Goal: Task Accomplishment & Management: Manage account settings

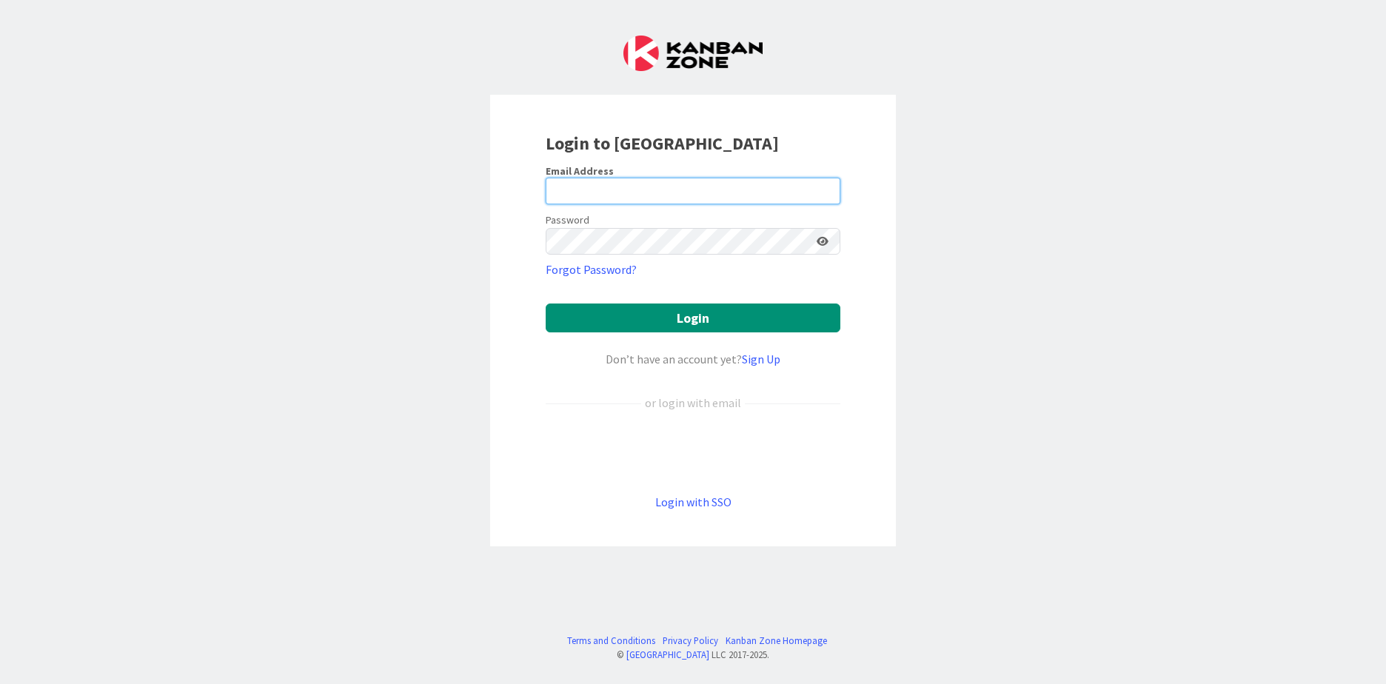
drag, startPoint x: 0, startPoint y: 0, endPoint x: 664, endPoint y: 186, distance: 689.6
click at [664, 186] on input "email" at bounding box center [693, 191] width 295 height 27
type input "[PERSON_NAME][EMAIL_ADDRESS][DOMAIN_NAME]"
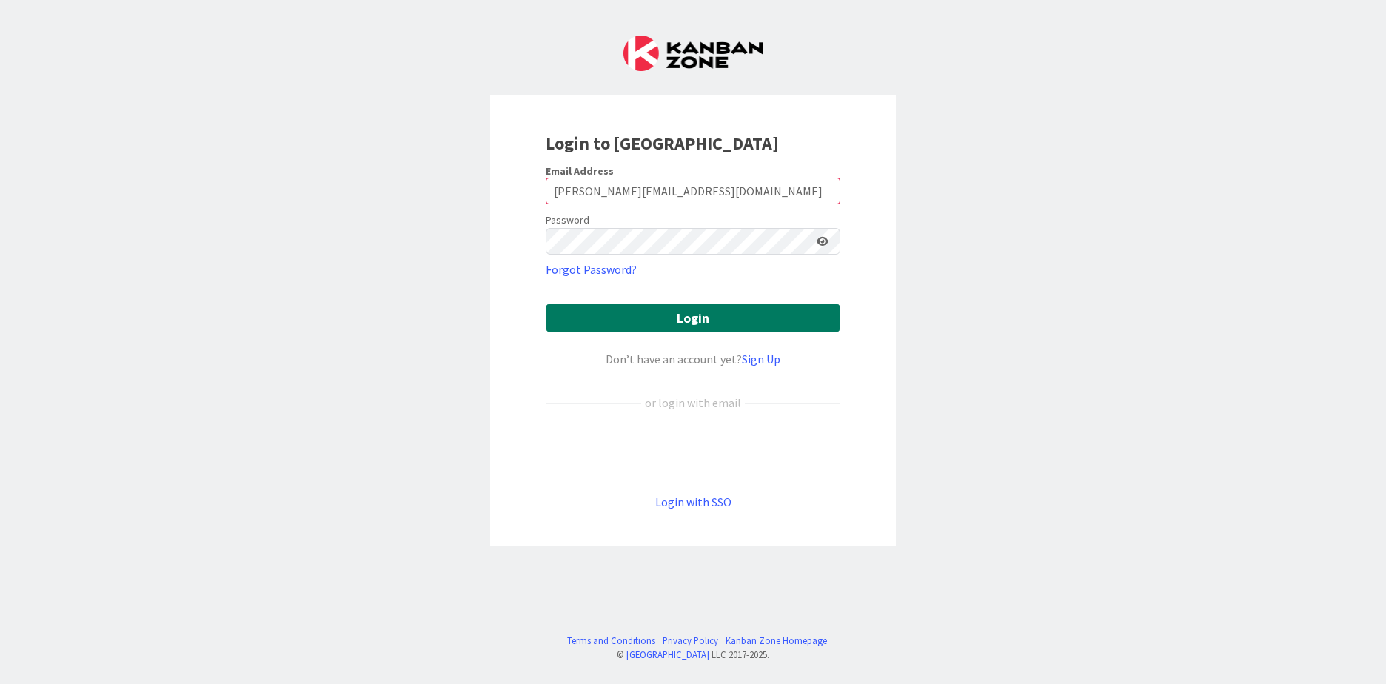
click at [588, 314] on button "Login" at bounding box center [693, 318] width 295 height 29
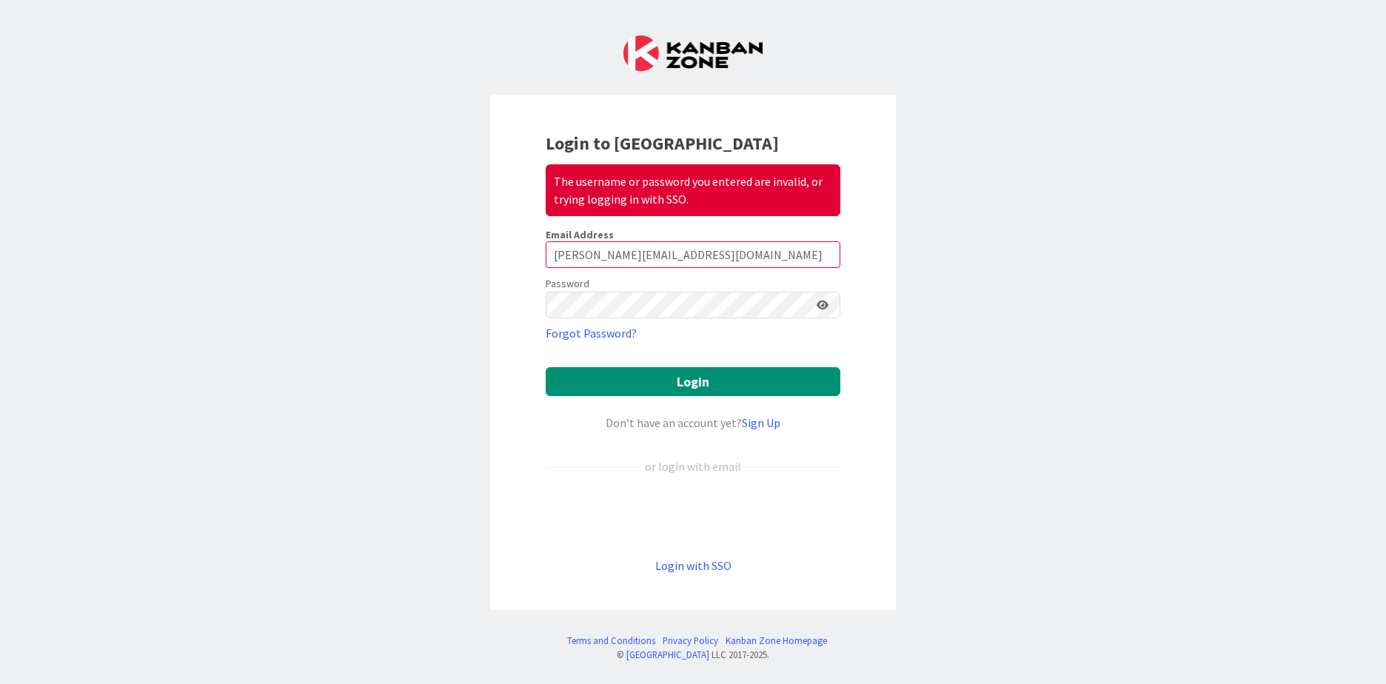
click at [823, 304] on icon at bounding box center [823, 305] width 12 height 10
click at [646, 380] on button "Login" at bounding box center [693, 381] width 295 height 29
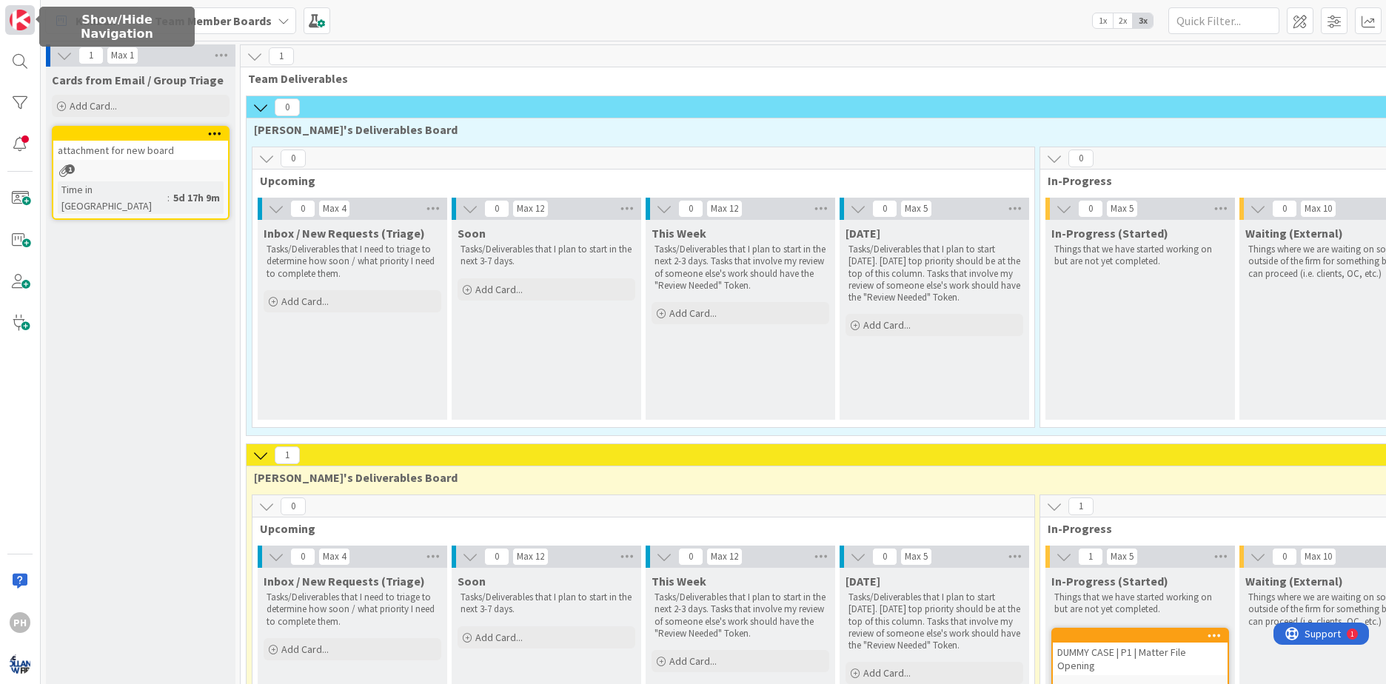
click at [24, 16] on img at bounding box center [20, 20] width 21 height 21
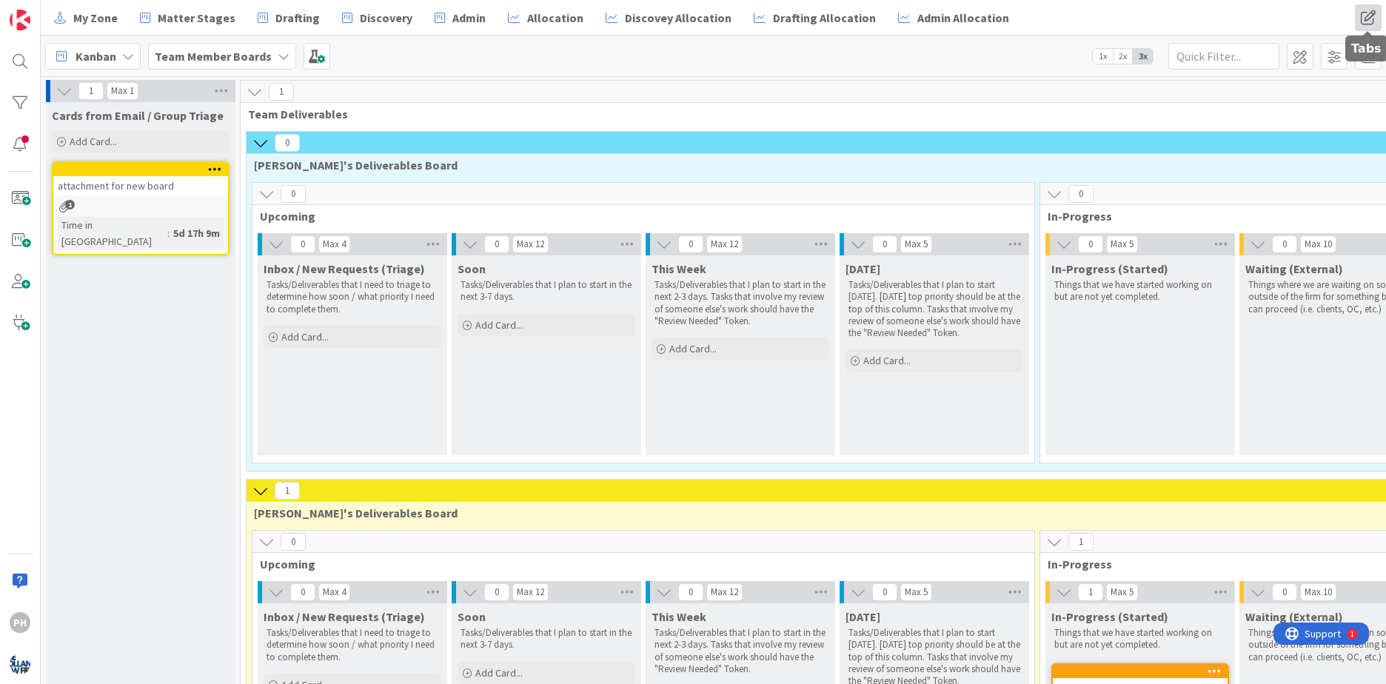
click at [1367, 14] on span at bounding box center [1368, 17] width 27 height 27
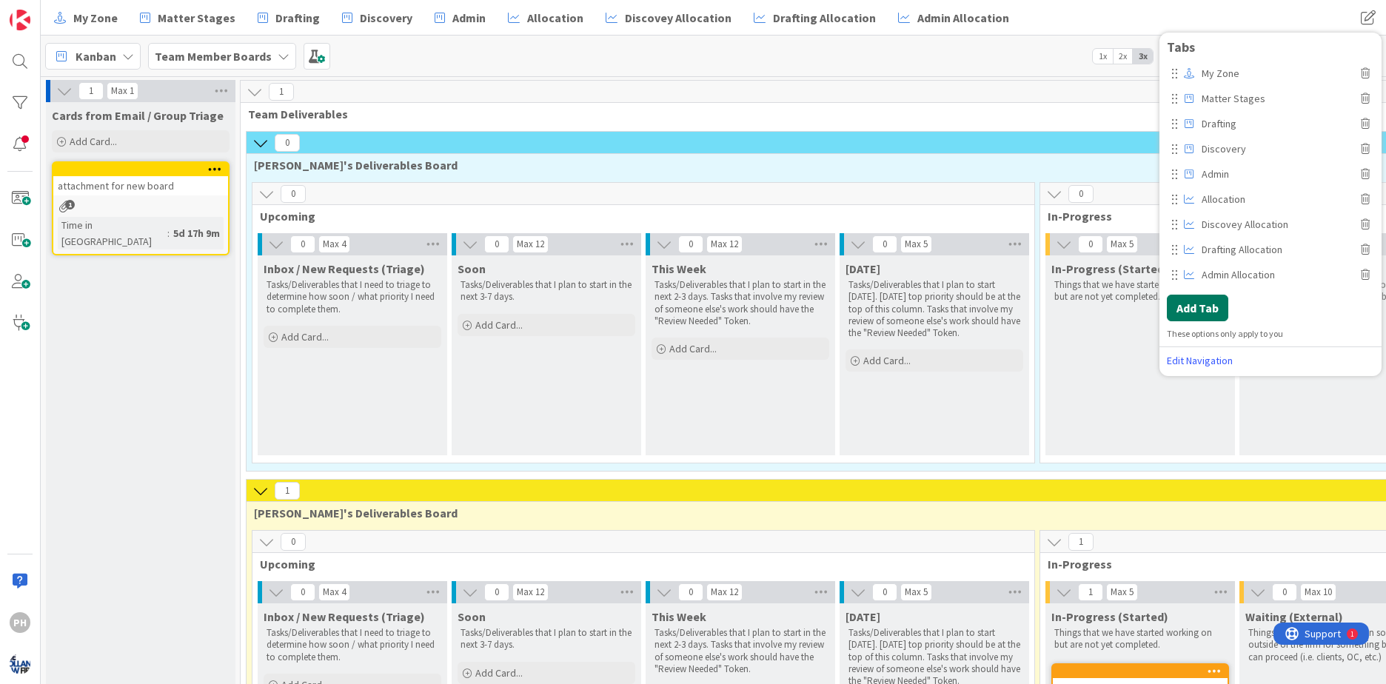
click at [1199, 301] on button "Add Tab" at bounding box center [1197, 308] width 61 height 27
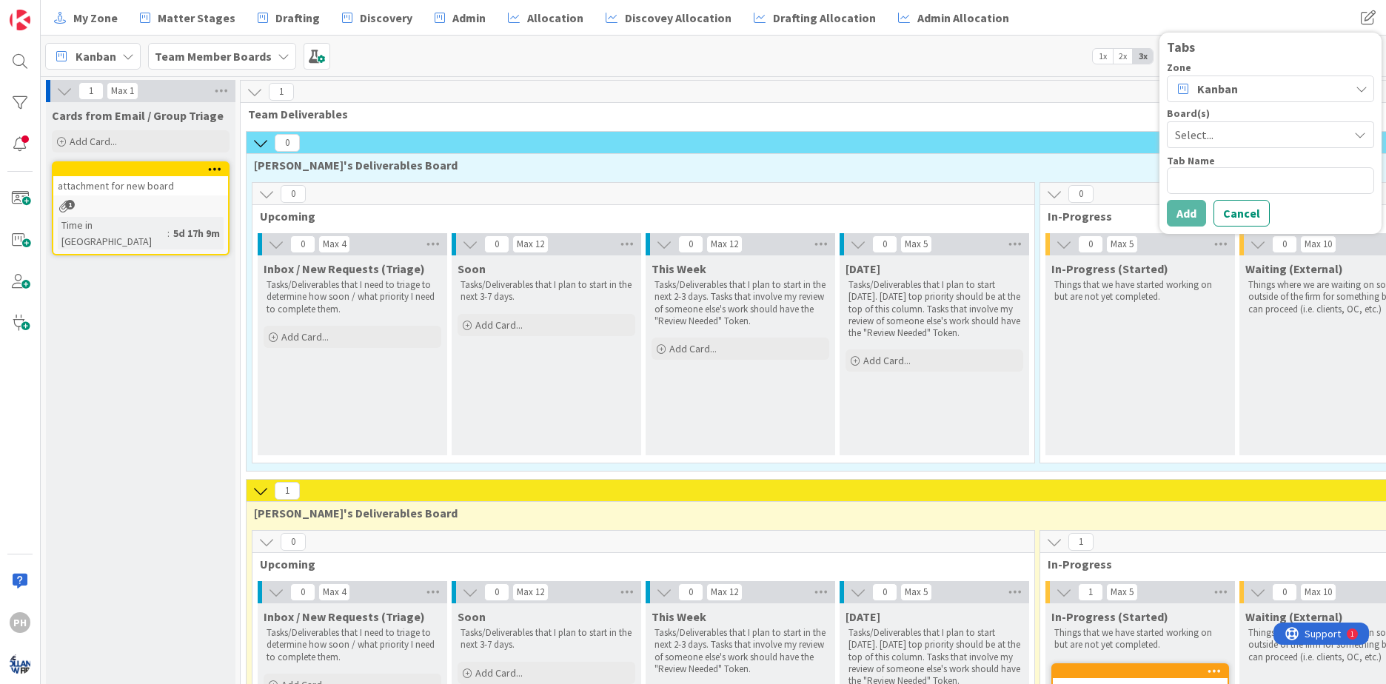
click at [1242, 133] on span "Select..." at bounding box center [1258, 134] width 166 height 21
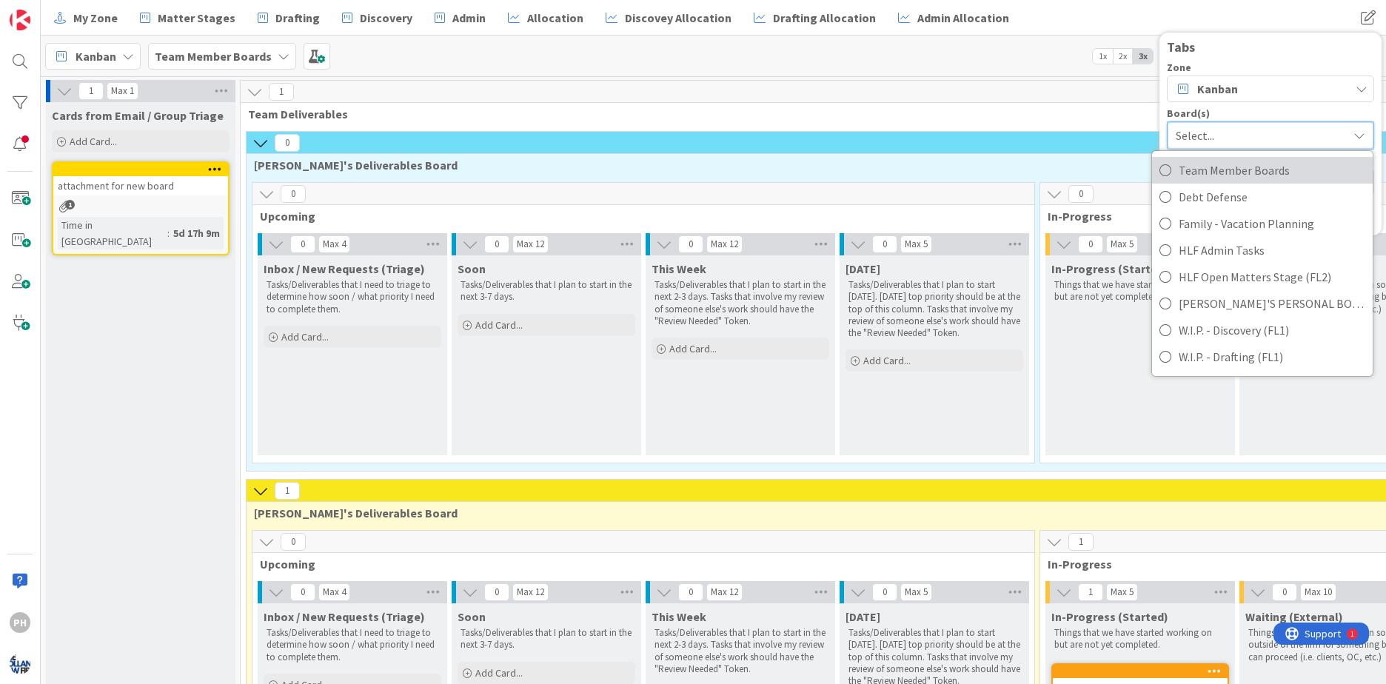
click at [1230, 167] on span "Team Member Boards" at bounding box center [1272, 170] width 187 height 22
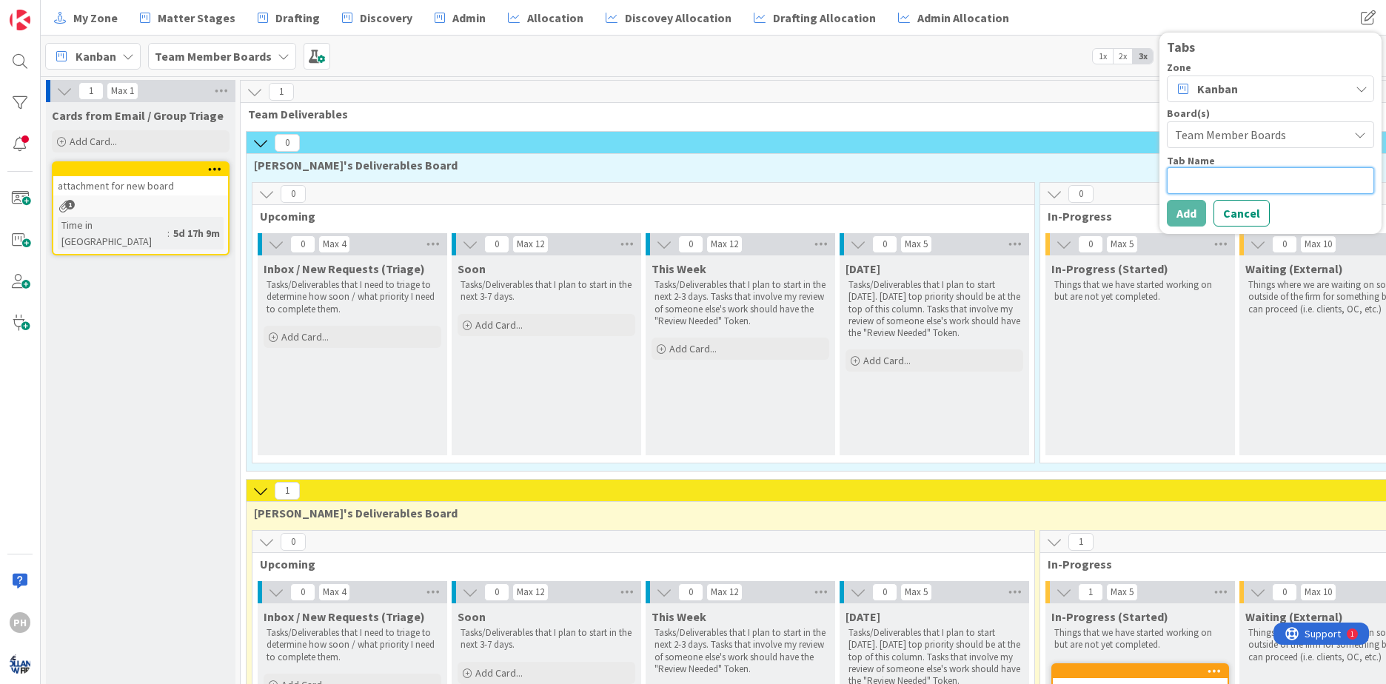
click at [1203, 178] on textarea at bounding box center [1270, 180] width 207 height 27
type textarea "x"
type textarea "T"
type textarea "x"
type textarea "Te"
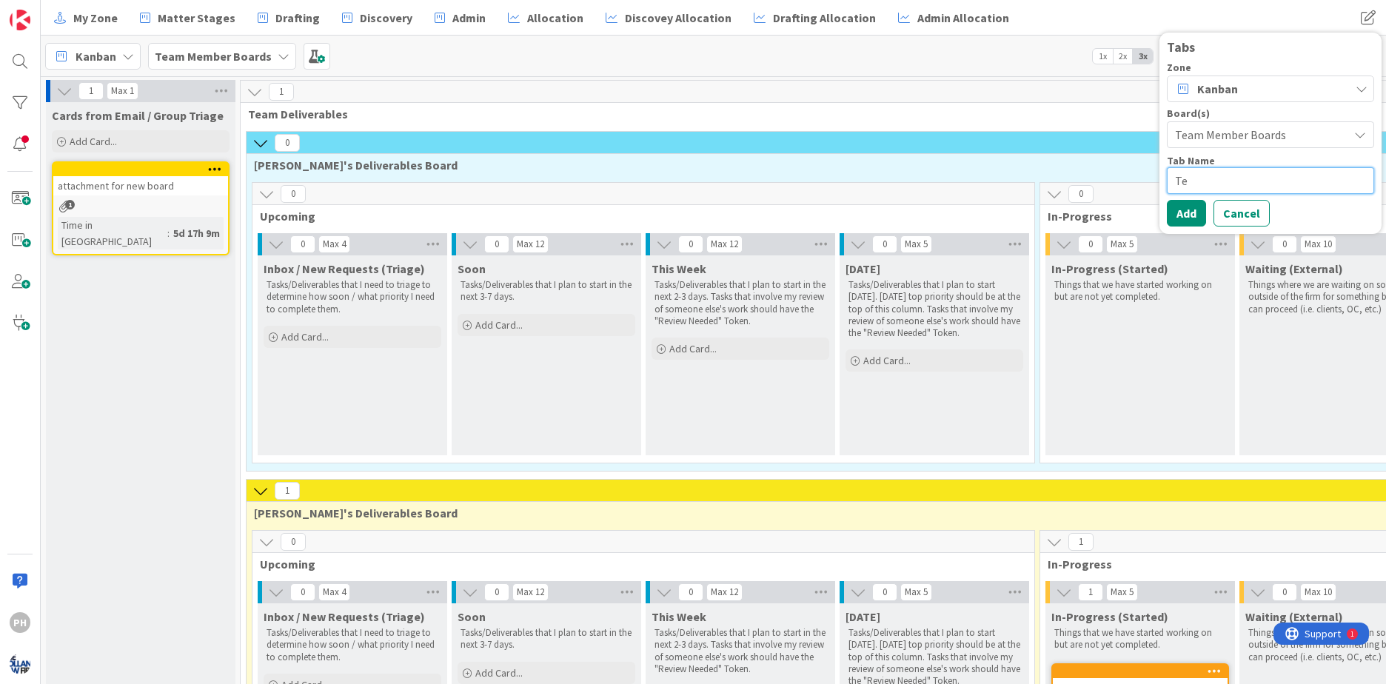
type textarea "x"
type textarea "Tea"
type textarea "x"
type textarea "Team"
type textarea "x"
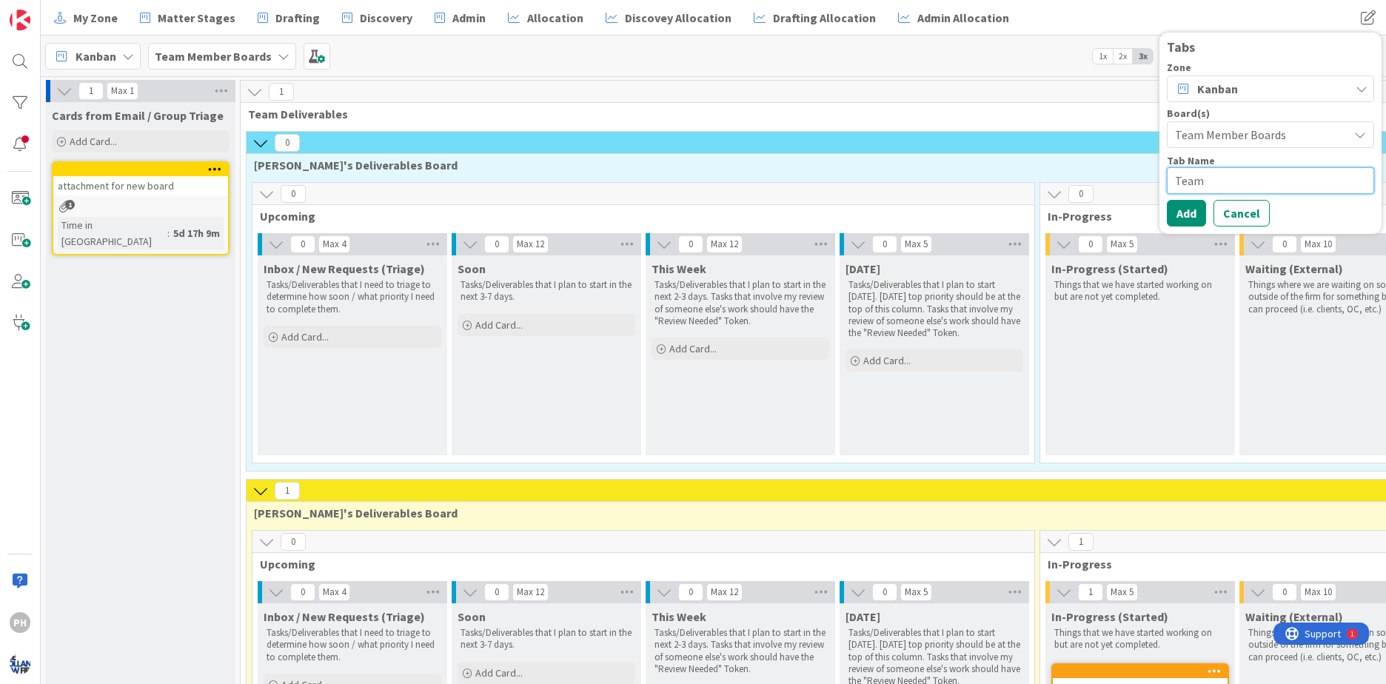
type textarea "Team M"
type textarea "x"
type textarea "Team Mem"
type textarea "x"
type textarea "Team Memb"
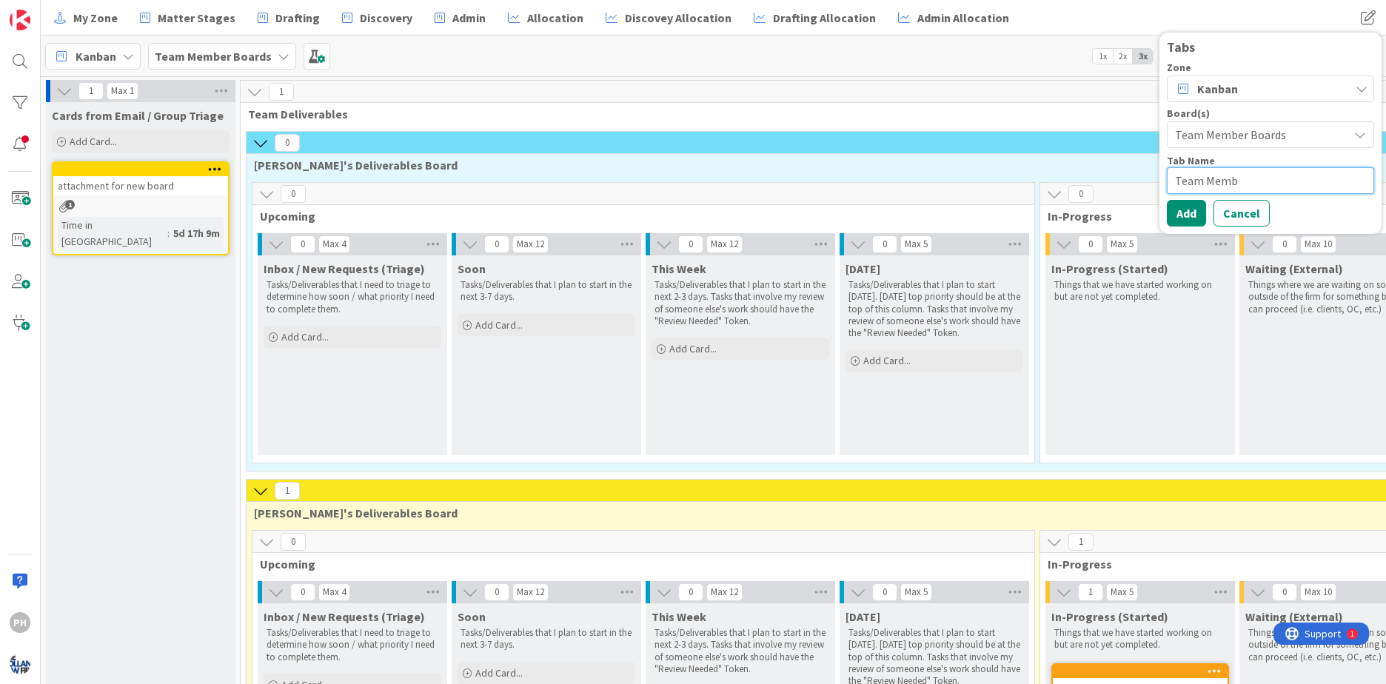
type textarea "x"
type textarea "Team Membe"
type textarea "x"
type textarea "Team Member"
type textarea "x"
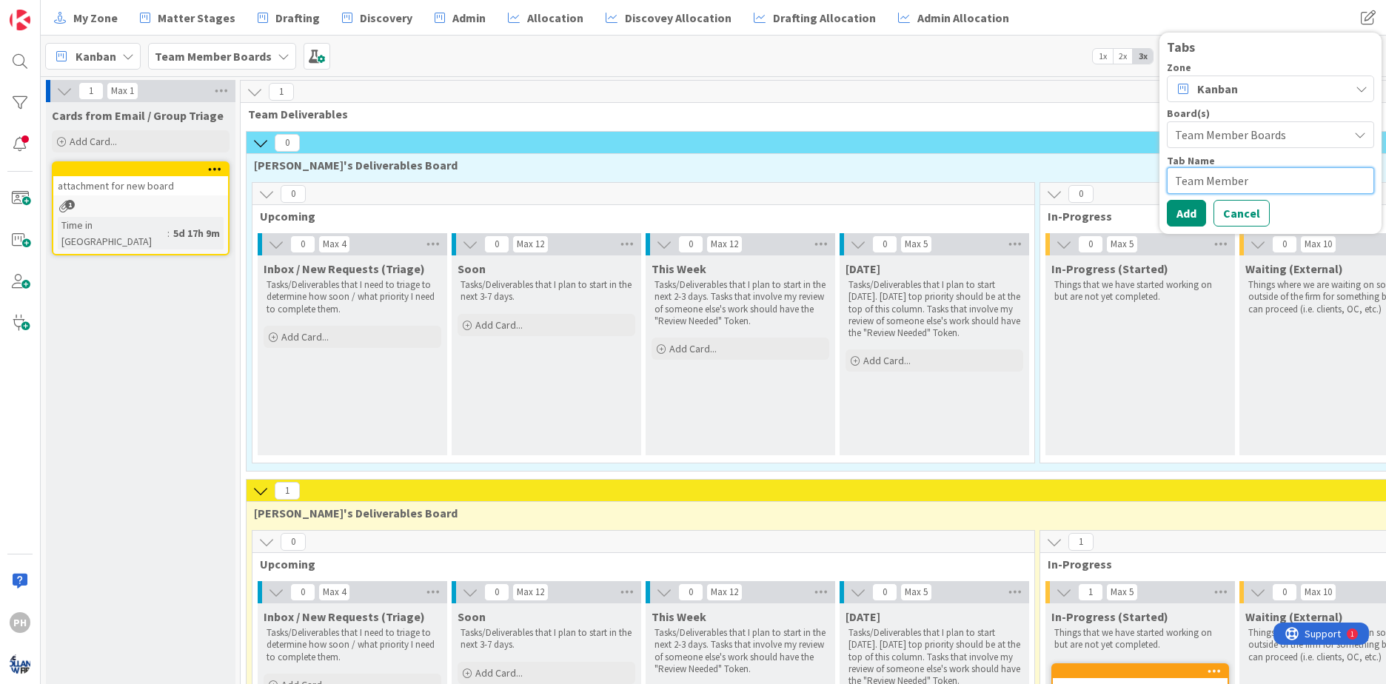
type textarea "Team Membe"
type textarea "x"
type textarea "Team Memb"
type textarea "x"
type textarea "Team Mem"
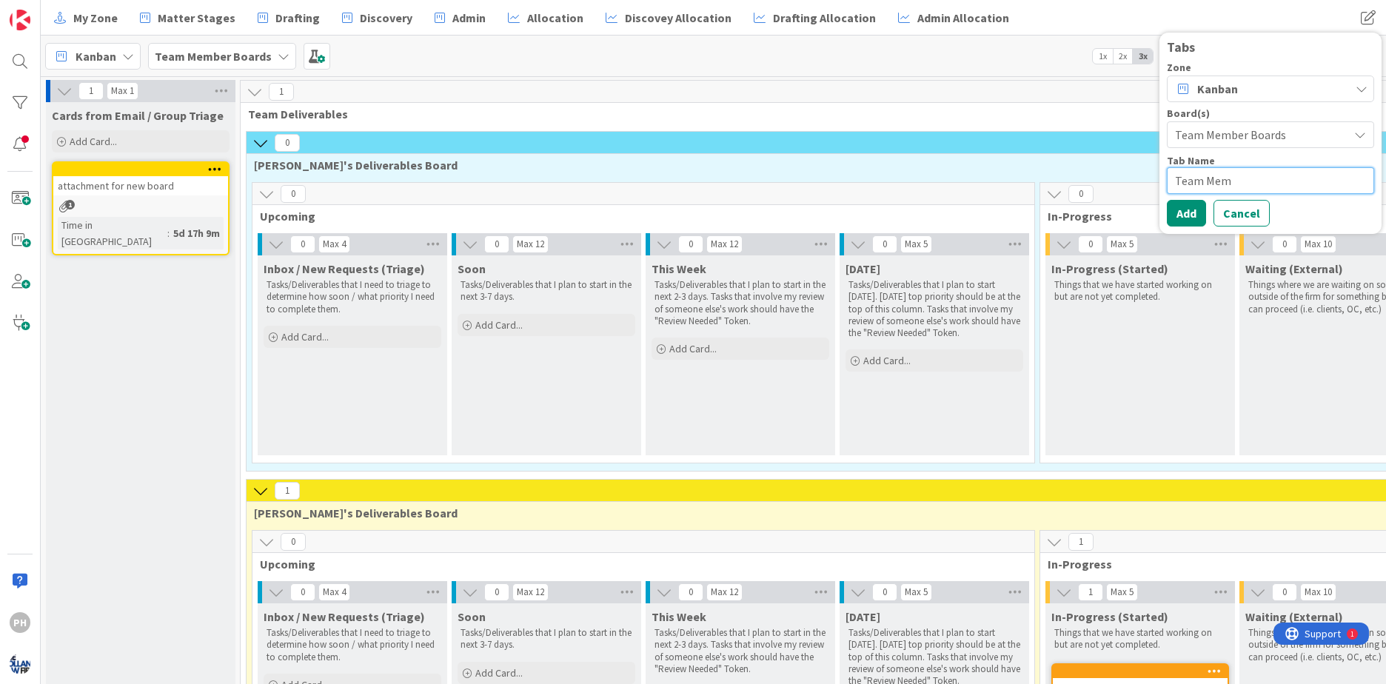
type textarea "x"
type textarea "Team Me"
type textarea "x"
type textarea "Team M"
type textarea "x"
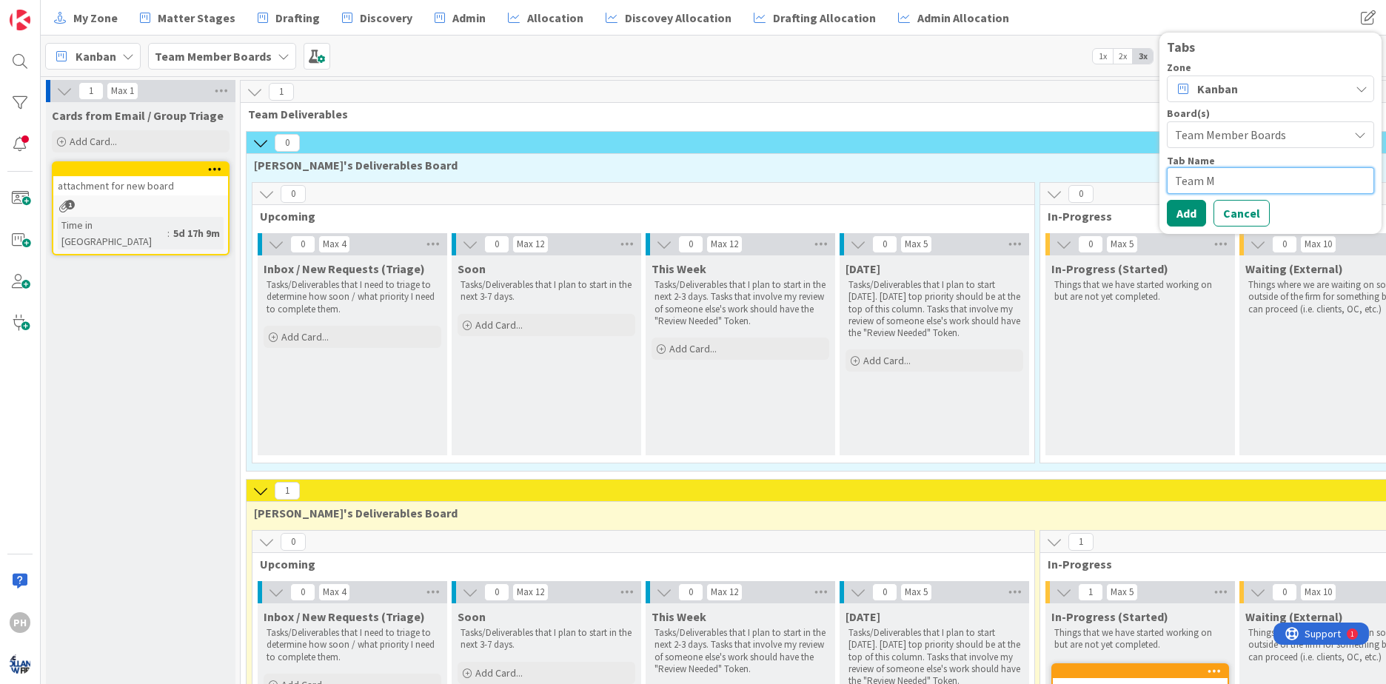
type textarea "Team"
type textarea "x"
type textarea "Team"
type textarea "x"
type textarea "Tea"
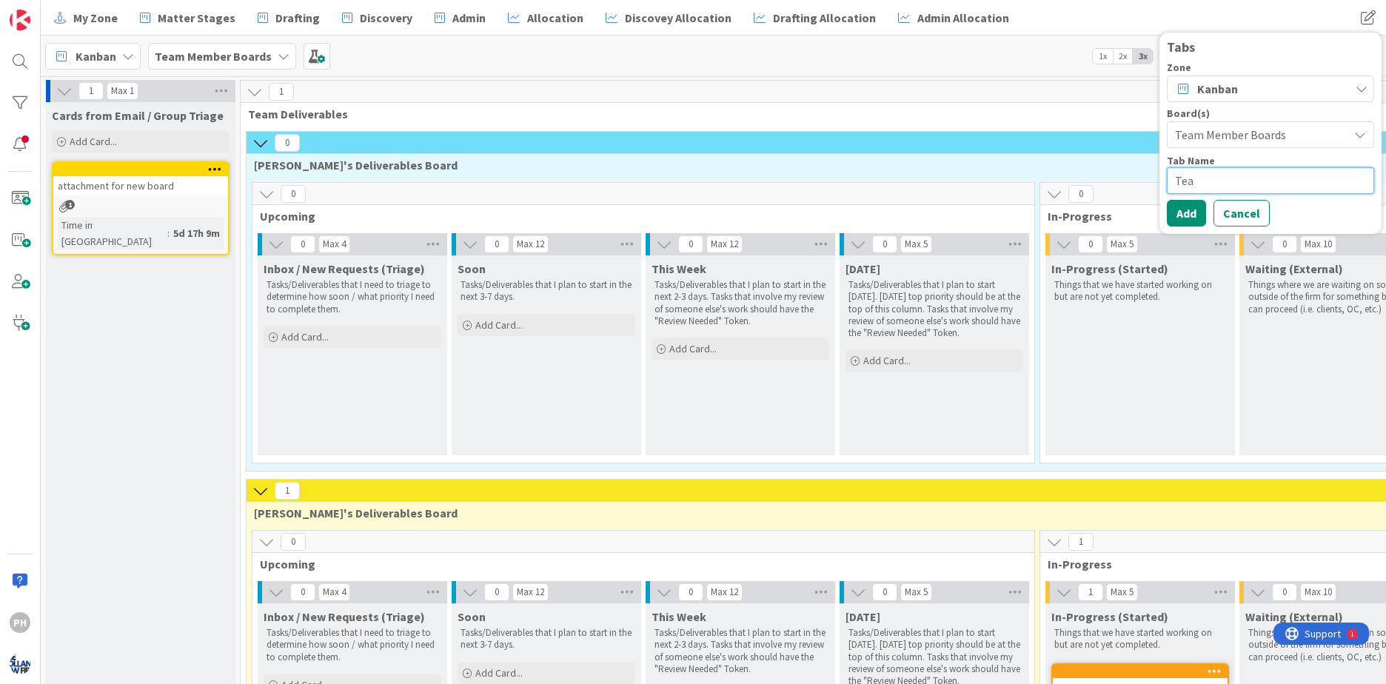
type textarea "x"
type textarea "Te"
type textarea "x"
type textarea "T"
type textarea "x"
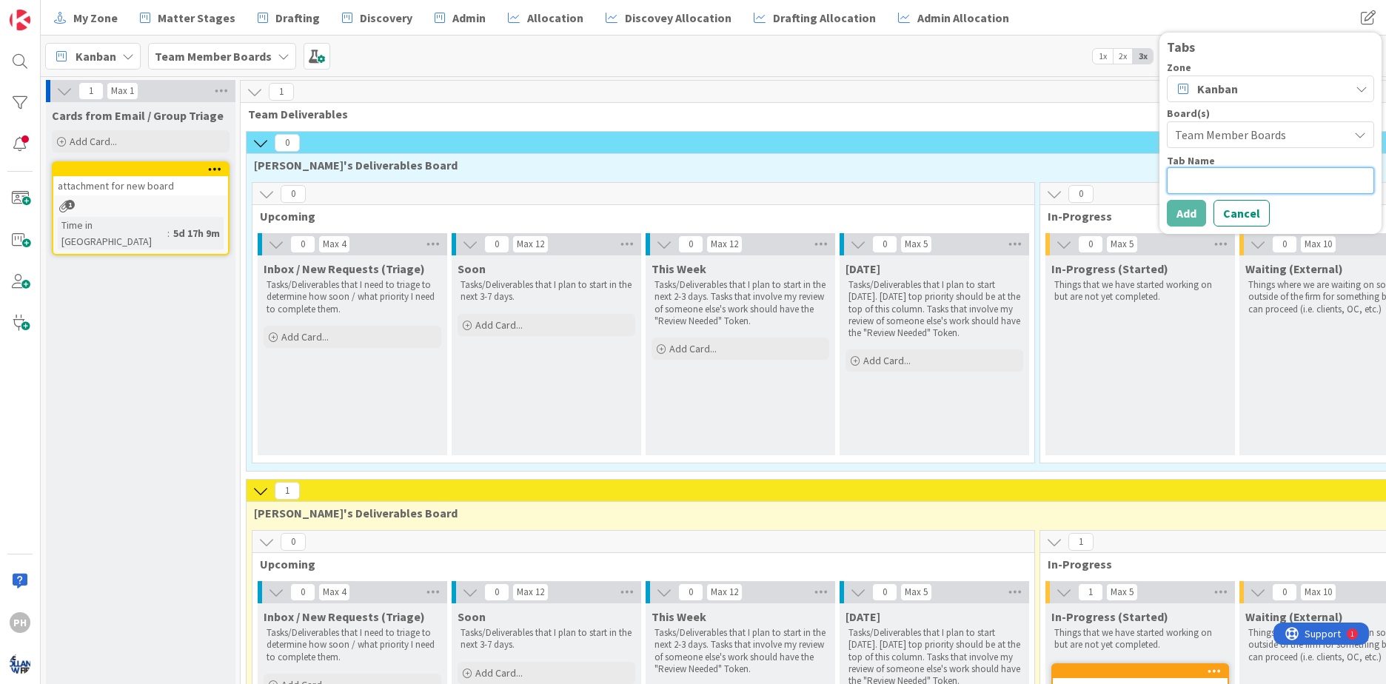
type textarea "P"
type textarea "x"
type textarea "Pe"
type textarea "x"
type textarea "Per"
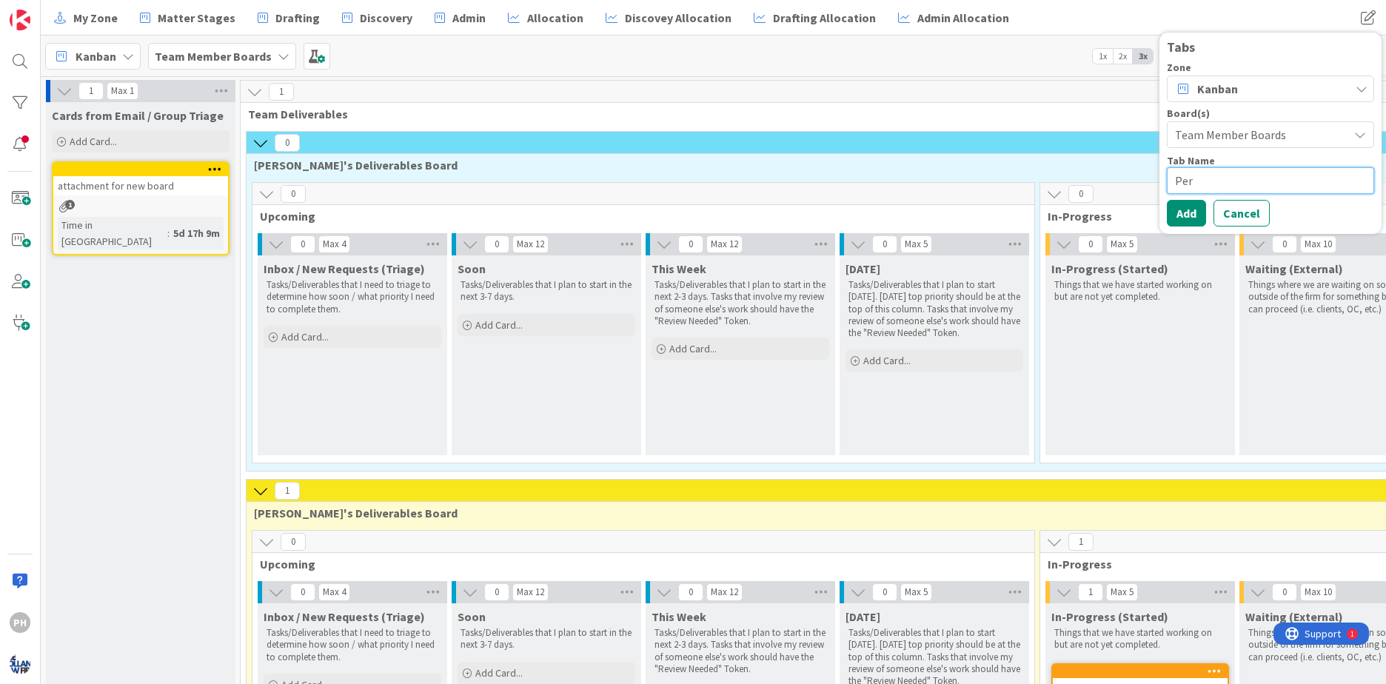
type textarea "x"
type textarea "Perso"
type textarea "x"
type textarea "Person"
type textarea "x"
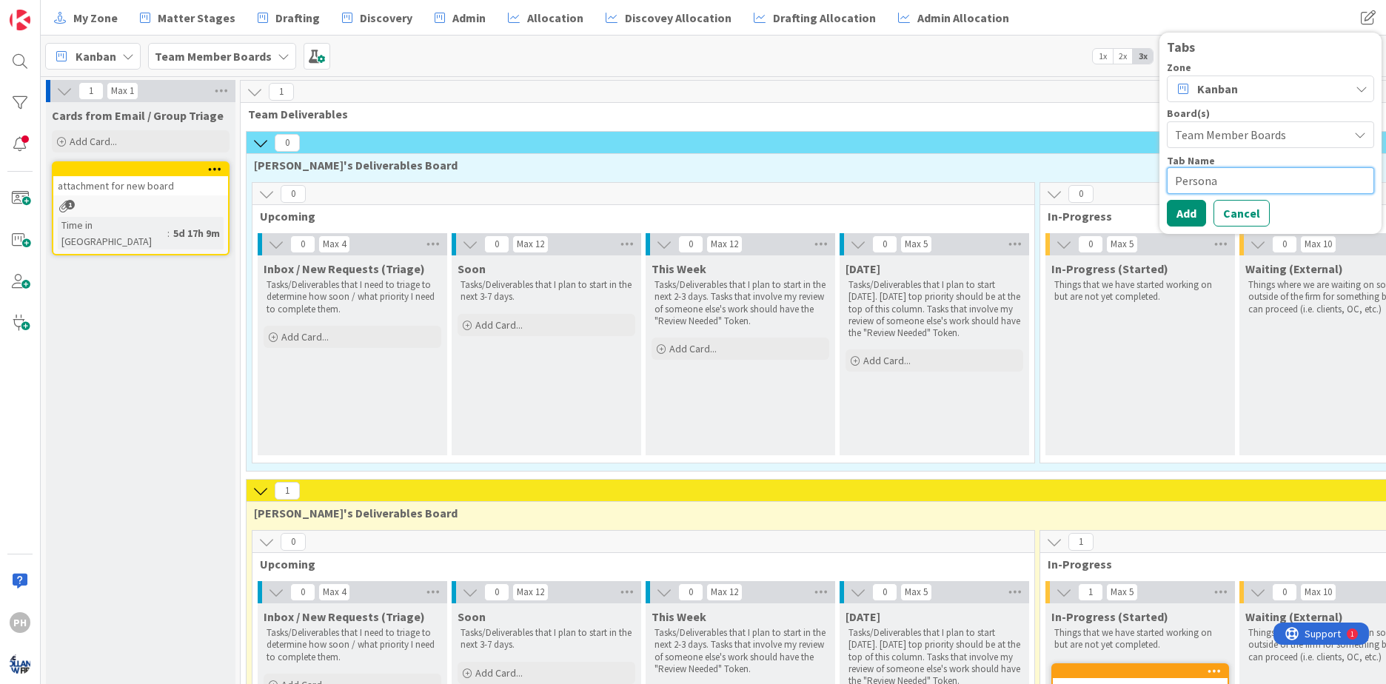
type textarea "Personal"
type textarea "x"
type textarea "Personal"
type textarea "x"
type textarea "Personal B"
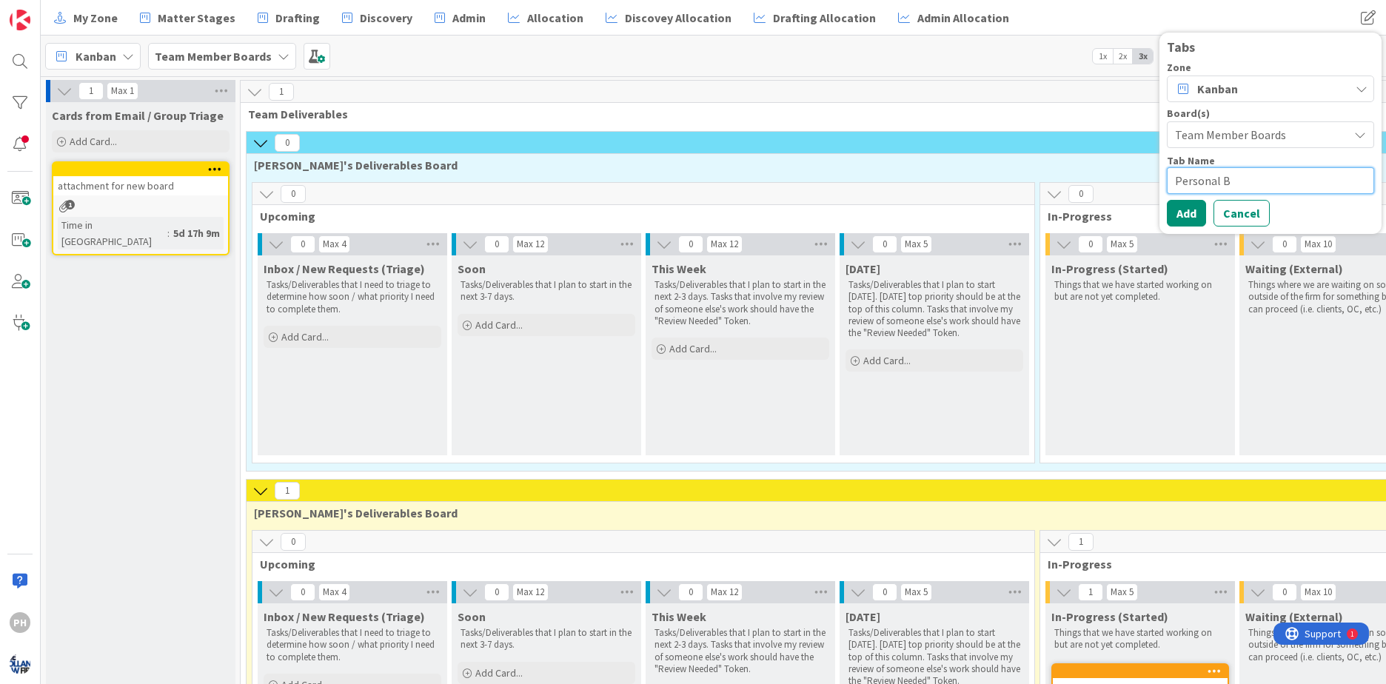
type textarea "x"
type textarea "Personal Boa"
type textarea "x"
type textarea "Personal Boar"
type textarea "x"
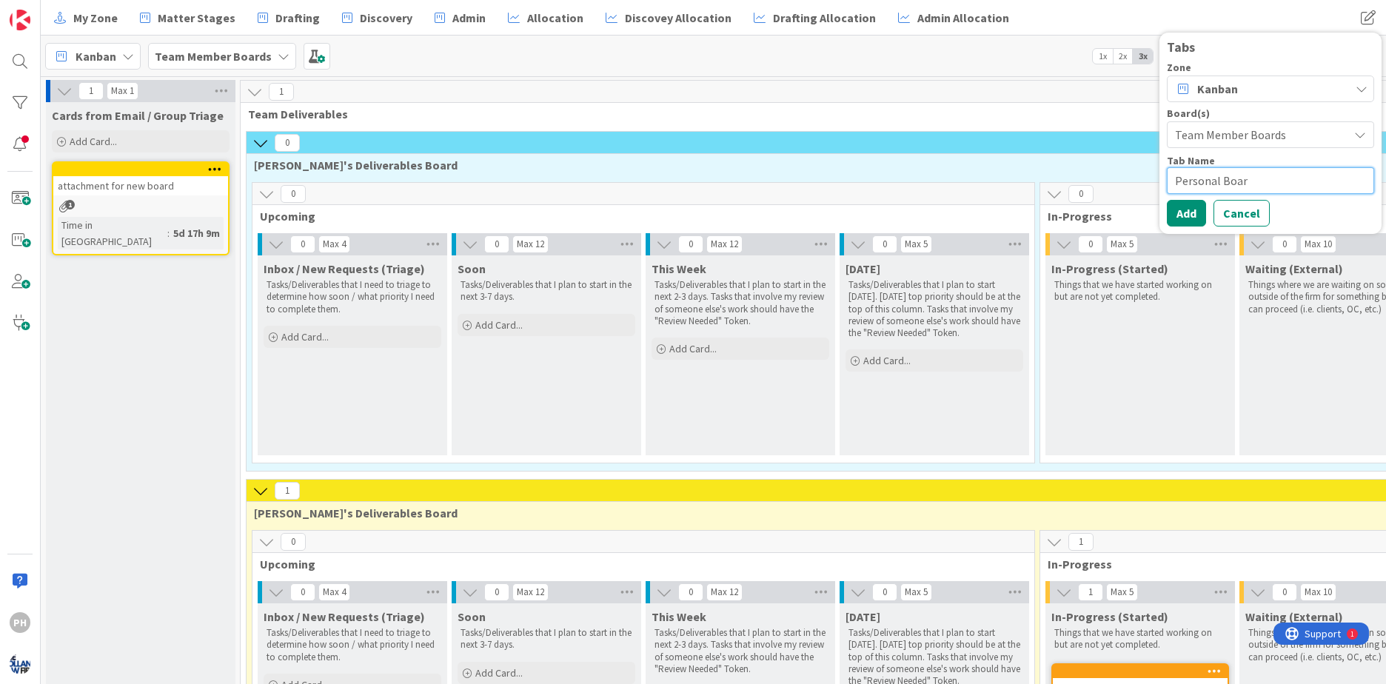
type textarea "Personal Boa"
type textarea "x"
type textarea "Personal Bo"
type textarea "x"
type textarea "Personal B"
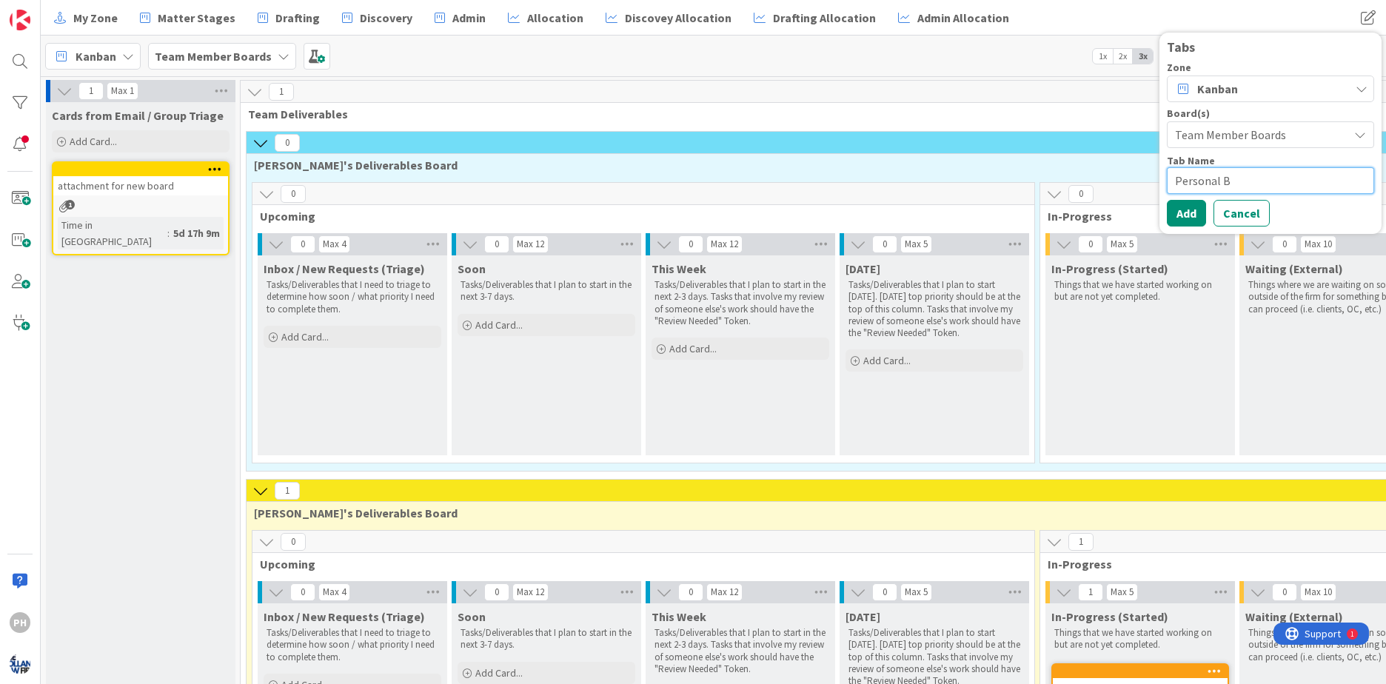
type textarea "x"
type textarea "Personal"
type textarea "x"
type textarea "Personal"
type textarea "x"
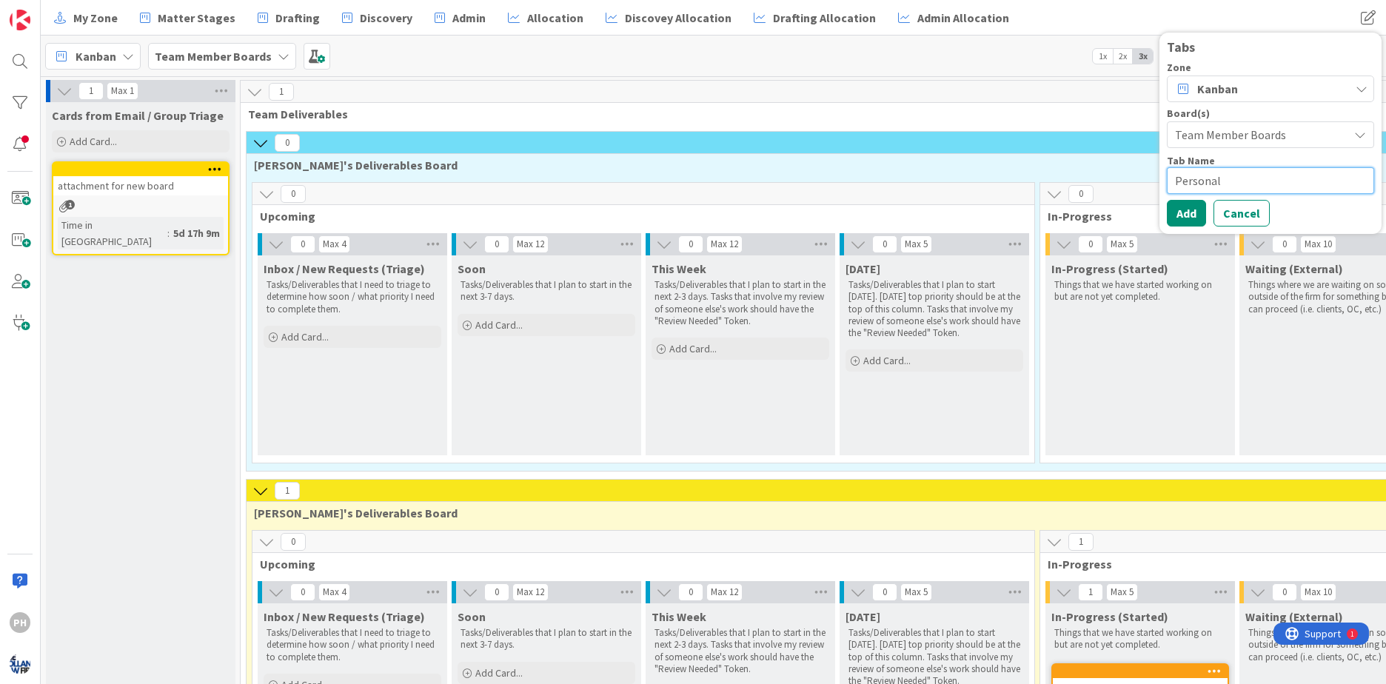
type textarea "Persona"
type textarea "x"
type textarea "Person"
type textarea "x"
type textarea "Perso"
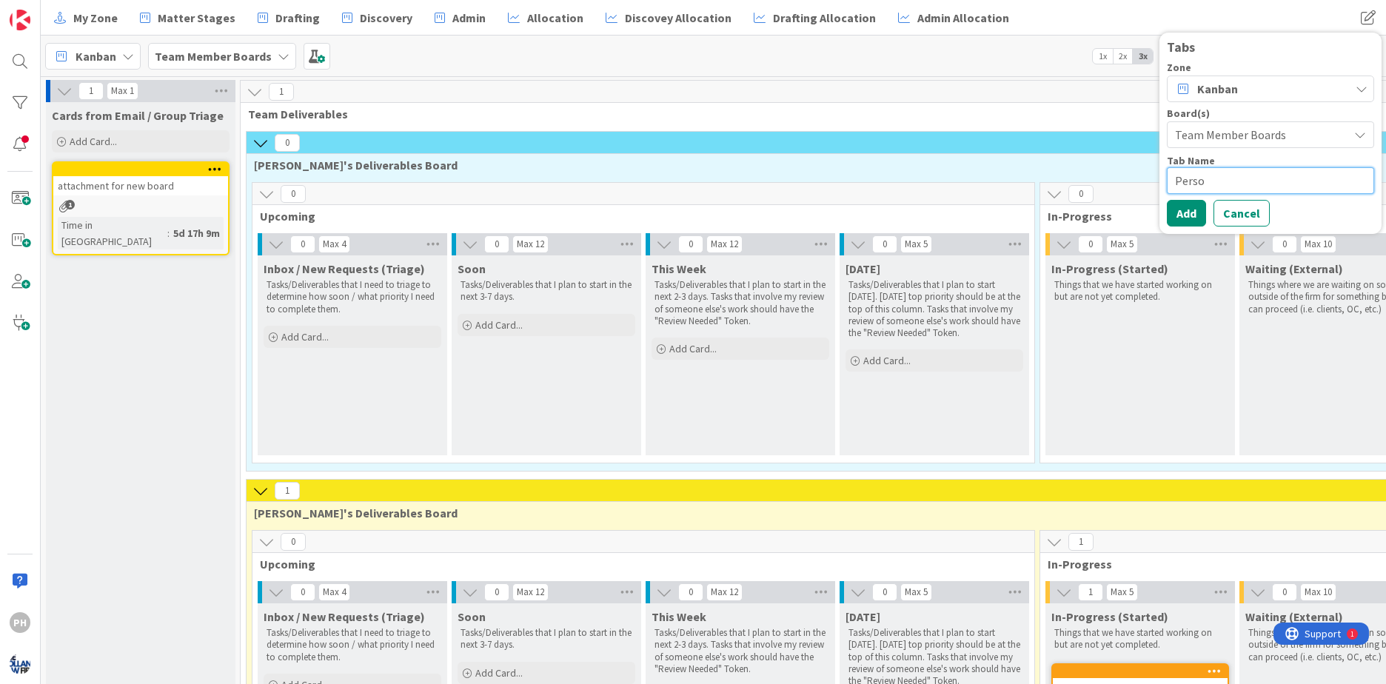
type textarea "x"
type textarea "Pers"
type textarea "x"
type textarea "Per"
type textarea "x"
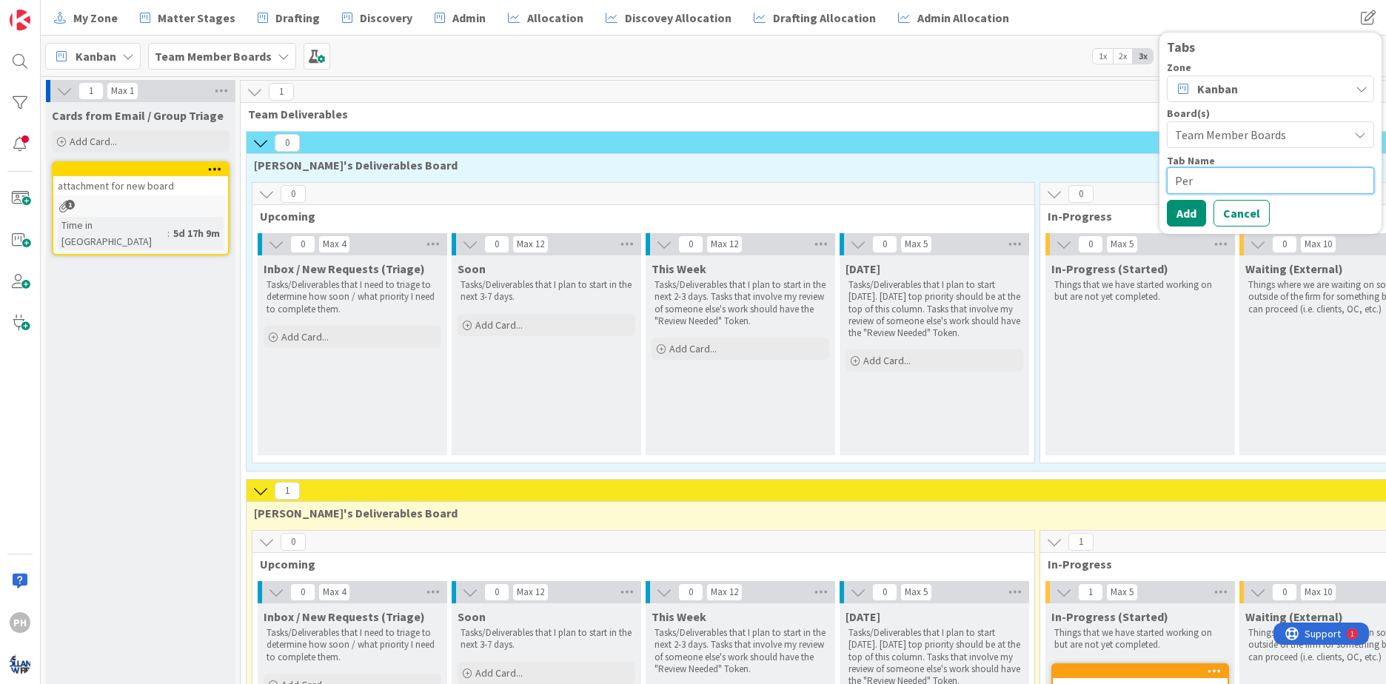
type textarea "Pe"
type textarea "x"
type textarea "P"
type textarea "x"
type textarea "T"
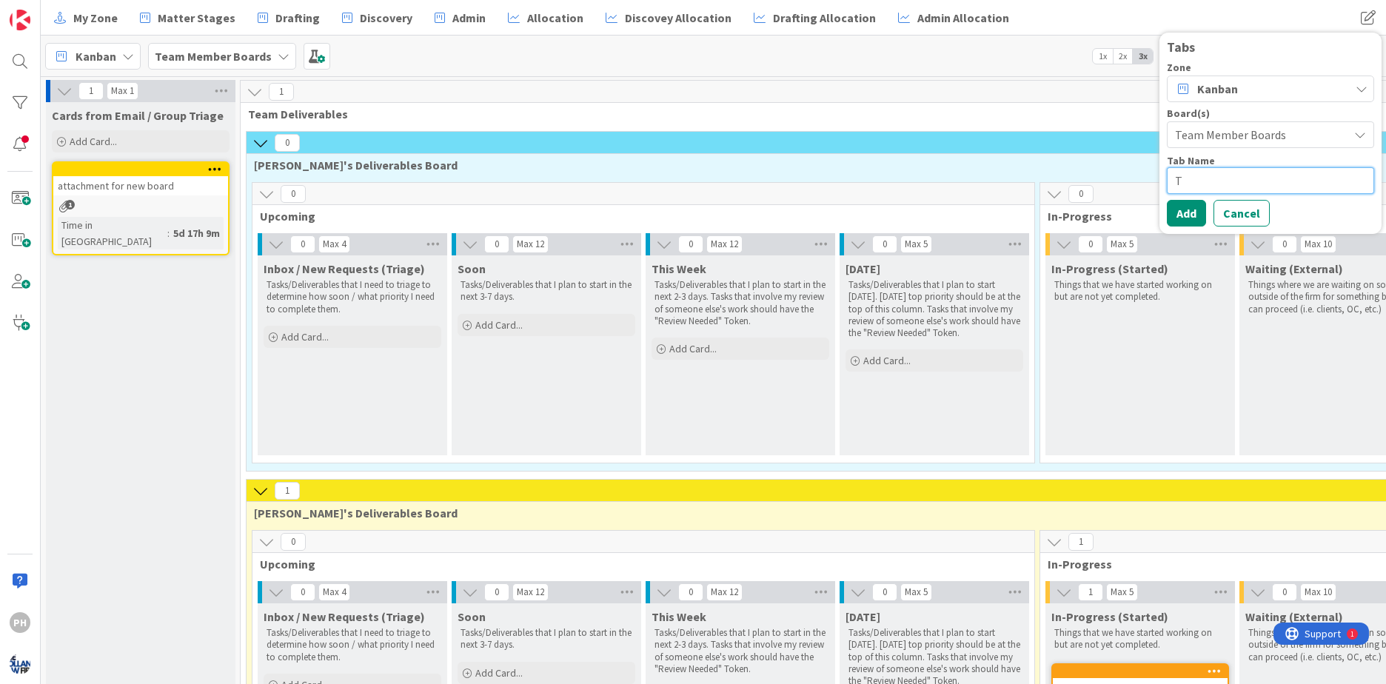
type textarea "x"
type textarea "Te"
type textarea "x"
type textarea "Tea"
type textarea "x"
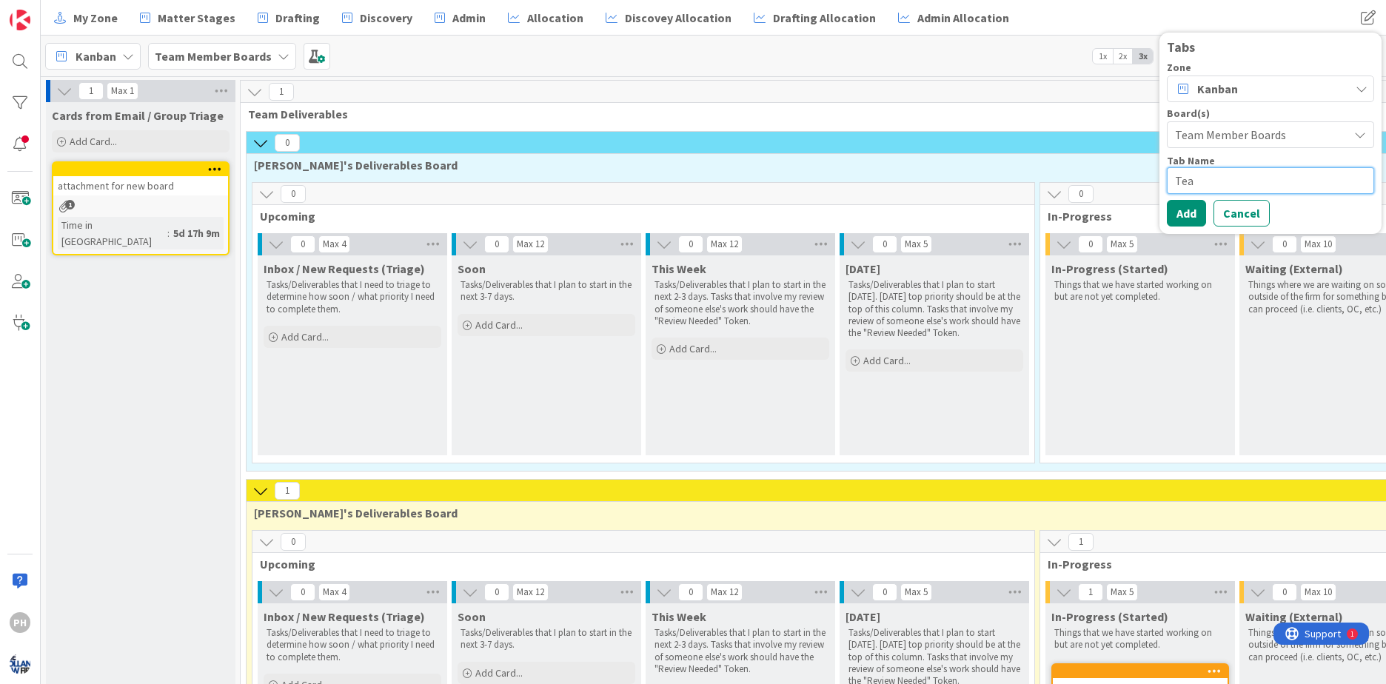
type textarea "Tea"
type textarea "x"
type textarea "Tea"
type textarea "x"
type textarea "Team"
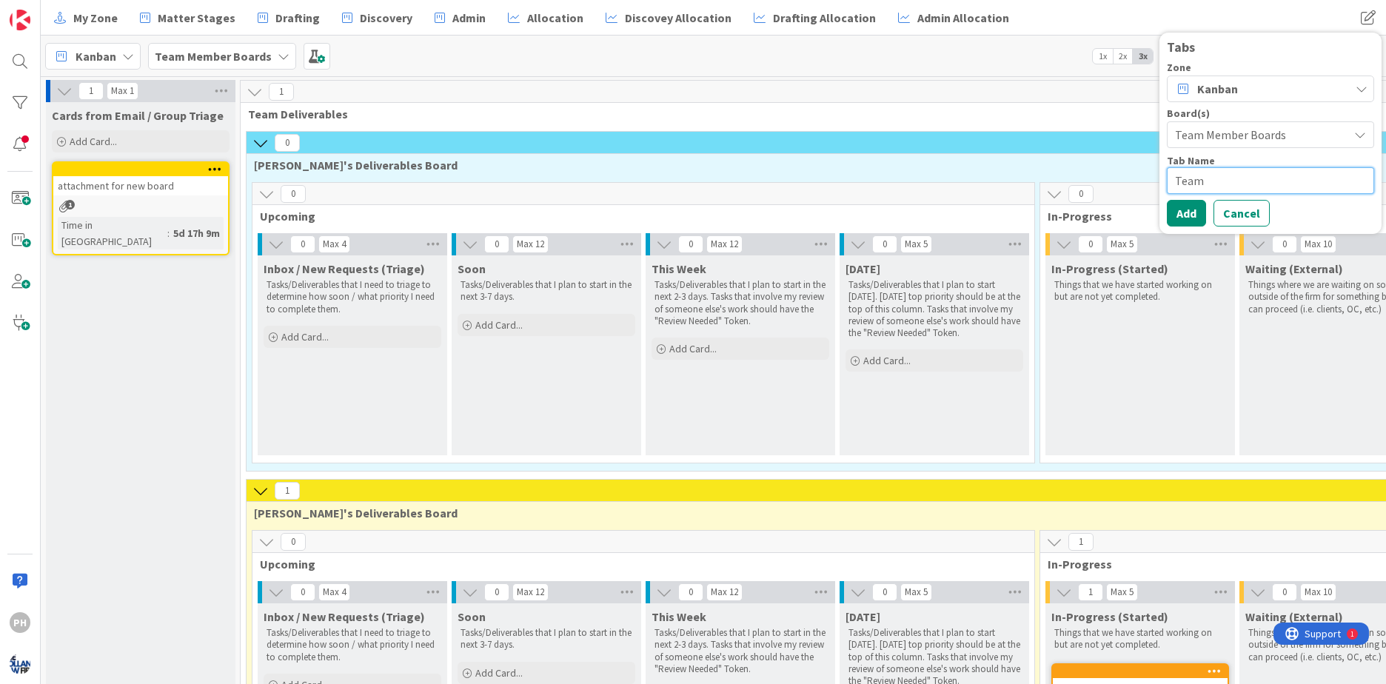
type textarea "x"
type textarea "Team"
type textarea "x"
type textarea "Team M"
type textarea "x"
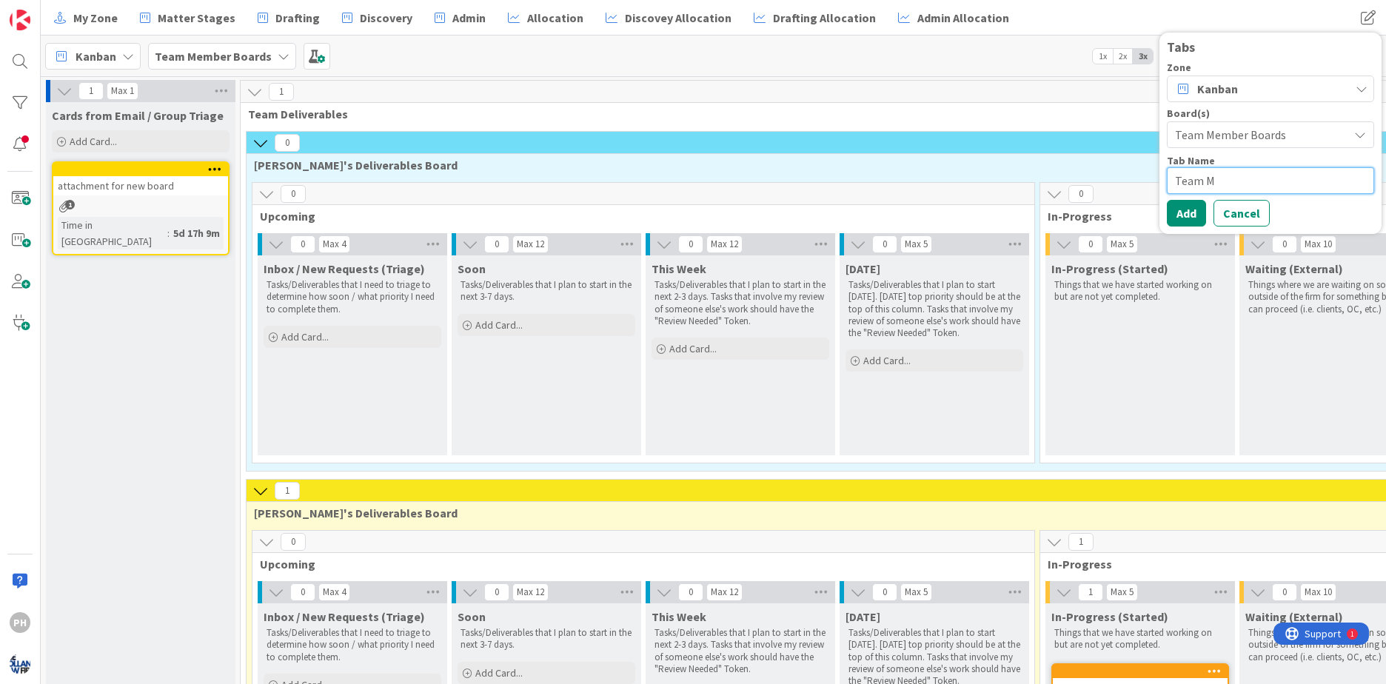
type textarea "Team Me"
type textarea "x"
type textarea "Team Mem"
type textarea "x"
type textarea "Team Memb"
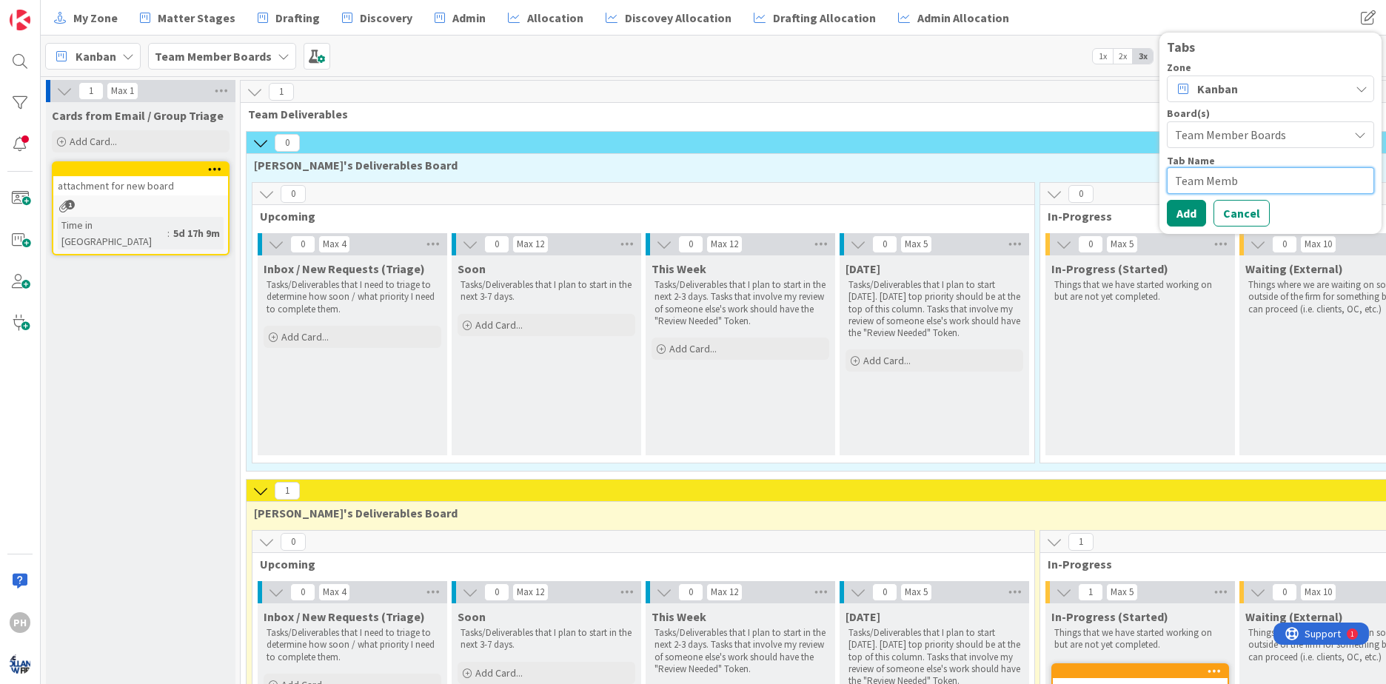
type textarea "x"
type textarea "Team Membe"
type textarea "x"
type textarea "Team Member"
type textarea "x"
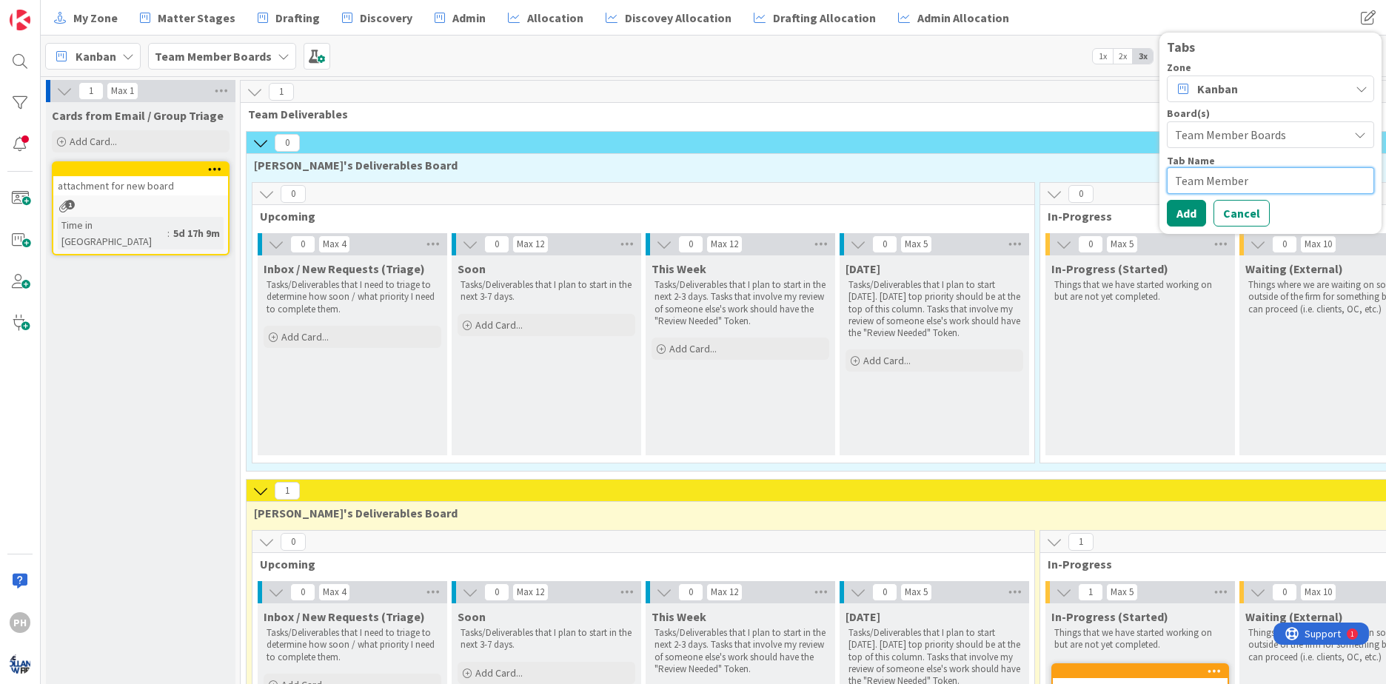
type textarea "Team Member B"
type textarea "x"
type textarea "Team Member Boa"
type textarea "x"
type textarea "Team Member Boar"
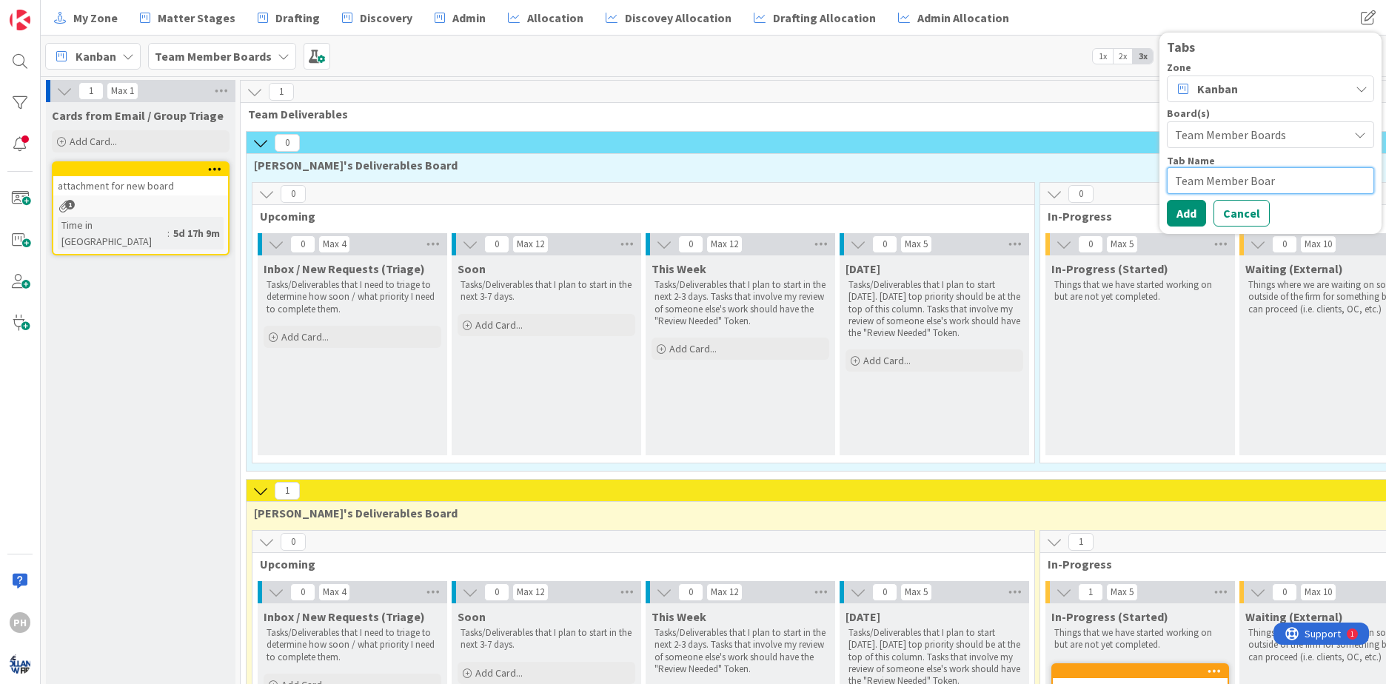
type textarea "x"
type textarea "Team Member Board"
type textarea "x"
type textarea "Team Member Boards"
click at [1189, 215] on button "Add" at bounding box center [1186, 213] width 39 height 27
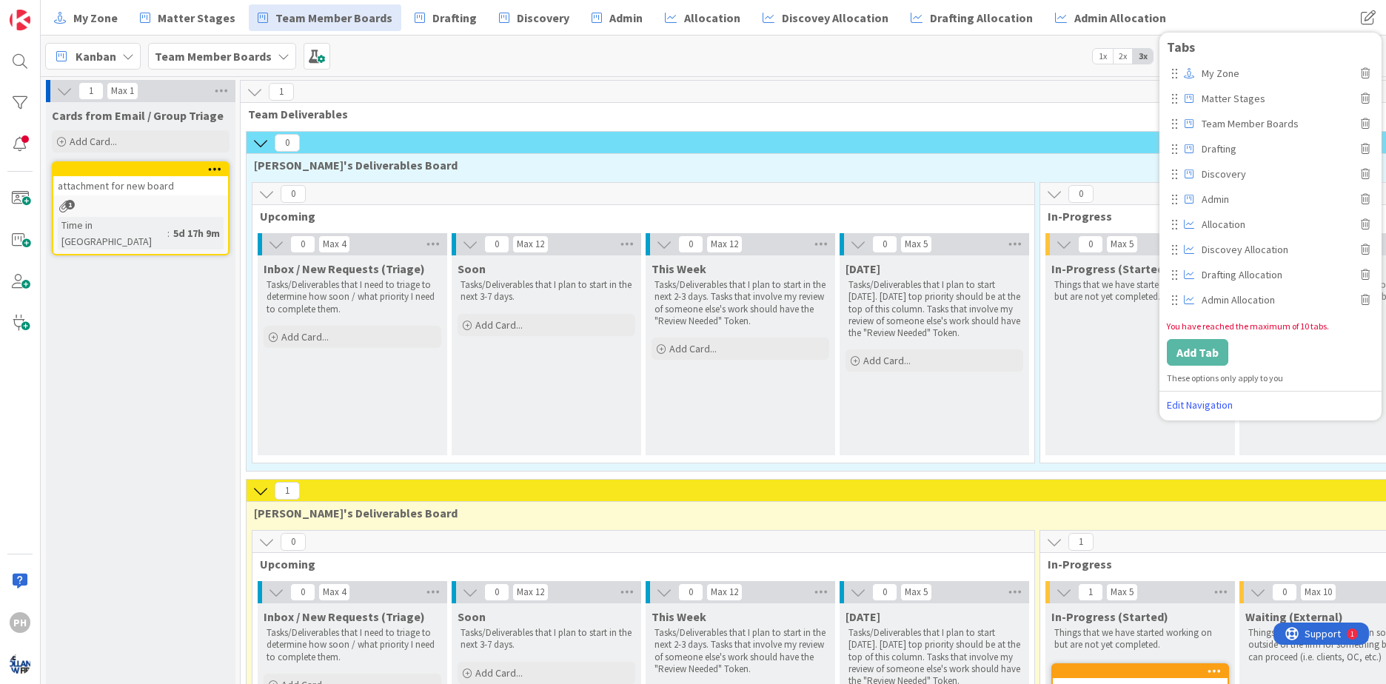
click at [994, 53] on div "Kanban Team Member Boards 1x 2x 3x" at bounding box center [713, 56] width 1345 height 41
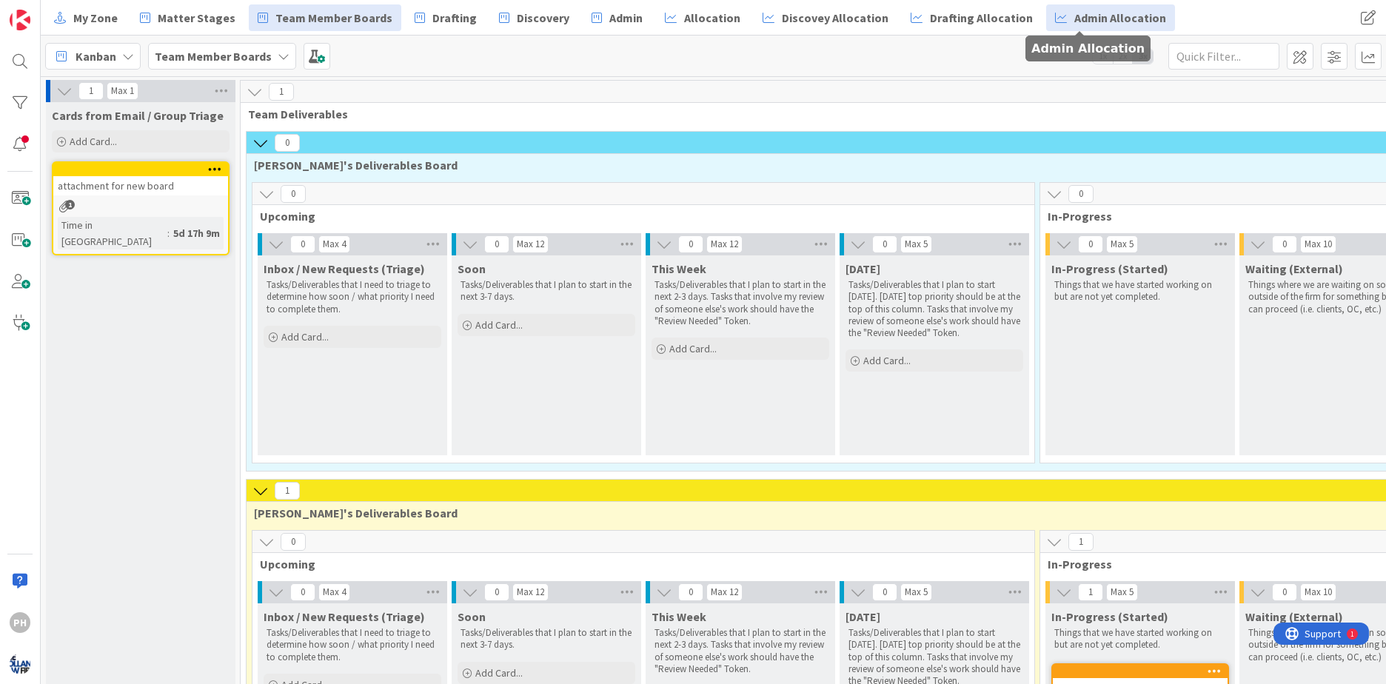
click at [1074, 13] on span "Admin Allocation" at bounding box center [1120, 18] width 92 height 18
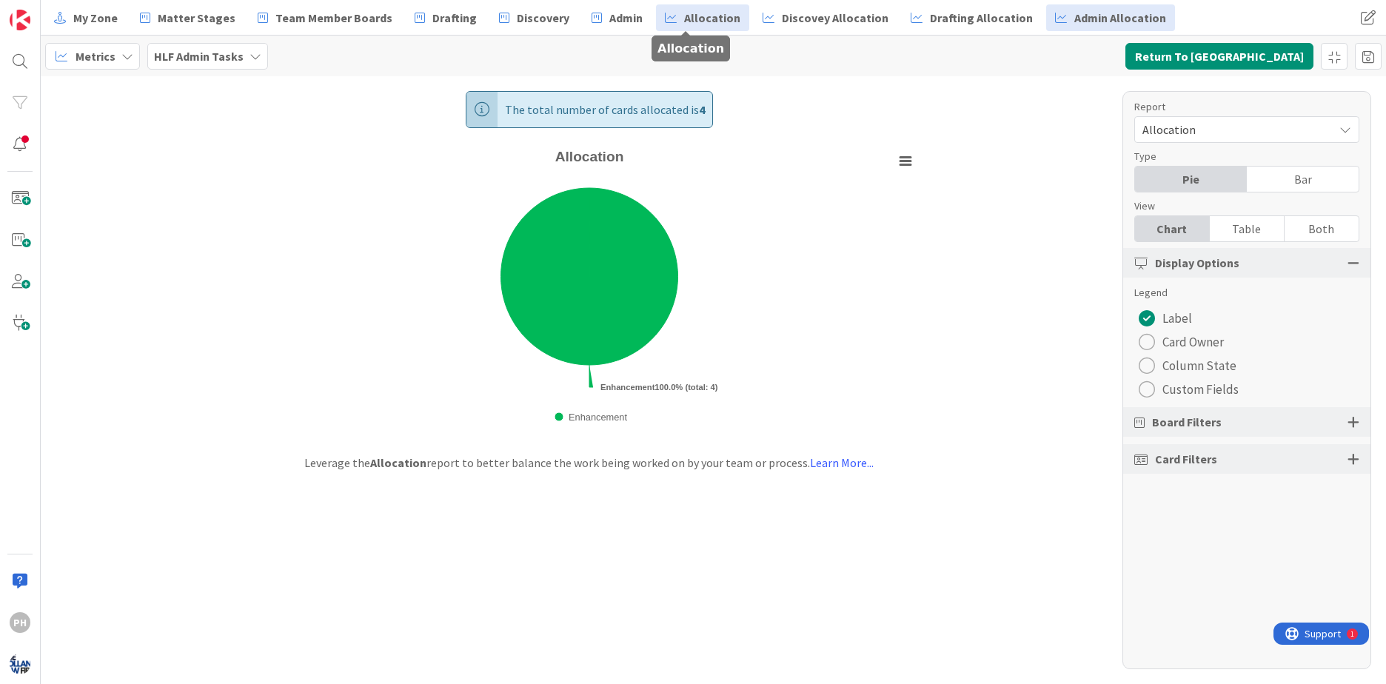
click at [684, 13] on span "Allocation" at bounding box center [712, 18] width 56 height 18
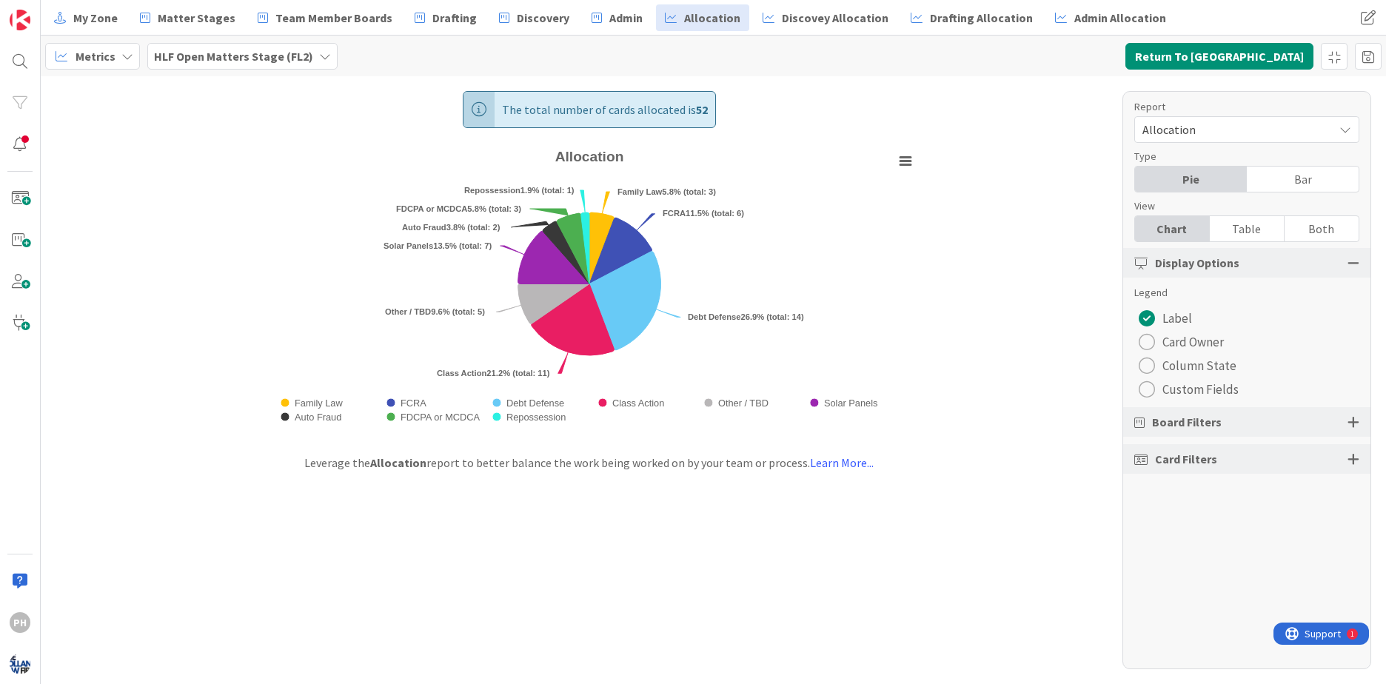
click at [1147, 337] on div "radio" at bounding box center [1147, 342] width 16 height 16
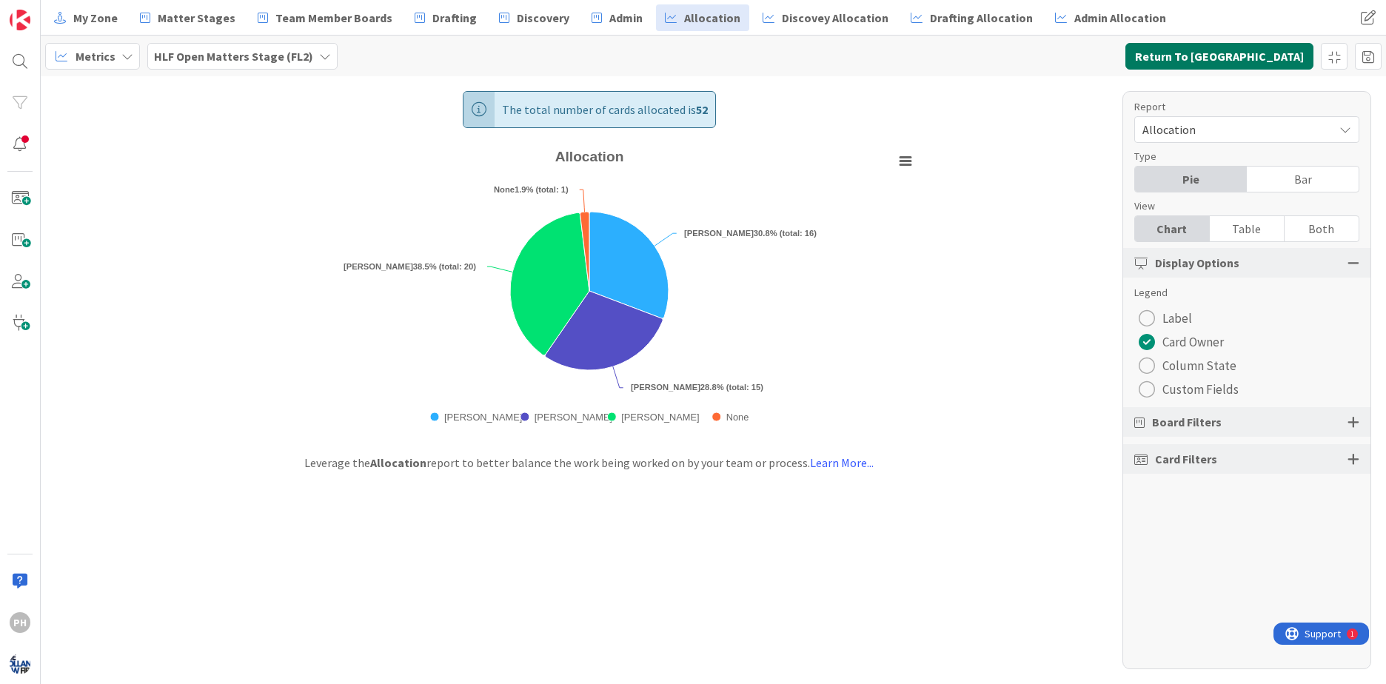
click at [1221, 54] on button "Return To [GEOGRAPHIC_DATA]" at bounding box center [1219, 56] width 188 height 27
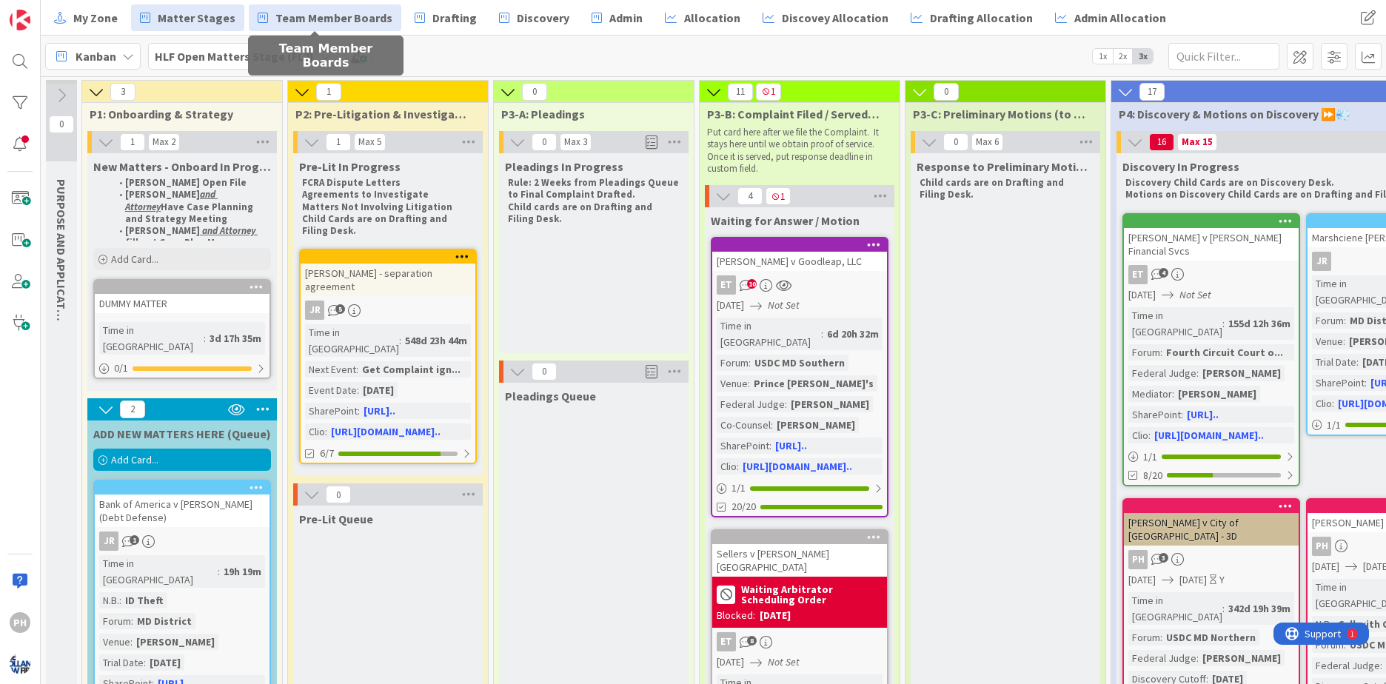
click at [298, 15] on span "Team Member Boards" at bounding box center [333, 18] width 117 height 18
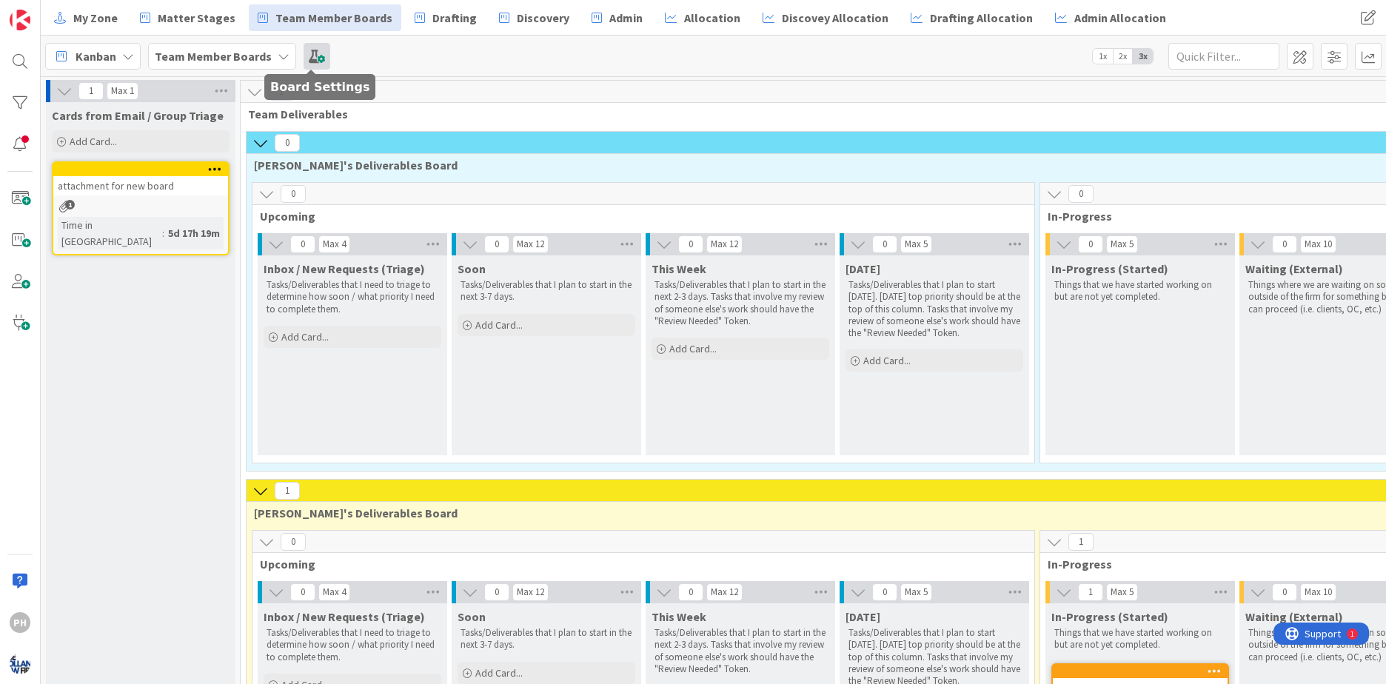
click at [317, 58] on span at bounding box center [317, 56] width 27 height 27
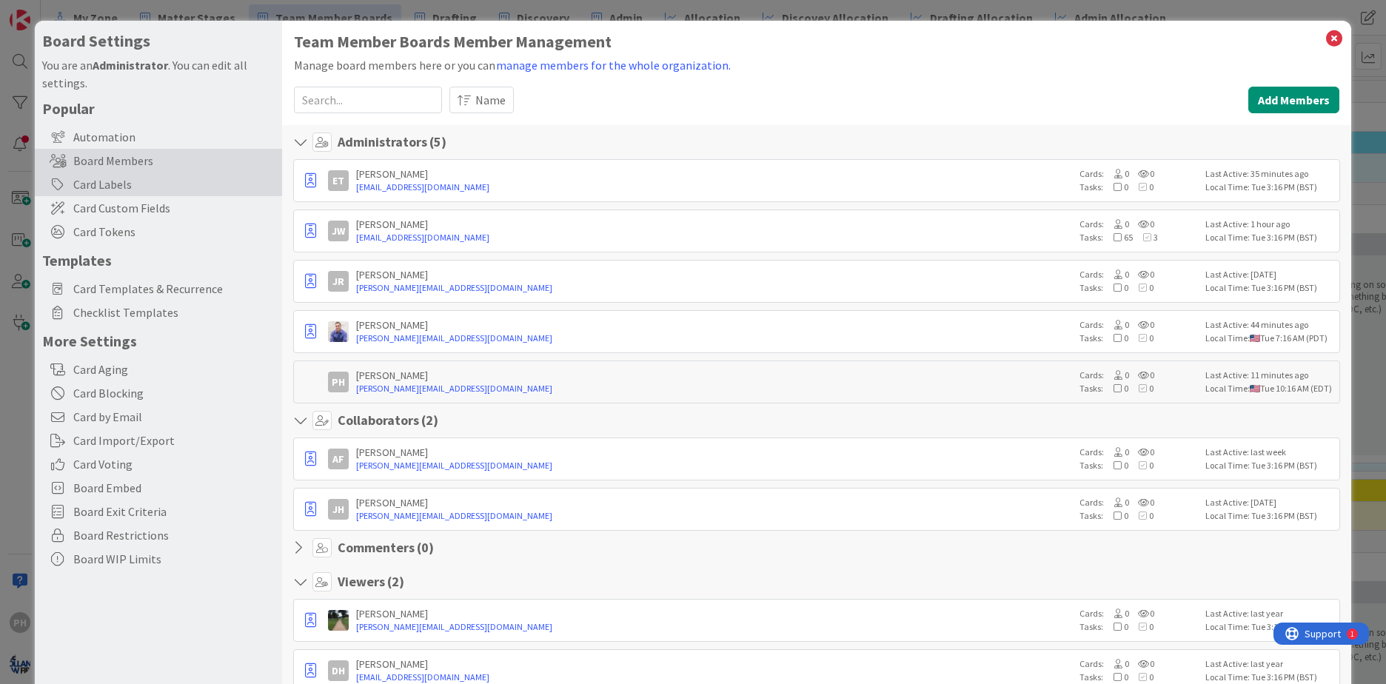
click at [121, 183] on div "Card Labels" at bounding box center [158, 185] width 247 height 24
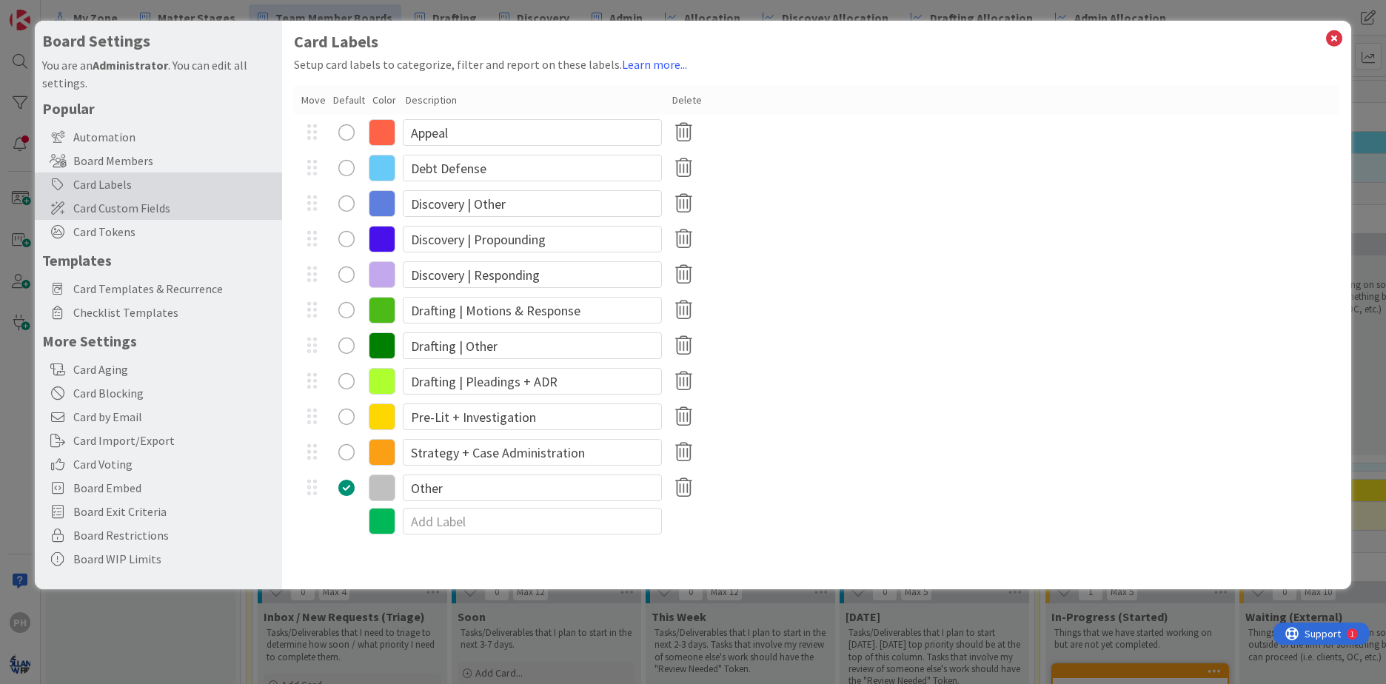
click at [119, 205] on span "Card Custom Fields" at bounding box center [173, 208] width 201 height 18
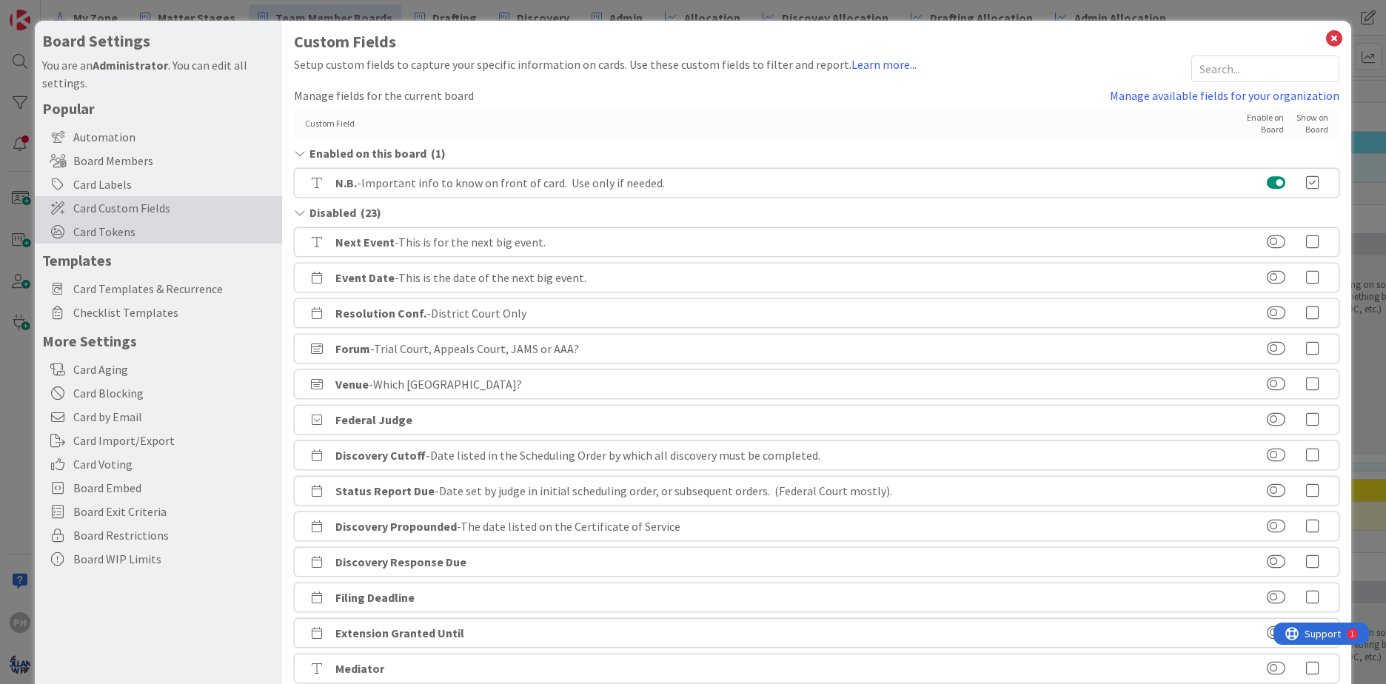
click at [114, 225] on span "Card Tokens" at bounding box center [173, 232] width 201 height 18
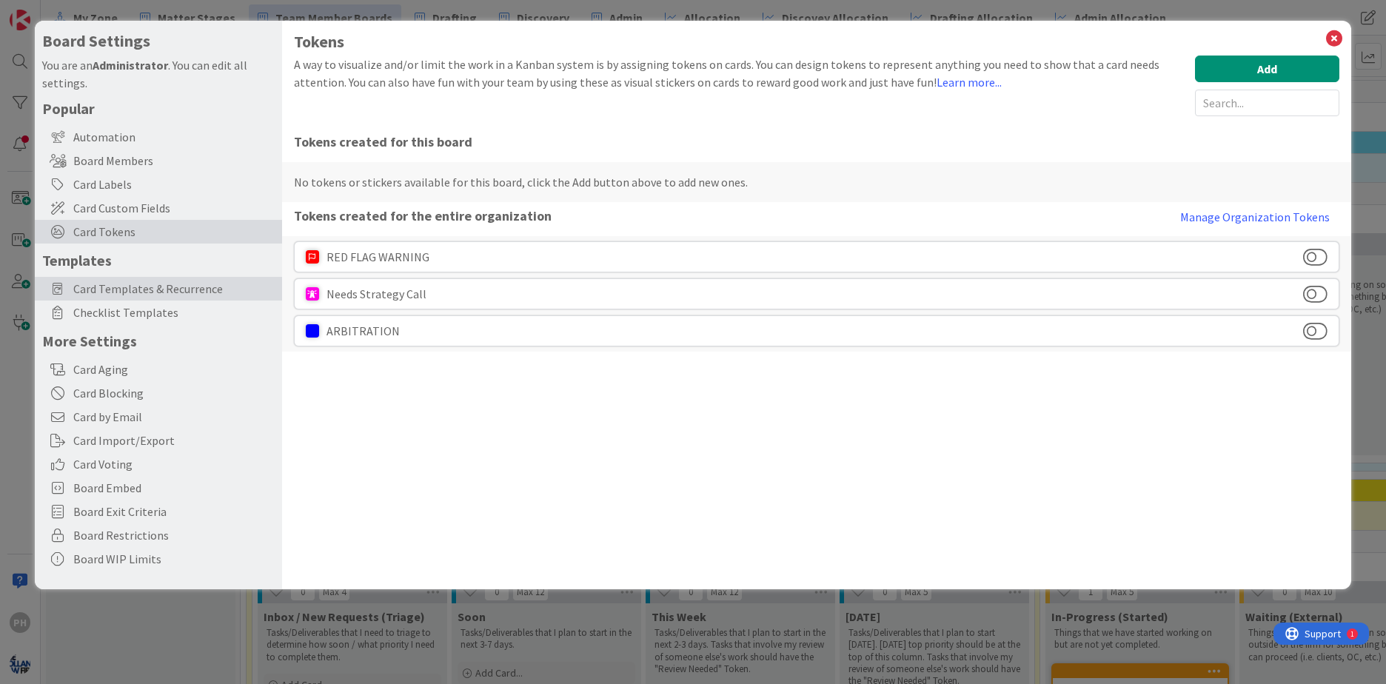
click at [106, 291] on span "Card Templates & Recurrence" at bounding box center [173, 289] width 201 height 18
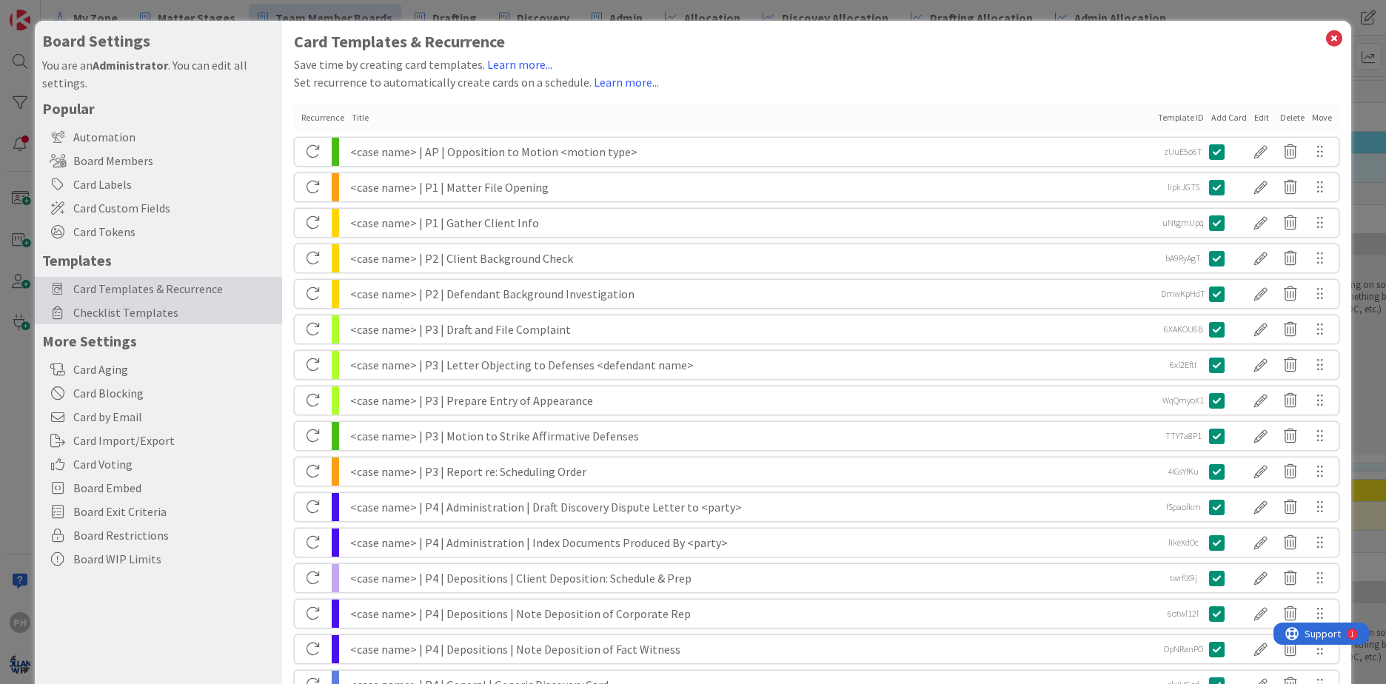
click at [104, 314] on span "Checklist Templates" at bounding box center [173, 313] width 201 height 18
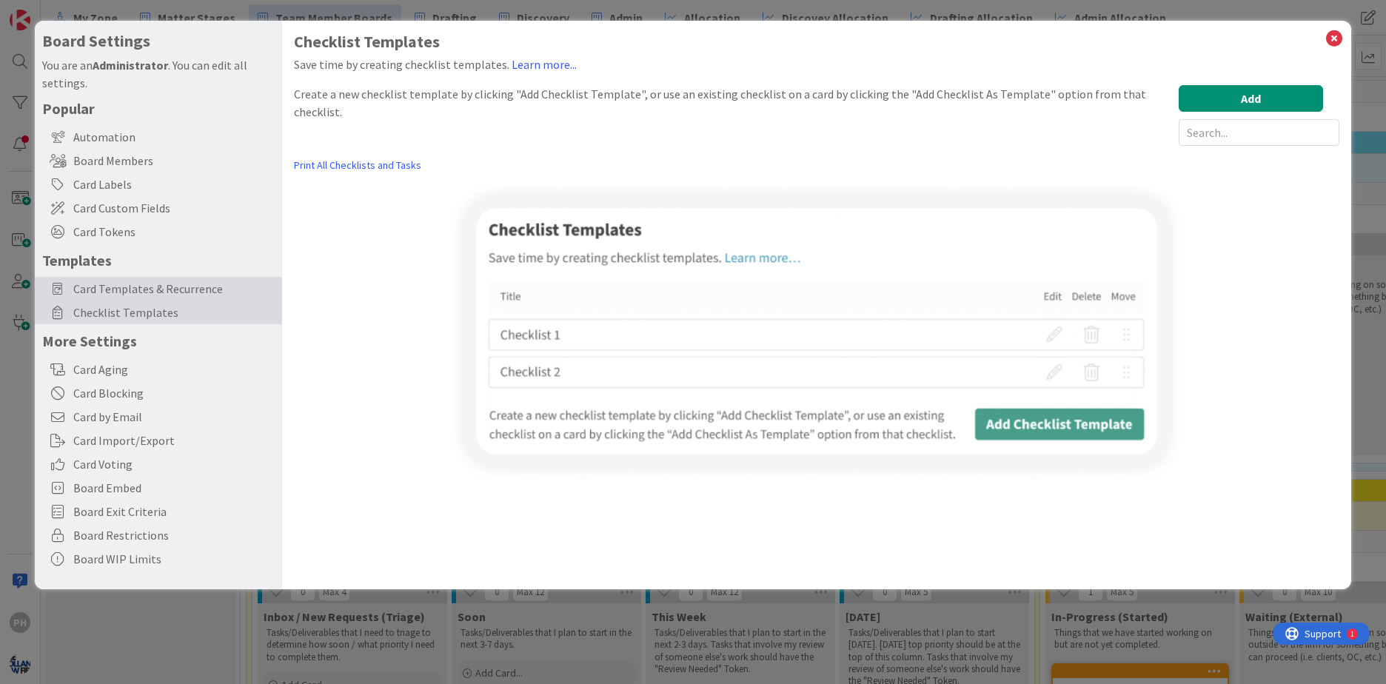
click at [104, 289] on span "Card Templates & Recurrence" at bounding box center [173, 289] width 201 height 18
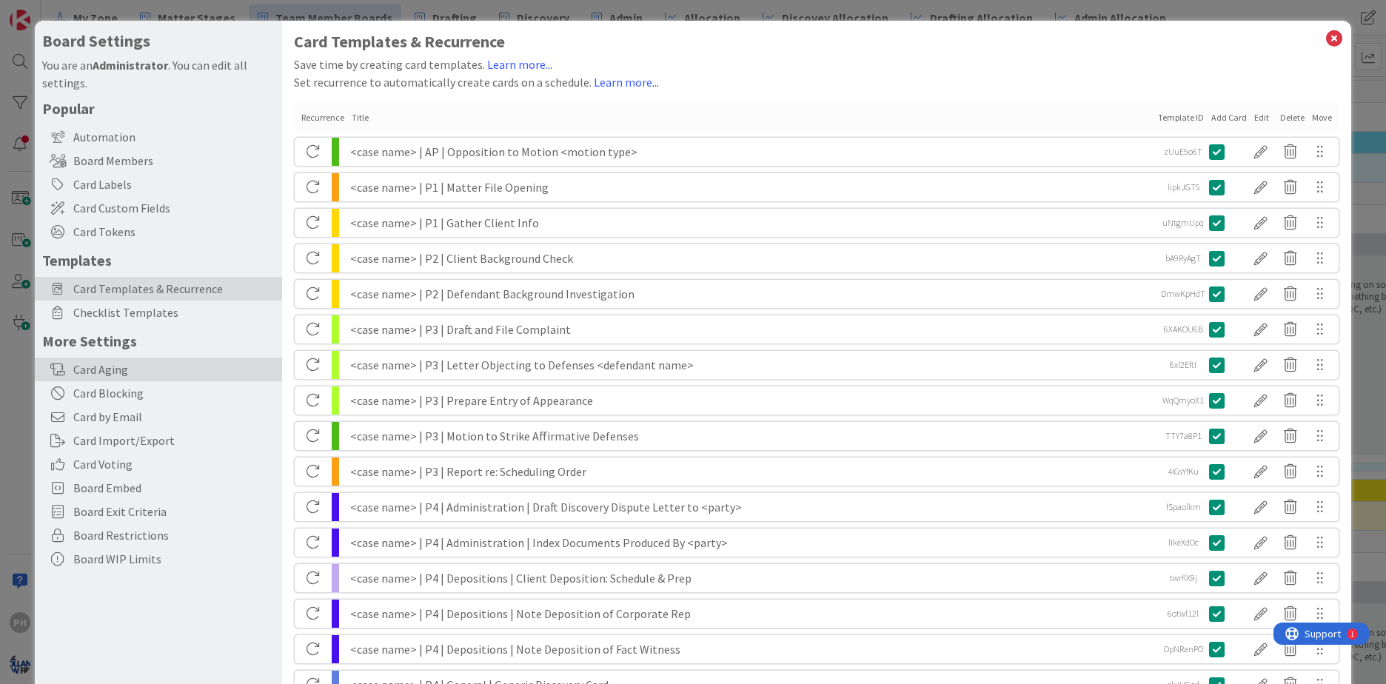
click at [98, 366] on div "Card Aging" at bounding box center [158, 370] width 247 height 24
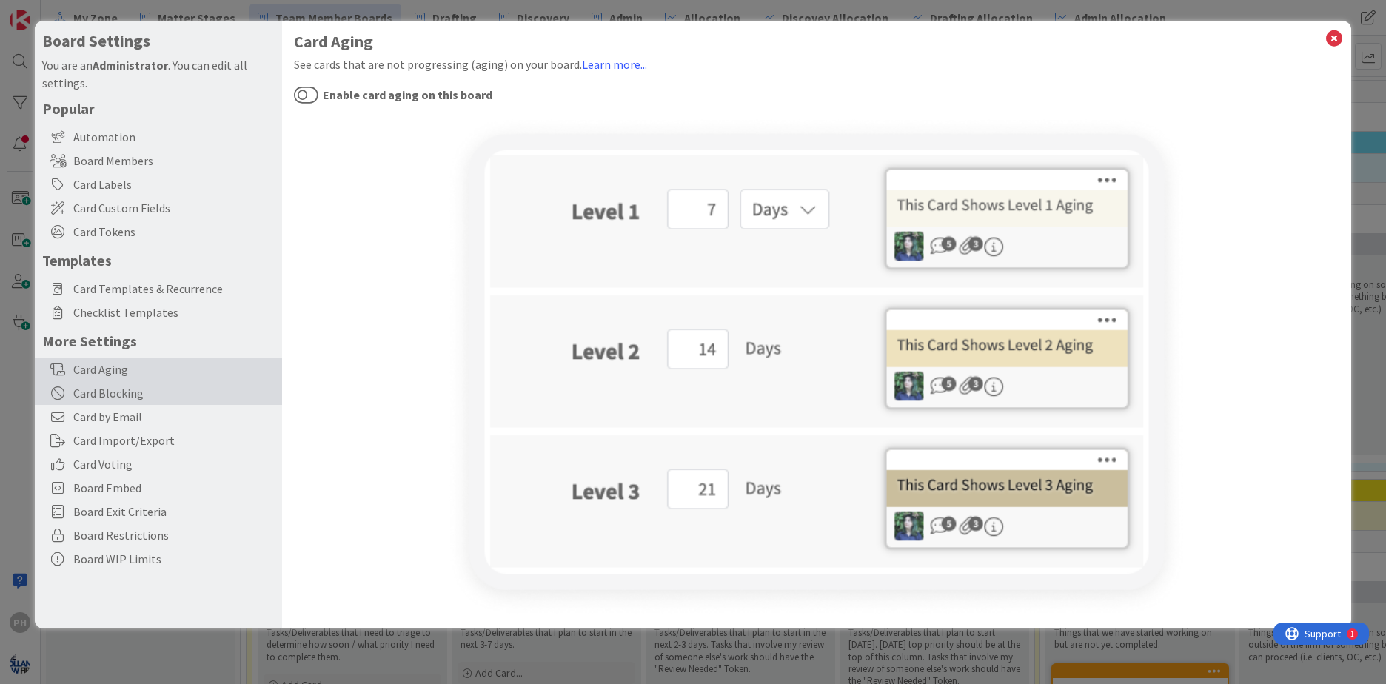
click at [95, 387] on div "Card Blocking" at bounding box center [158, 393] width 247 height 24
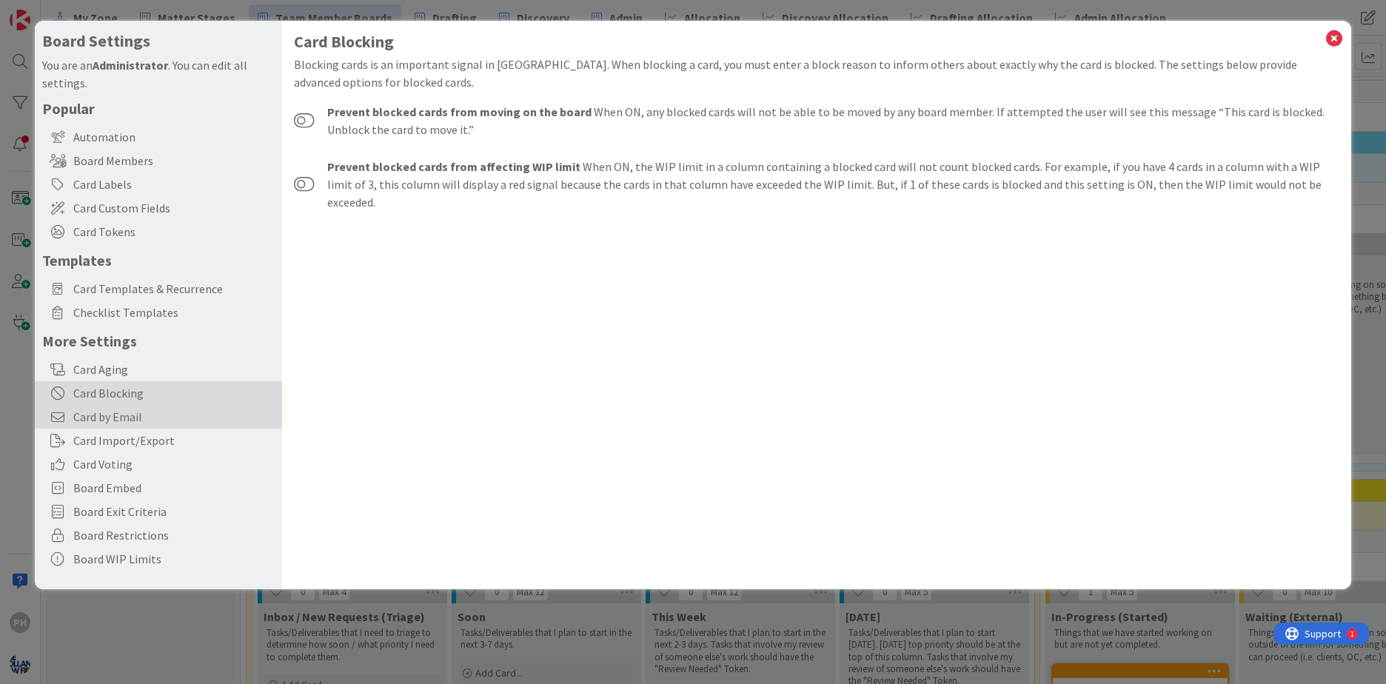
click at [93, 412] on span "Card by Email" at bounding box center [173, 417] width 201 height 18
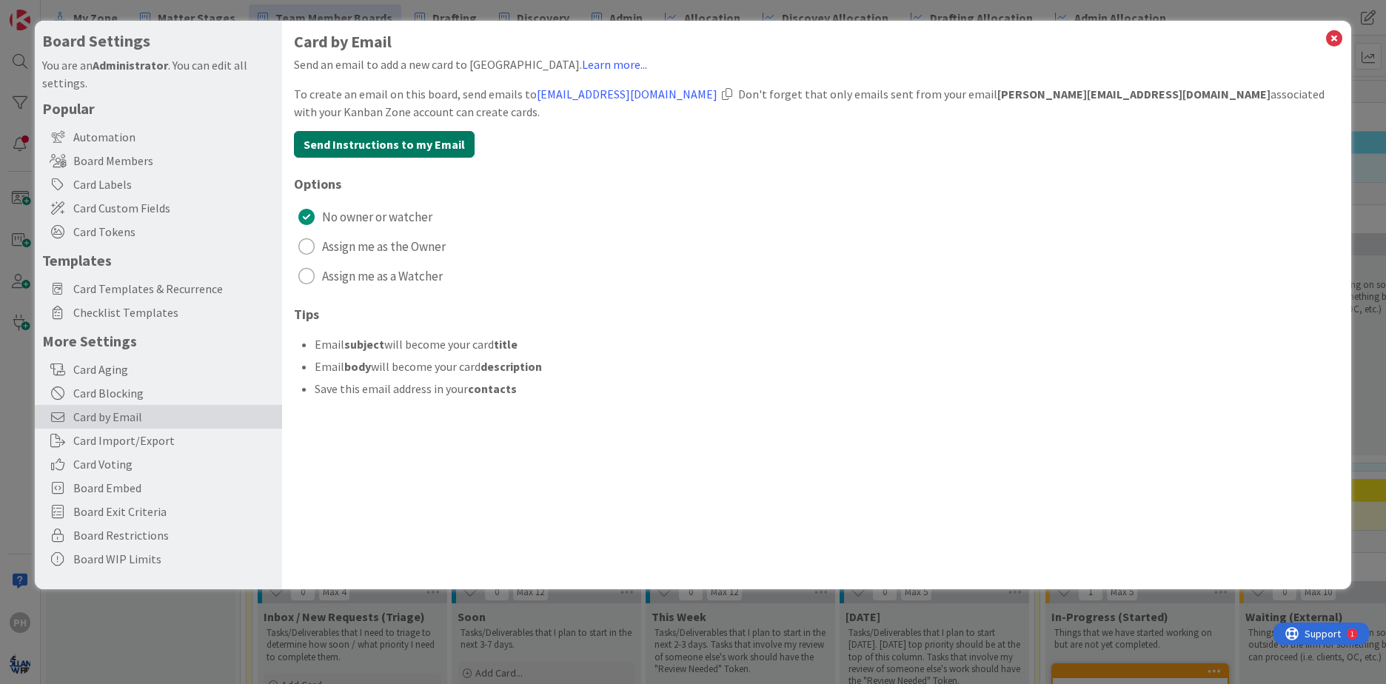
click at [372, 140] on button "Send Instructions to my Email" at bounding box center [384, 144] width 181 height 27
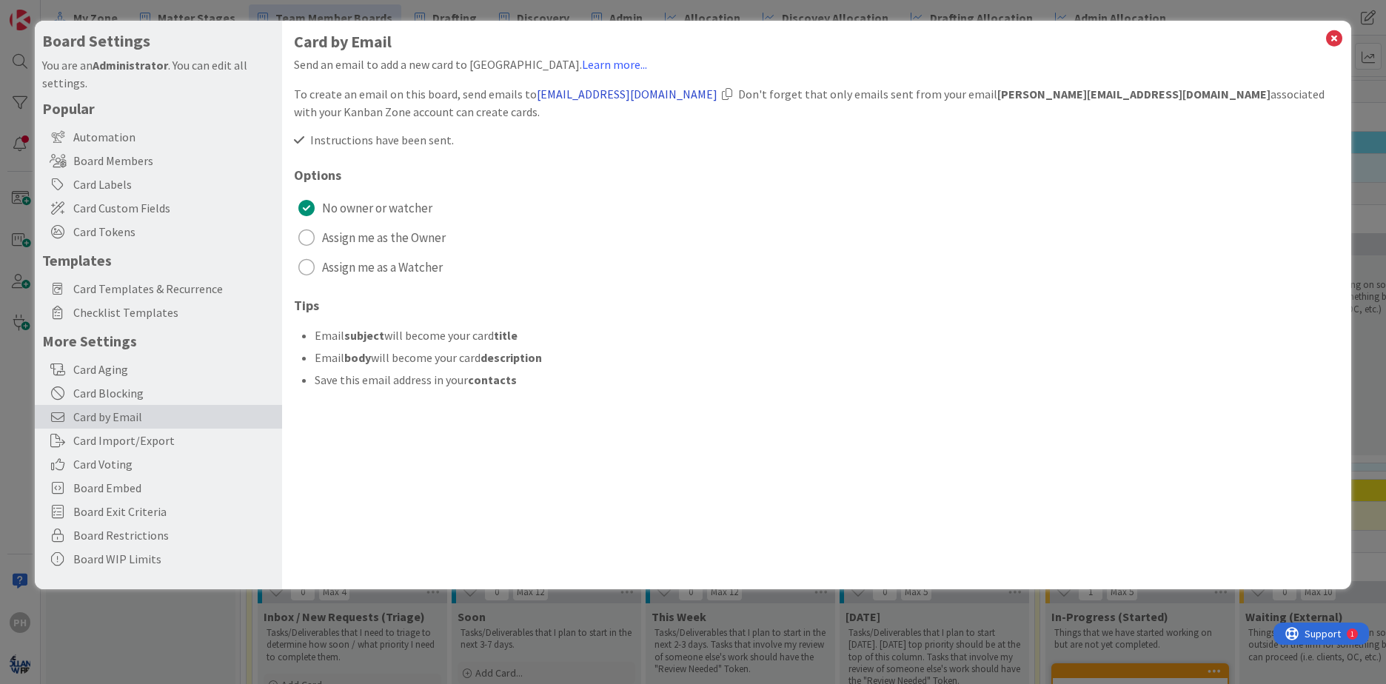
click at [571, 96] on link "[EMAIL_ADDRESS][DOMAIN_NAME]" at bounding box center [627, 94] width 181 height 15
click at [1333, 36] on icon at bounding box center [1334, 38] width 19 height 21
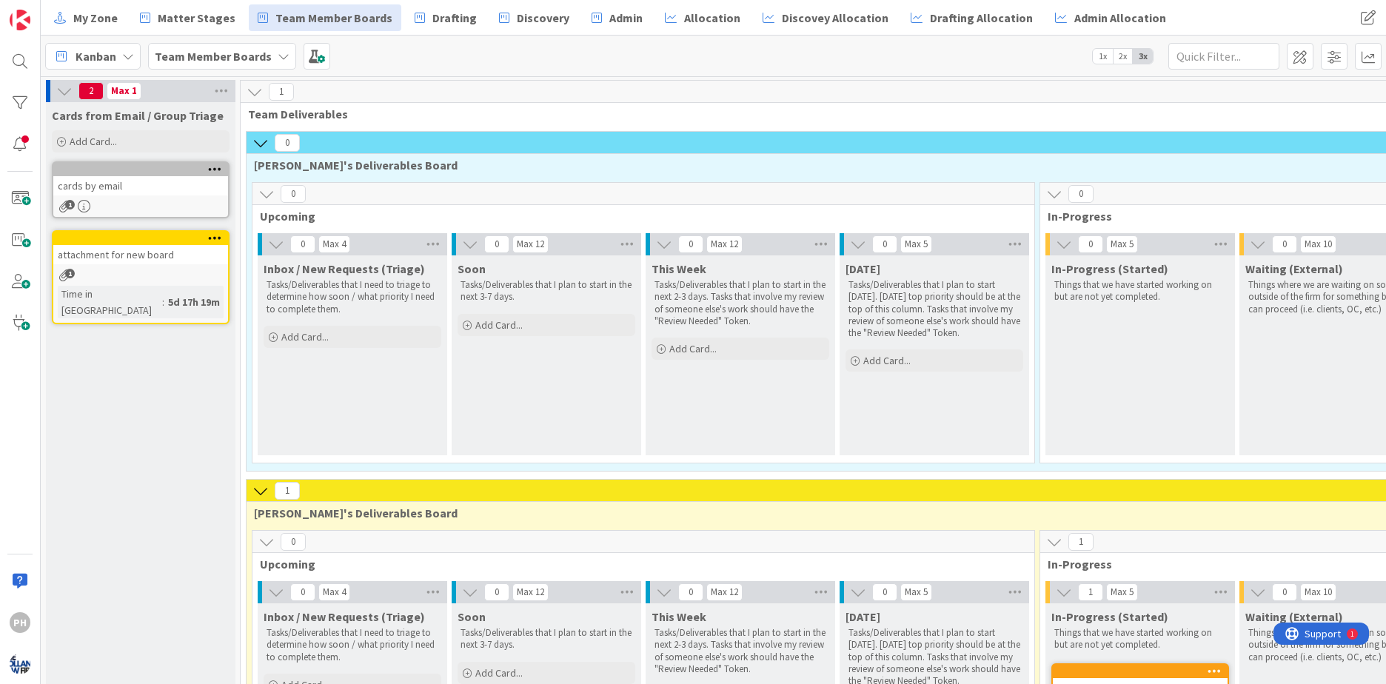
click at [145, 178] on div "cards by email" at bounding box center [140, 185] width 175 height 19
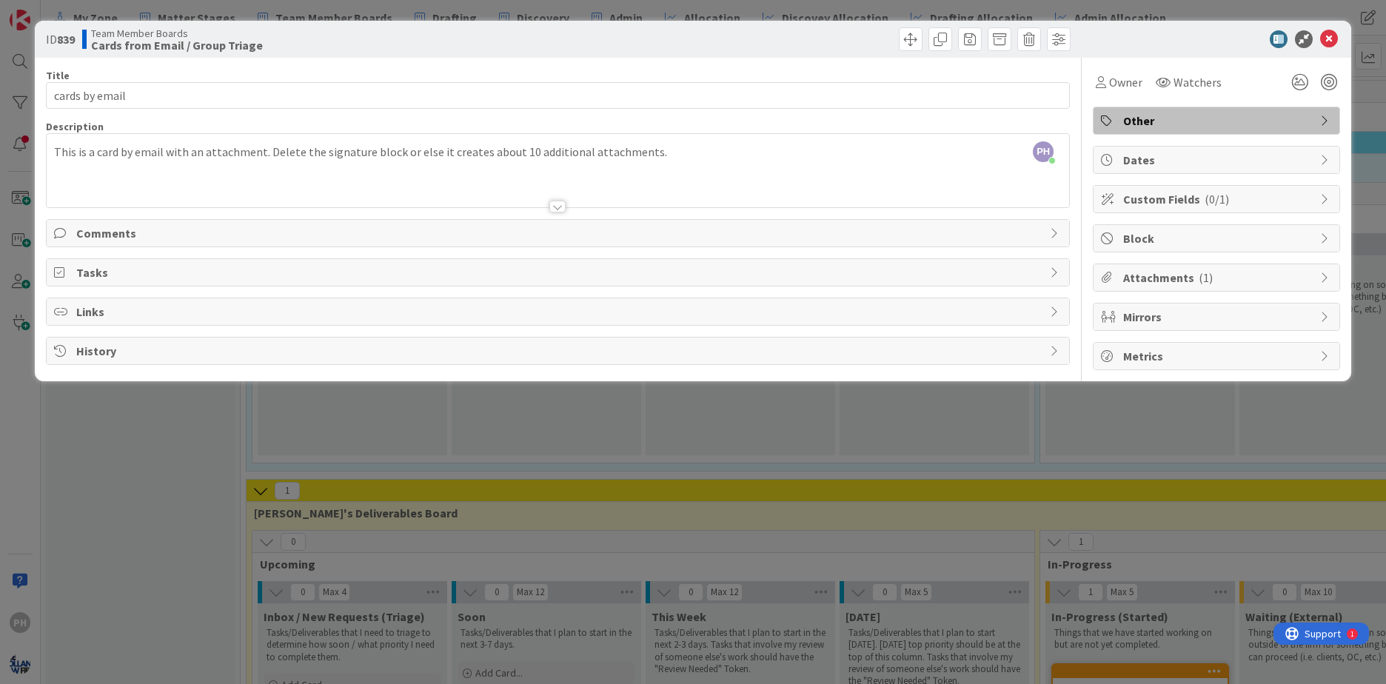
click at [1122, 275] on div "Attachments ( 1 )" at bounding box center [1217, 277] width 246 height 27
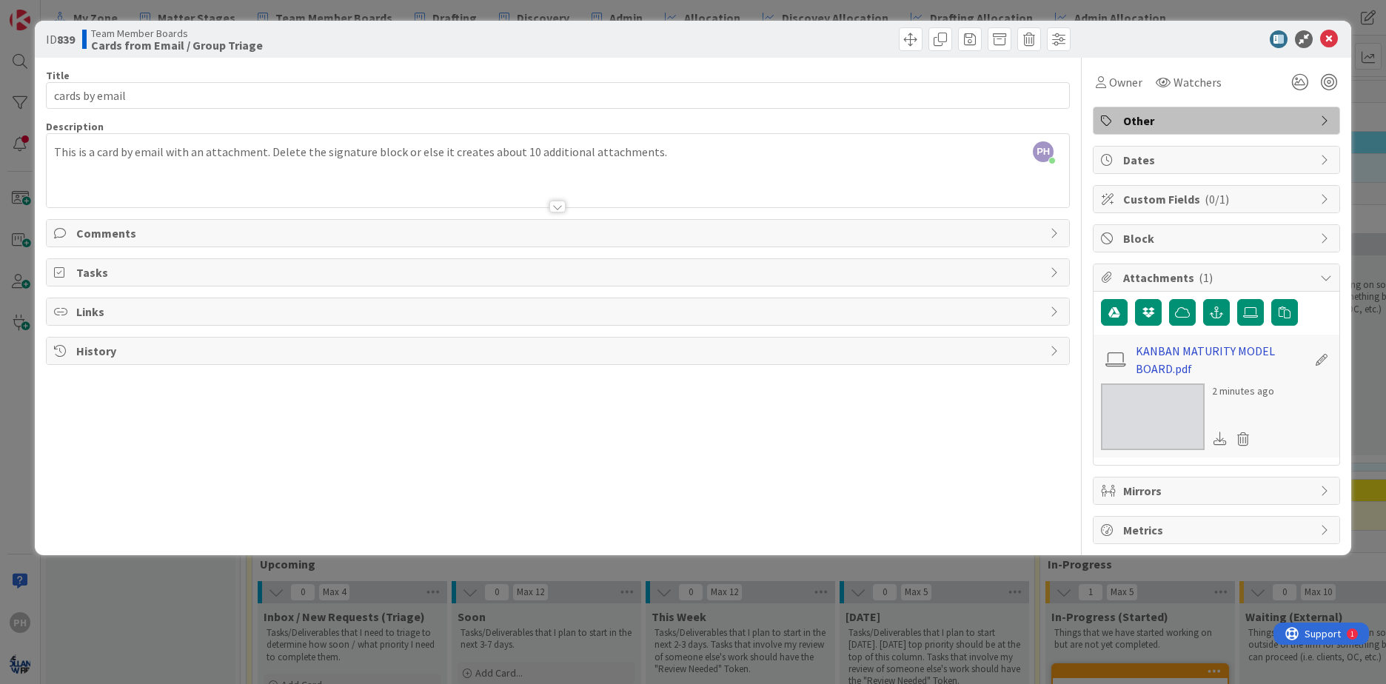
click at [1175, 364] on link "KANBAN MATURITY MODEL BOARD.pdf" at bounding box center [1222, 360] width 172 height 36
click at [1331, 32] on icon at bounding box center [1329, 39] width 18 height 18
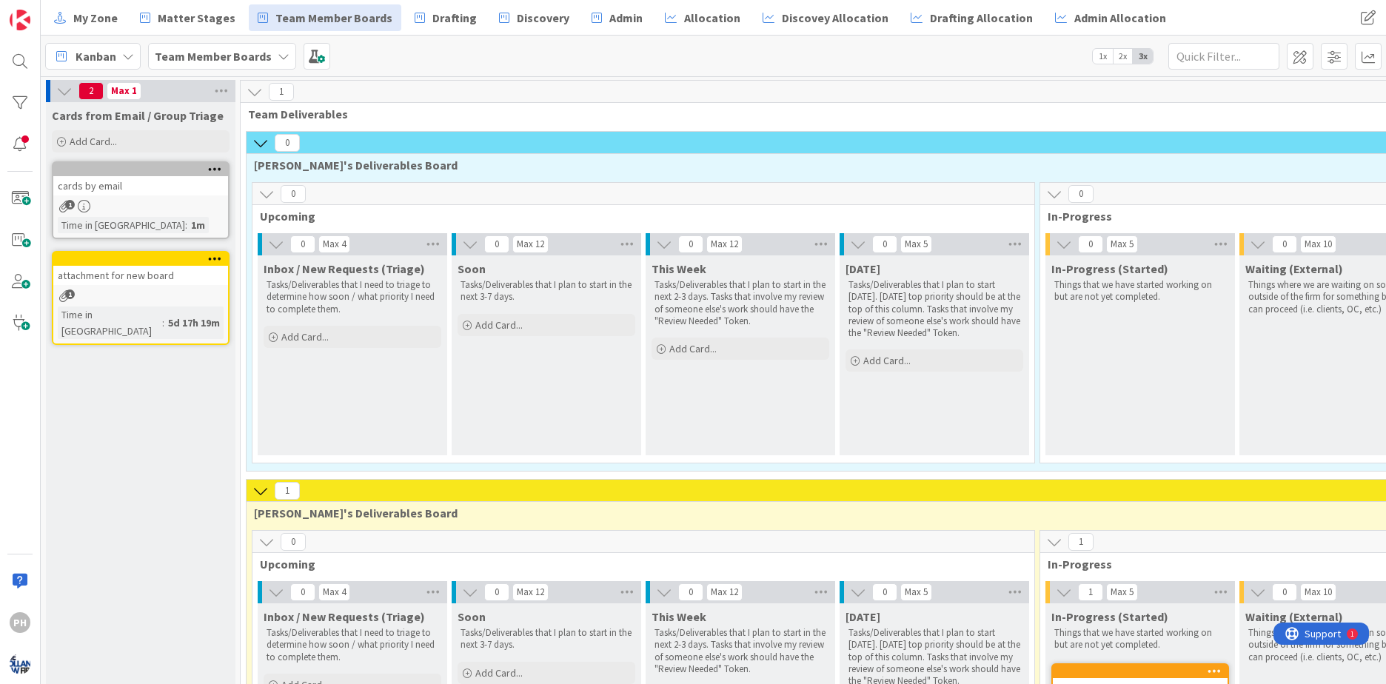
click at [133, 190] on div "cards by email" at bounding box center [140, 185] width 175 height 19
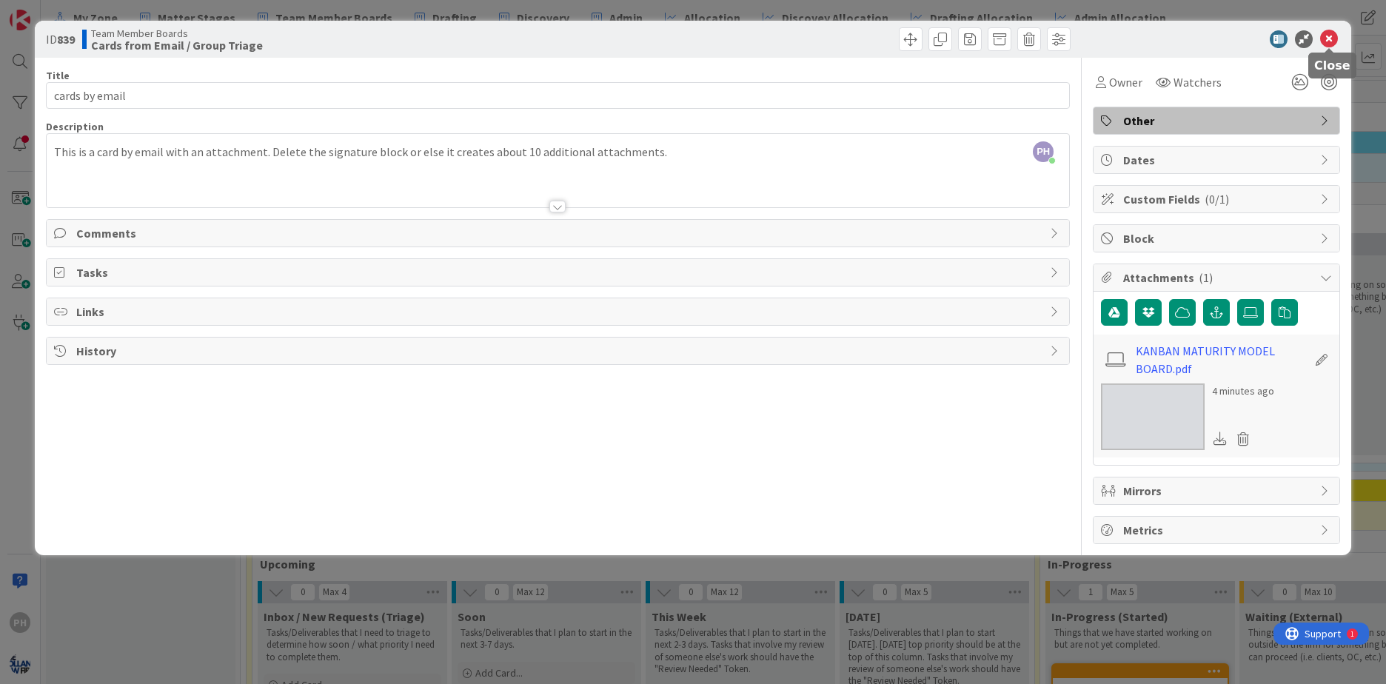
click at [1327, 37] on icon at bounding box center [1329, 39] width 18 height 18
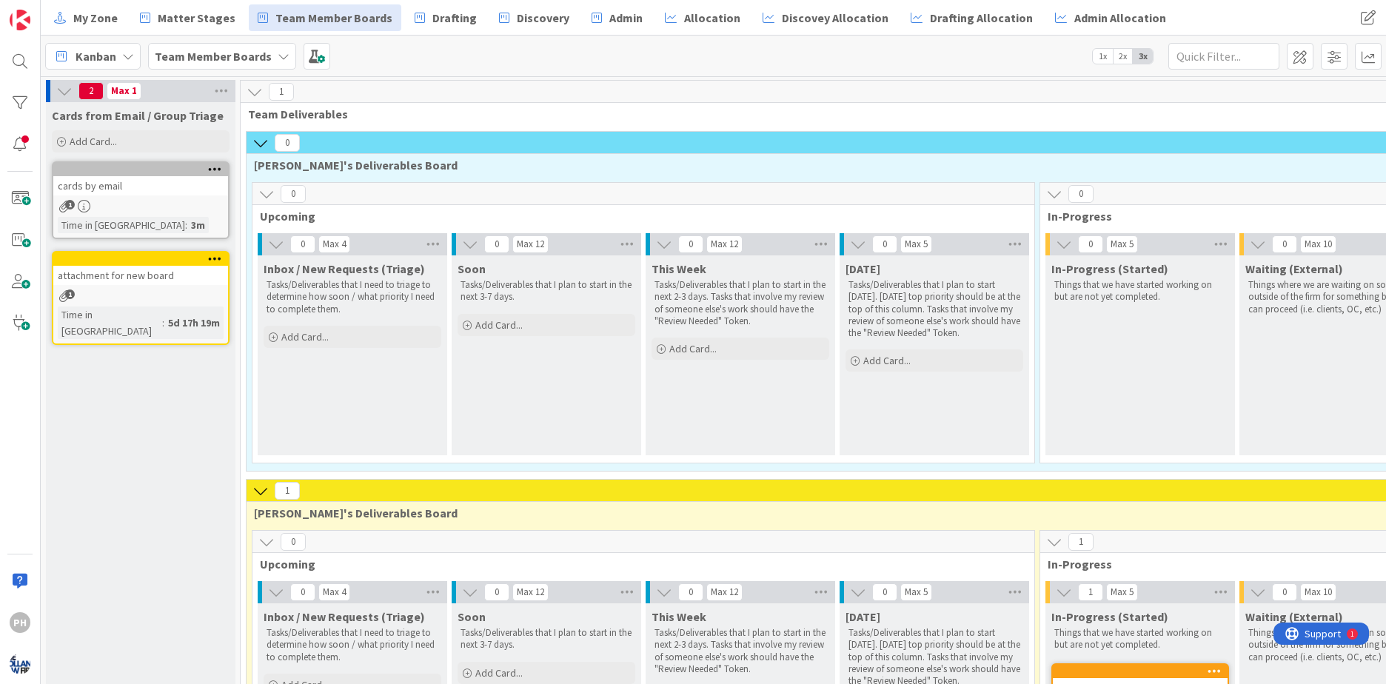
click at [126, 292] on div "1" at bounding box center [140, 295] width 175 height 13
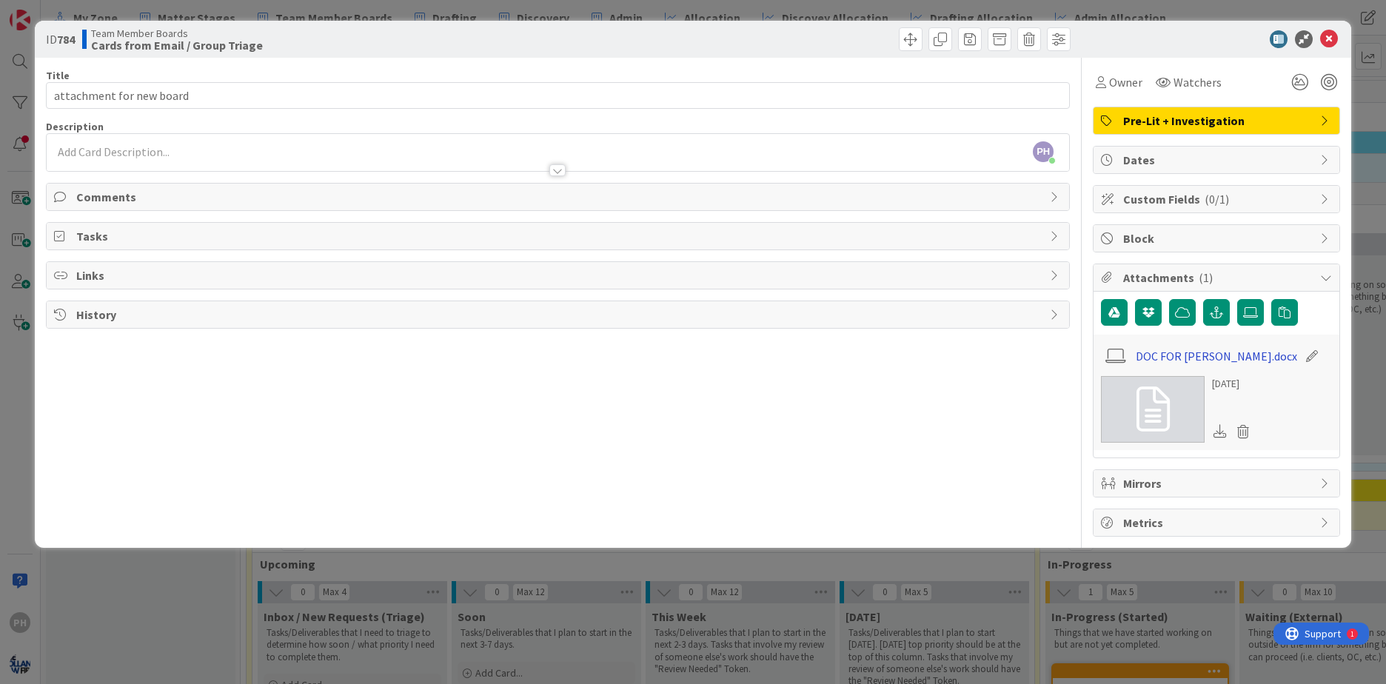
click at [1171, 357] on link "DOC FOR [PERSON_NAME].docx" at bounding box center [1216, 356] width 161 height 18
click at [1322, 32] on icon at bounding box center [1329, 39] width 18 height 18
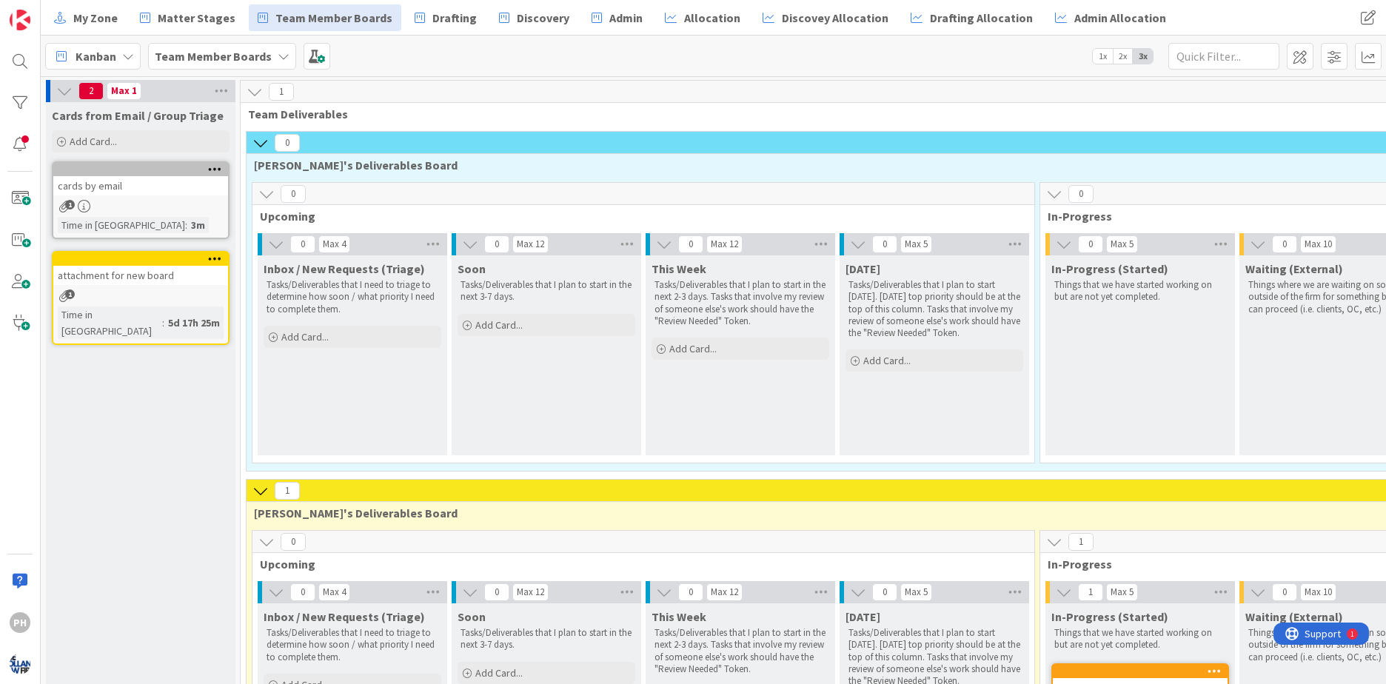
click at [381, 147] on div "0" at bounding box center [1043, 143] width 1593 height 22
click at [312, 53] on span at bounding box center [317, 56] width 27 height 27
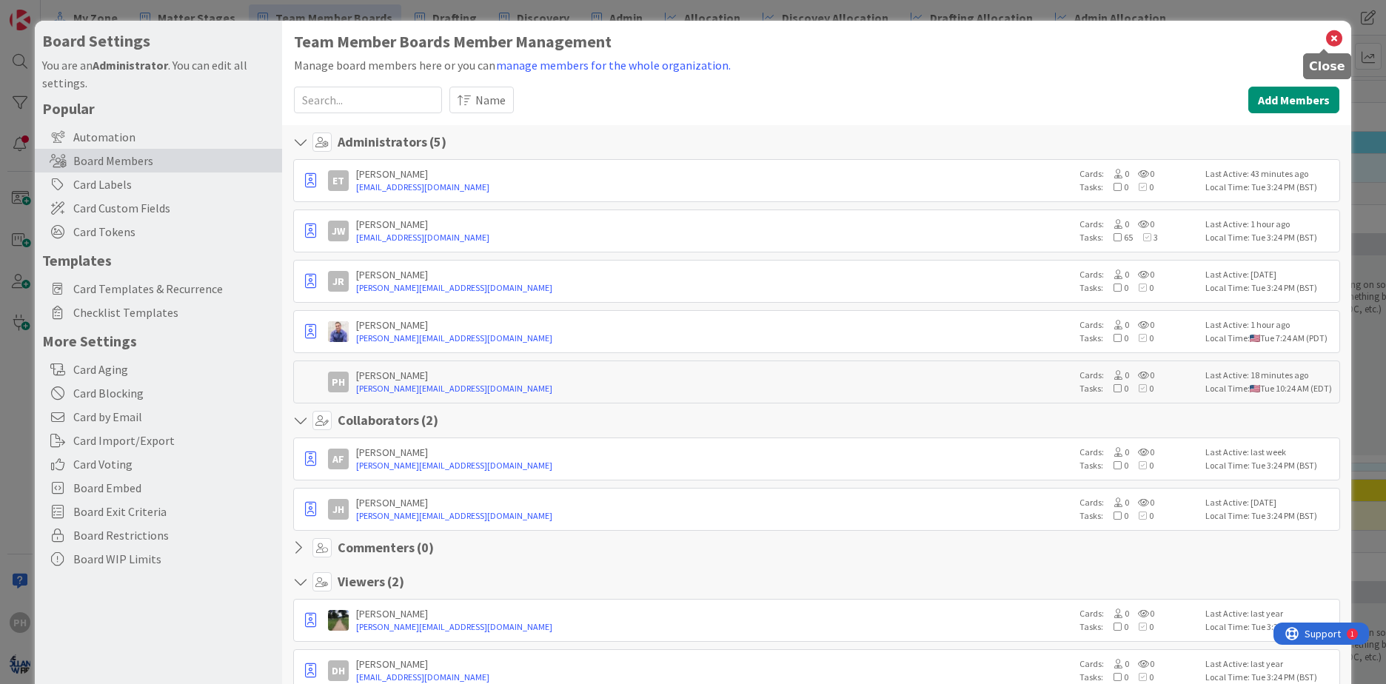
click at [1325, 38] on icon at bounding box center [1334, 38] width 19 height 21
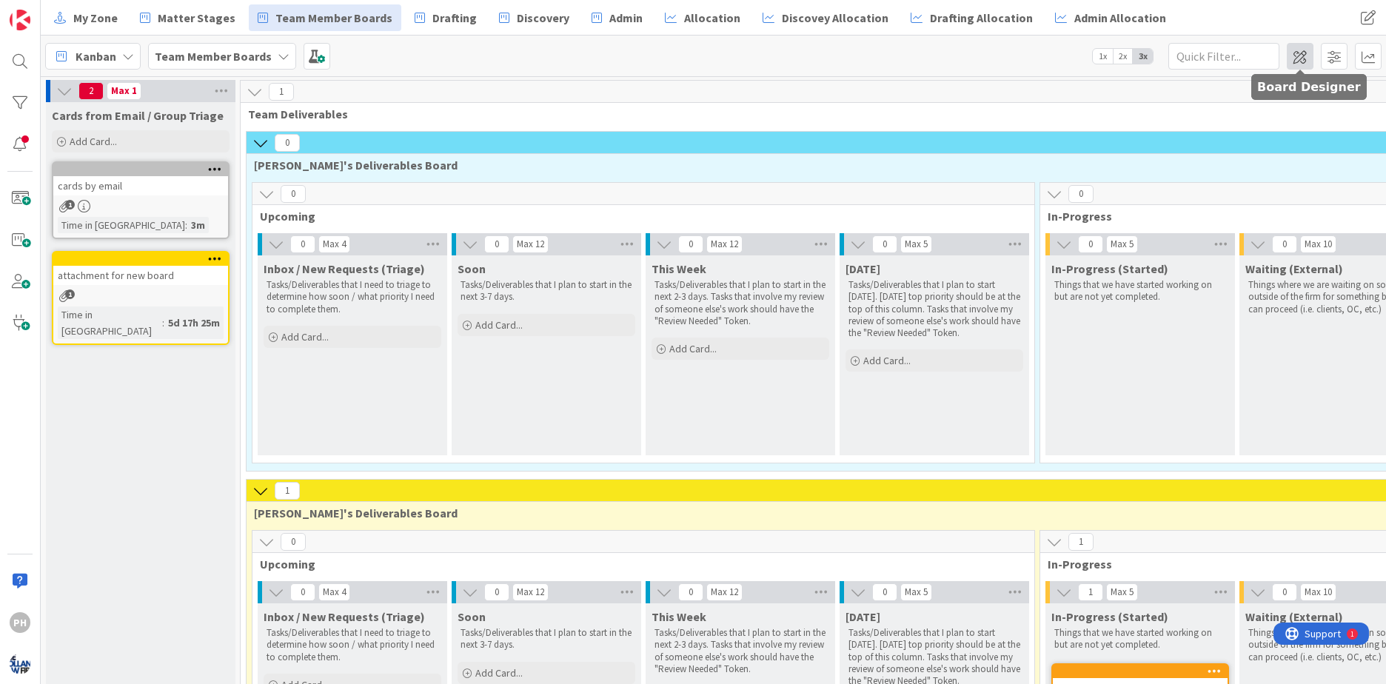
click at [1297, 56] on span at bounding box center [1300, 56] width 27 height 27
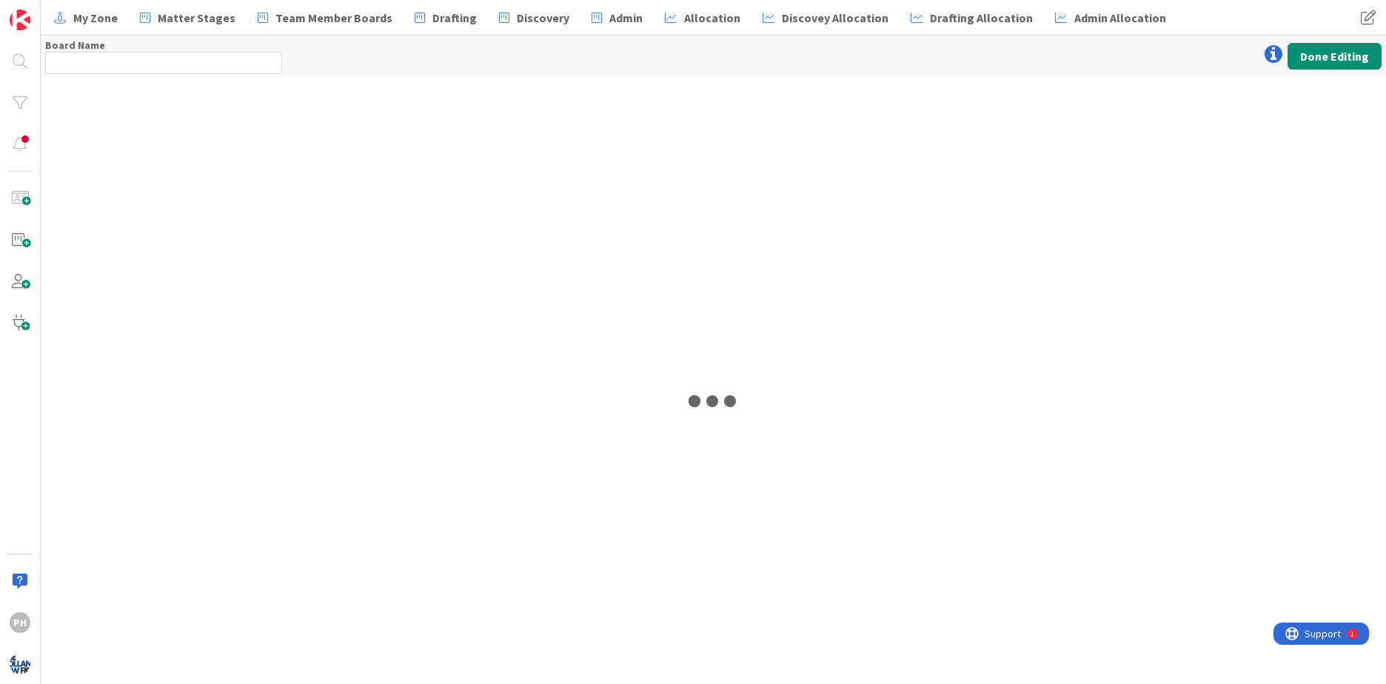
type input "Team Member Boards"
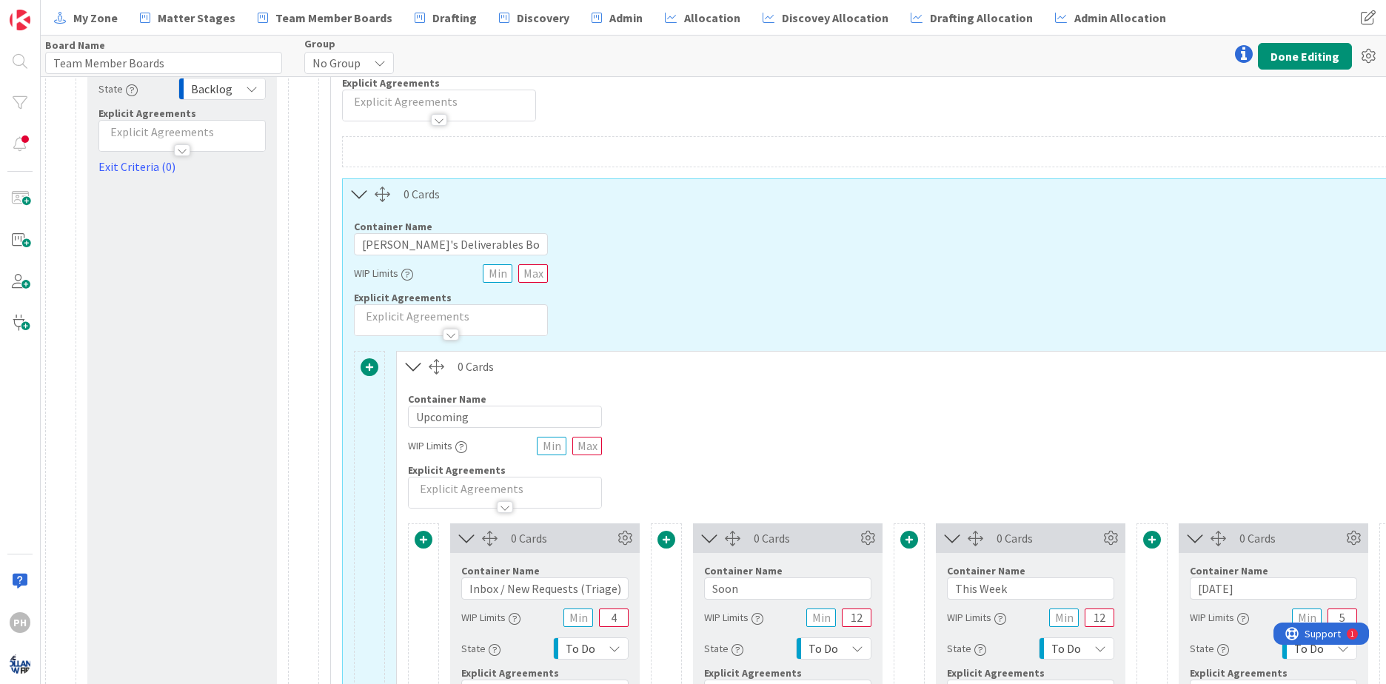
scroll to position [120, 3]
click at [1367, 54] on icon at bounding box center [1368, 56] width 27 height 27
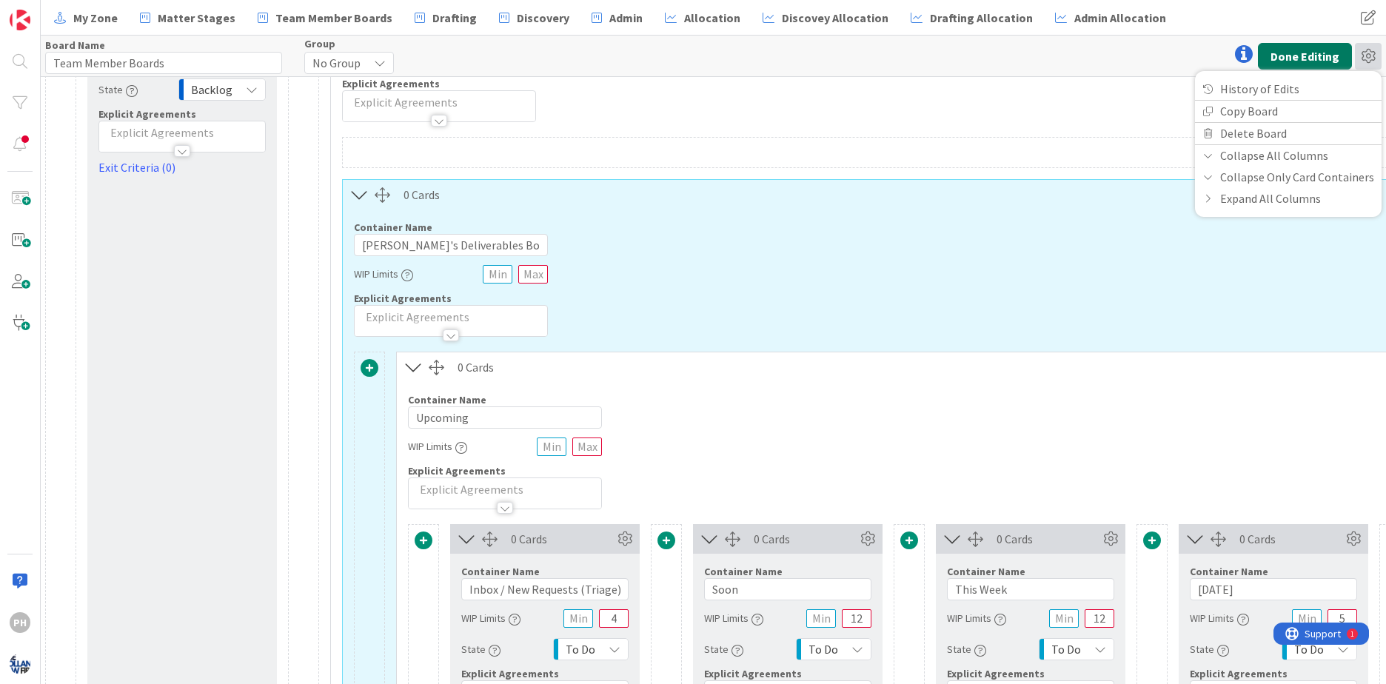
click at [1296, 53] on button "Done Editing" at bounding box center [1305, 56] width 94 height 27
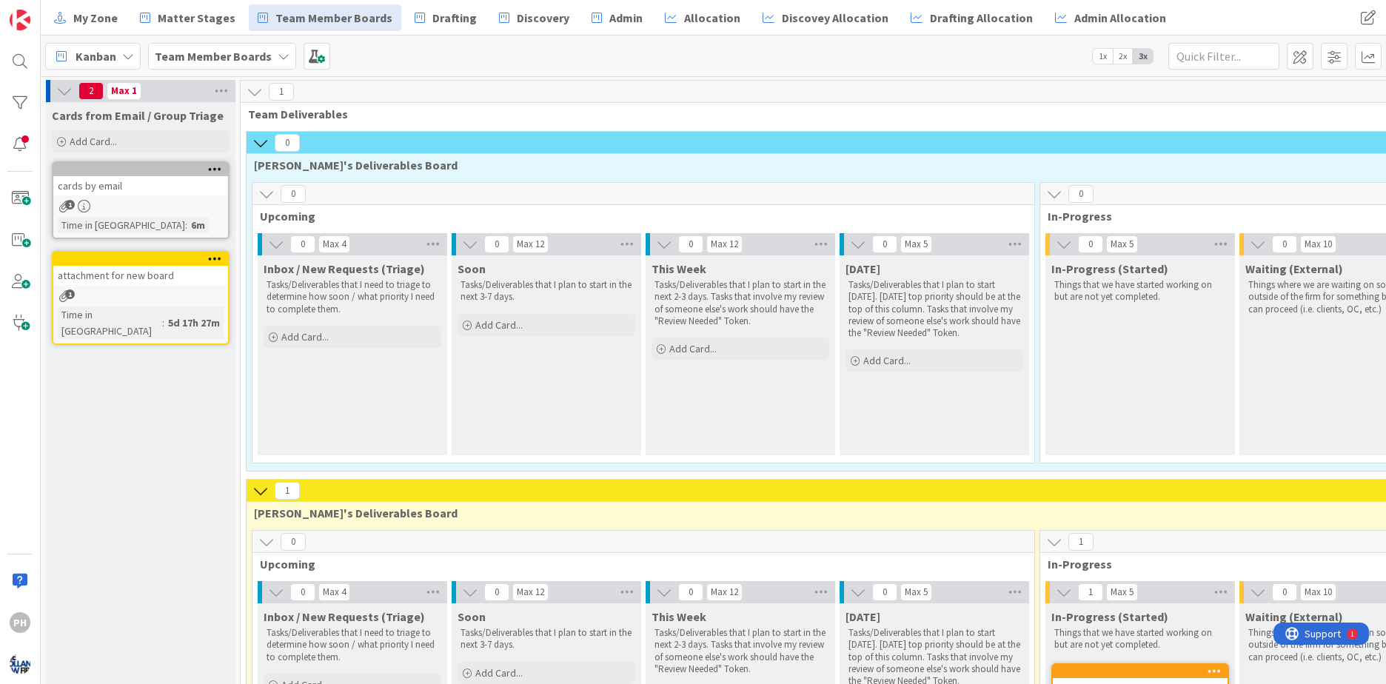
drag, startPoint x: 1020, startPoint y: 167, endPoint x: 531, endPoint y: 165, distance: 489.4
click at [531, 165] on span "[PERSON_NAME]'s Deliverables Board" at bounding box center [1037, 165] width 1567 height 15
click at [307, 57] on span at bounding box center [317, 56] width 27 height 27
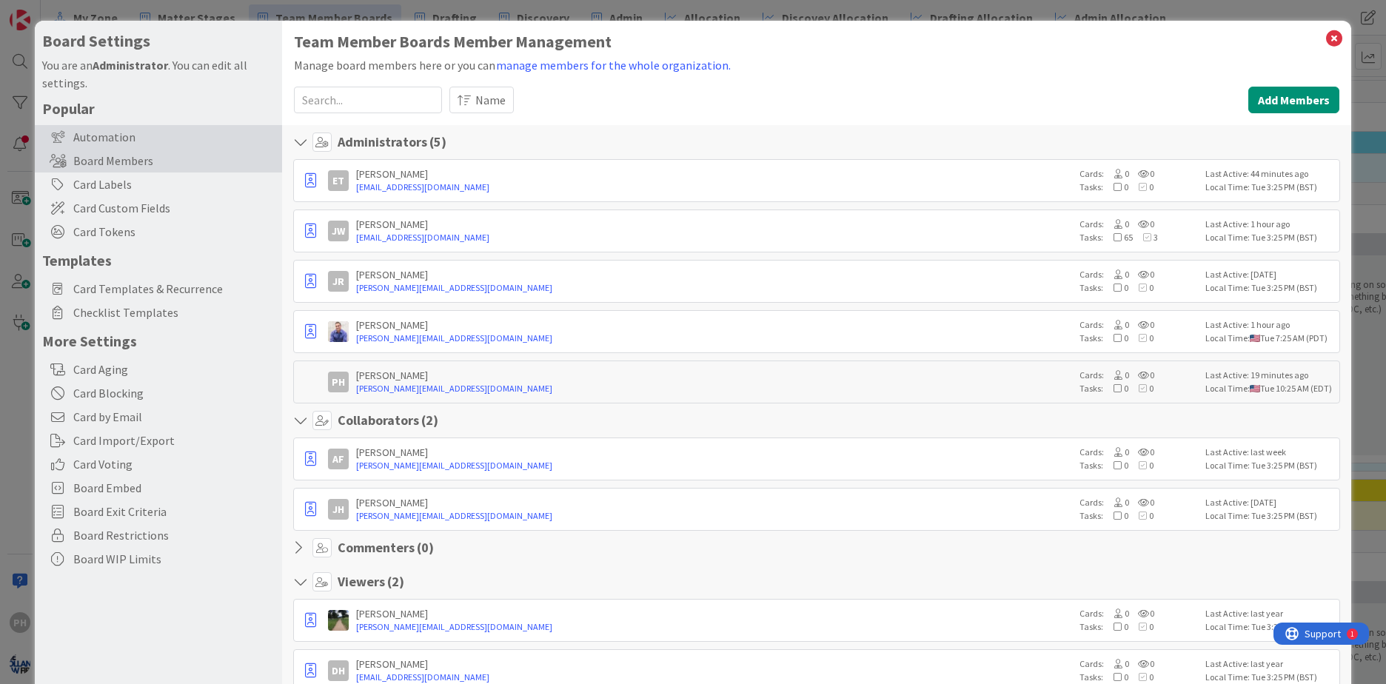
click at [93, 132] on div "Automation" at bounding box center [158, 137] width 247 height 24
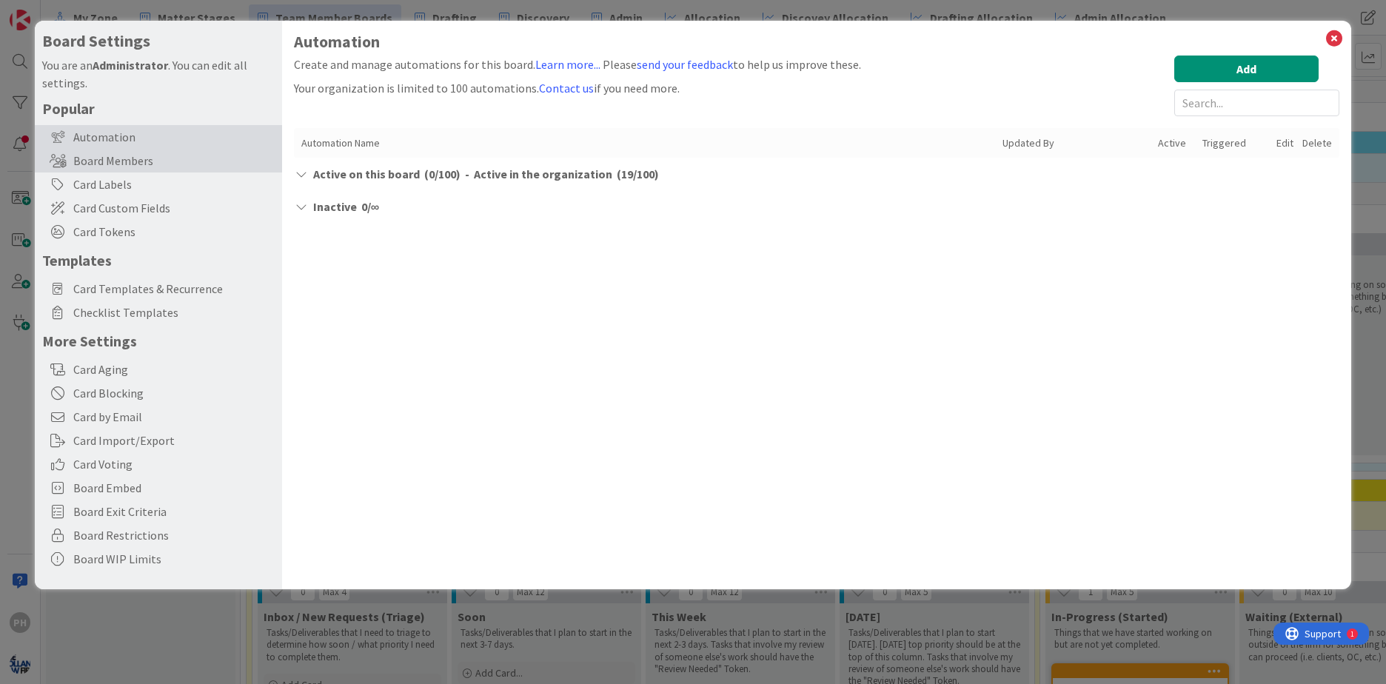
click at [90, 170] on div "Board Members" at bounding box center [158, 161] width 247 height 24
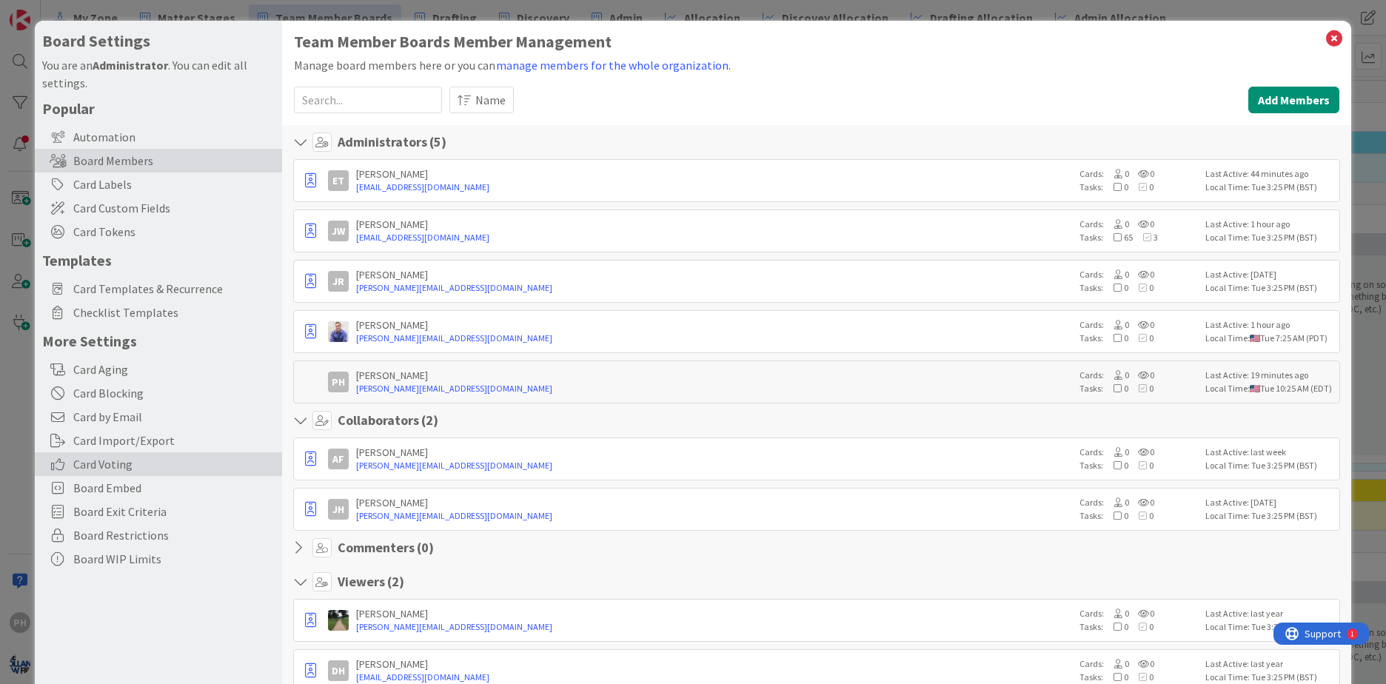
click at [76, 464] on span "Card Voting" at bounding box center [173, 464] width 201 height 18
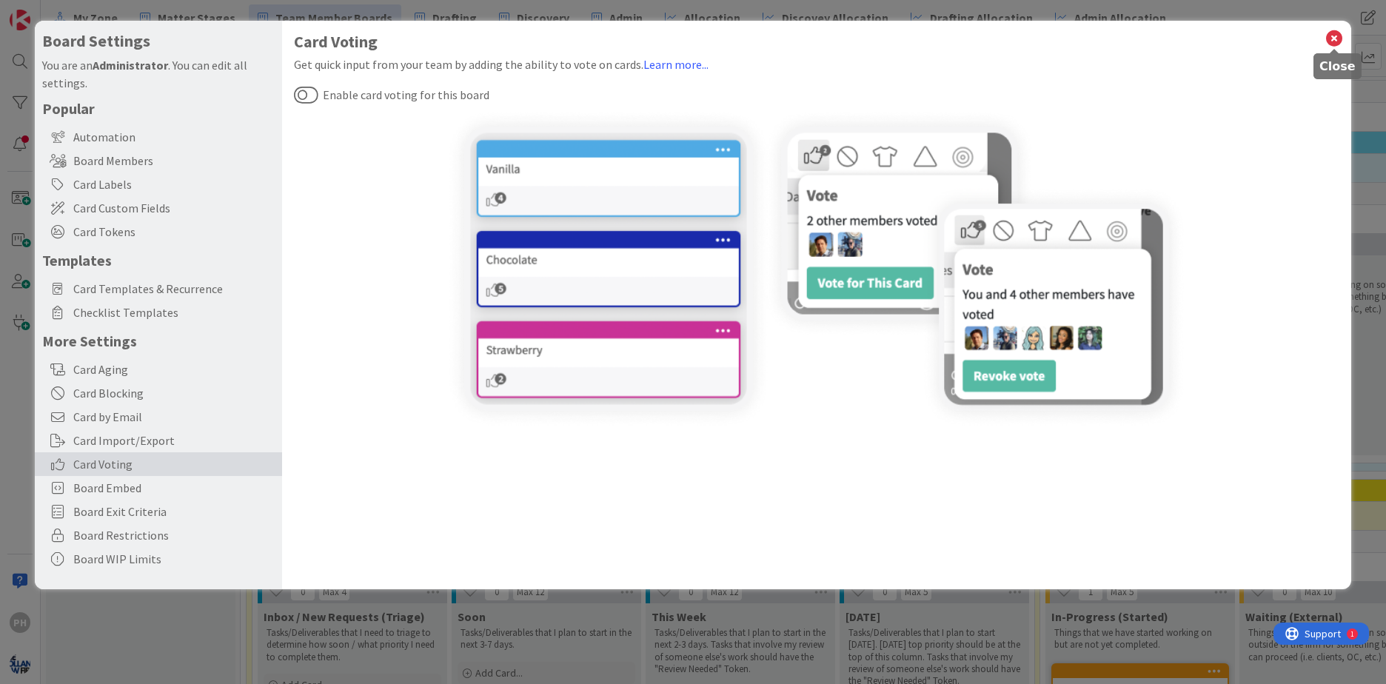
click at [1332, 35] on icon at bounding box center [1334, 38] width 19 height 21
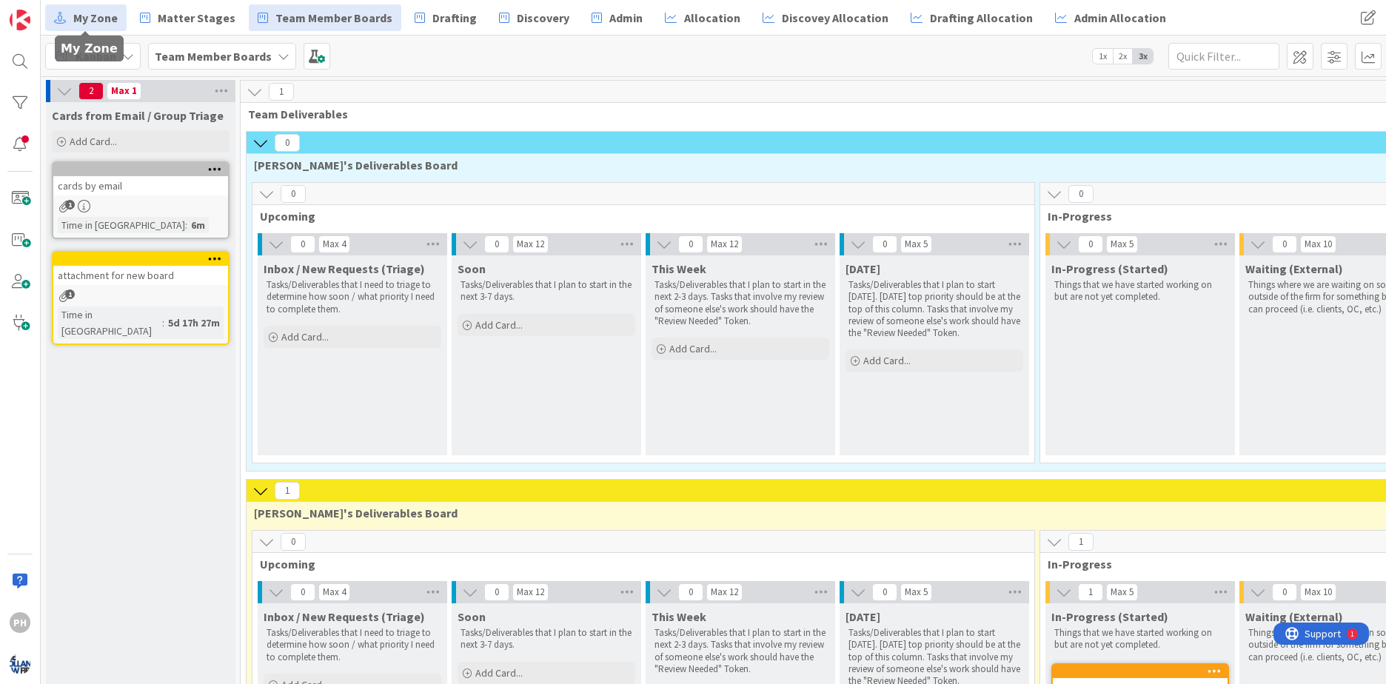
click at [78, 16] on span "My Zone" at bounding box center [95, 18] width 44 height 18
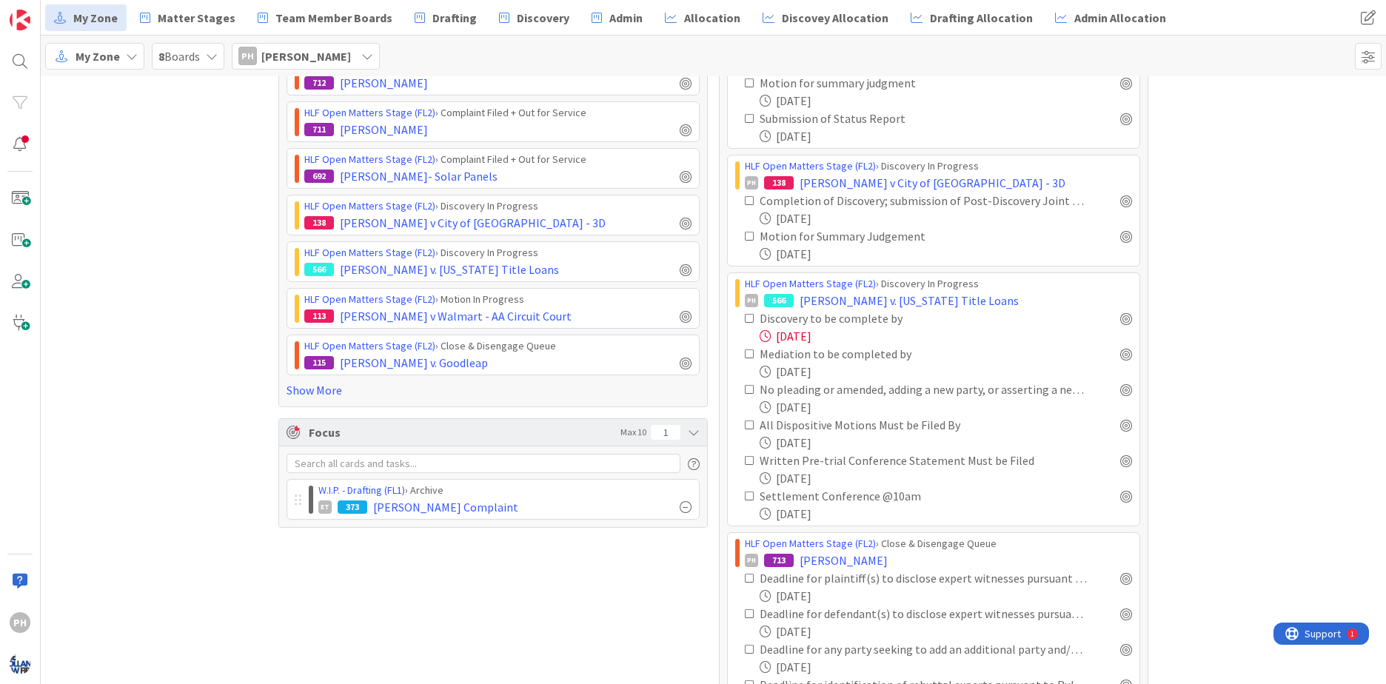
scroll to position [221, 0]
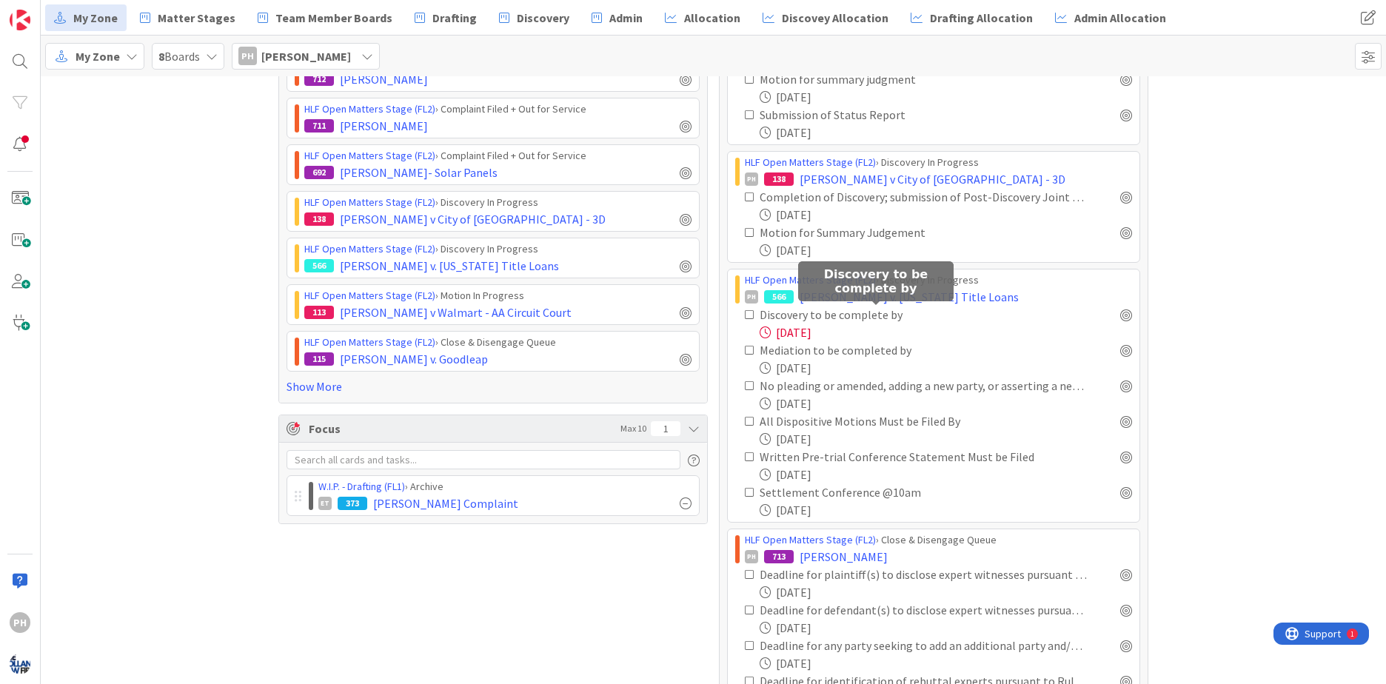
click at [851, 318] on div "Discovery to be complete by" at bounding box center [883, 315] width 246 height 18
drag, startPoint x: 851, startPoint y: 318, endPoint x: 857, endPoint y: 329, distance: 11.9
click at [857, 329] on div "[DATE]" at bounding box center [946, 333] width 372 height 18
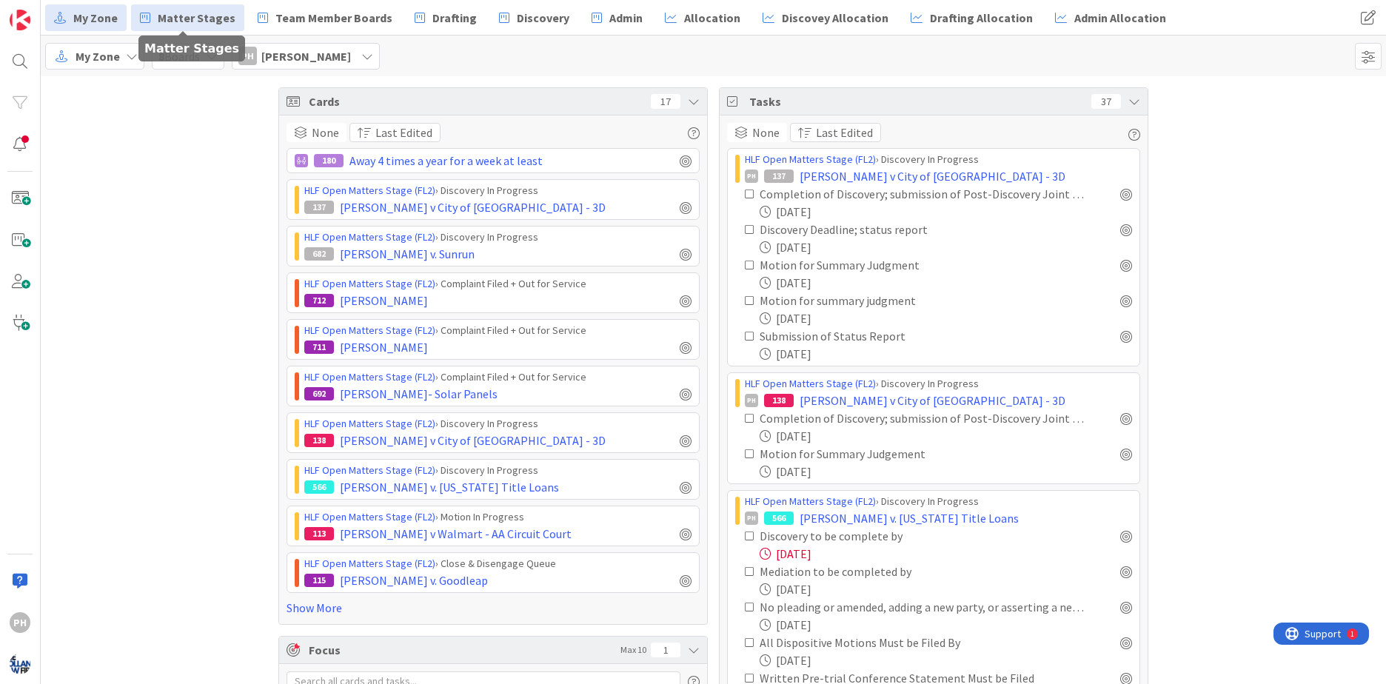
click at [158, 10] on span "Matter Stages" at bounding box center [197, 18] width 78 height 18
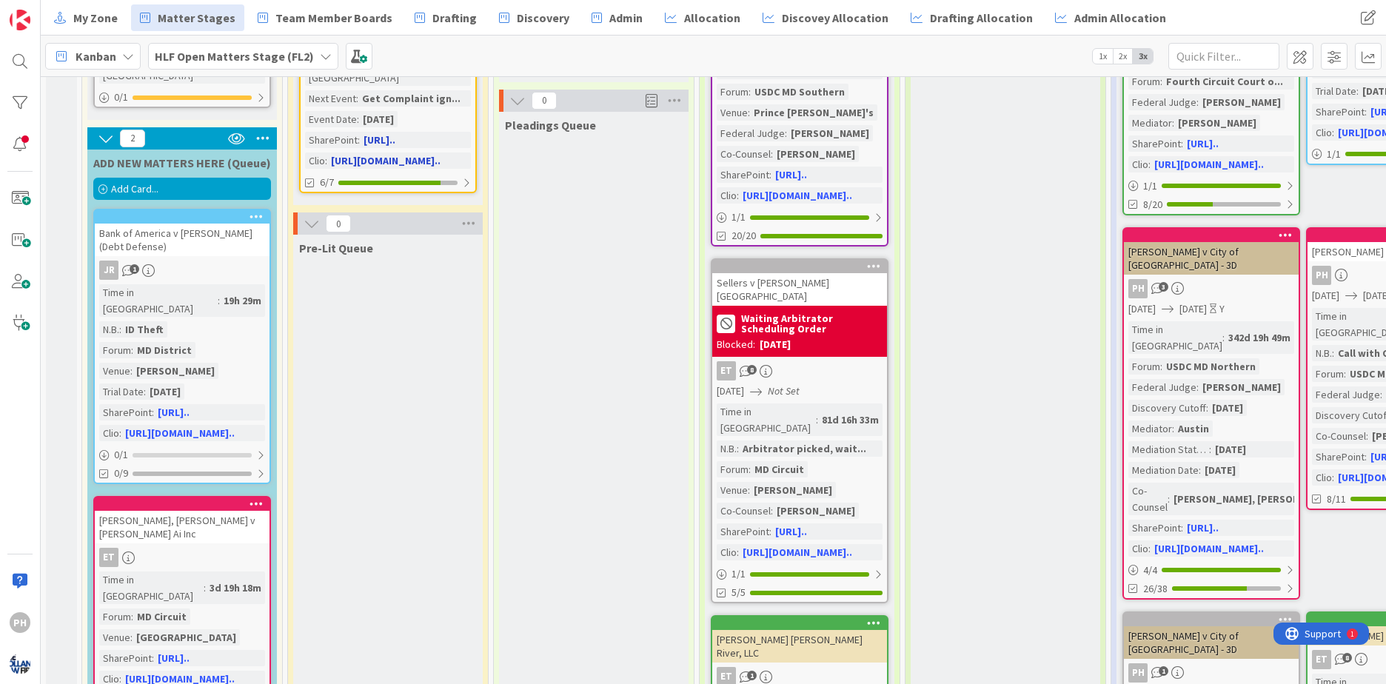
scroll to position [270, 0]
click at [440, 14] on span "Drafting" at bounding box center [454, 18] width 44 height 18
